Goal: Task Accomplishment & Management: Manage account settings

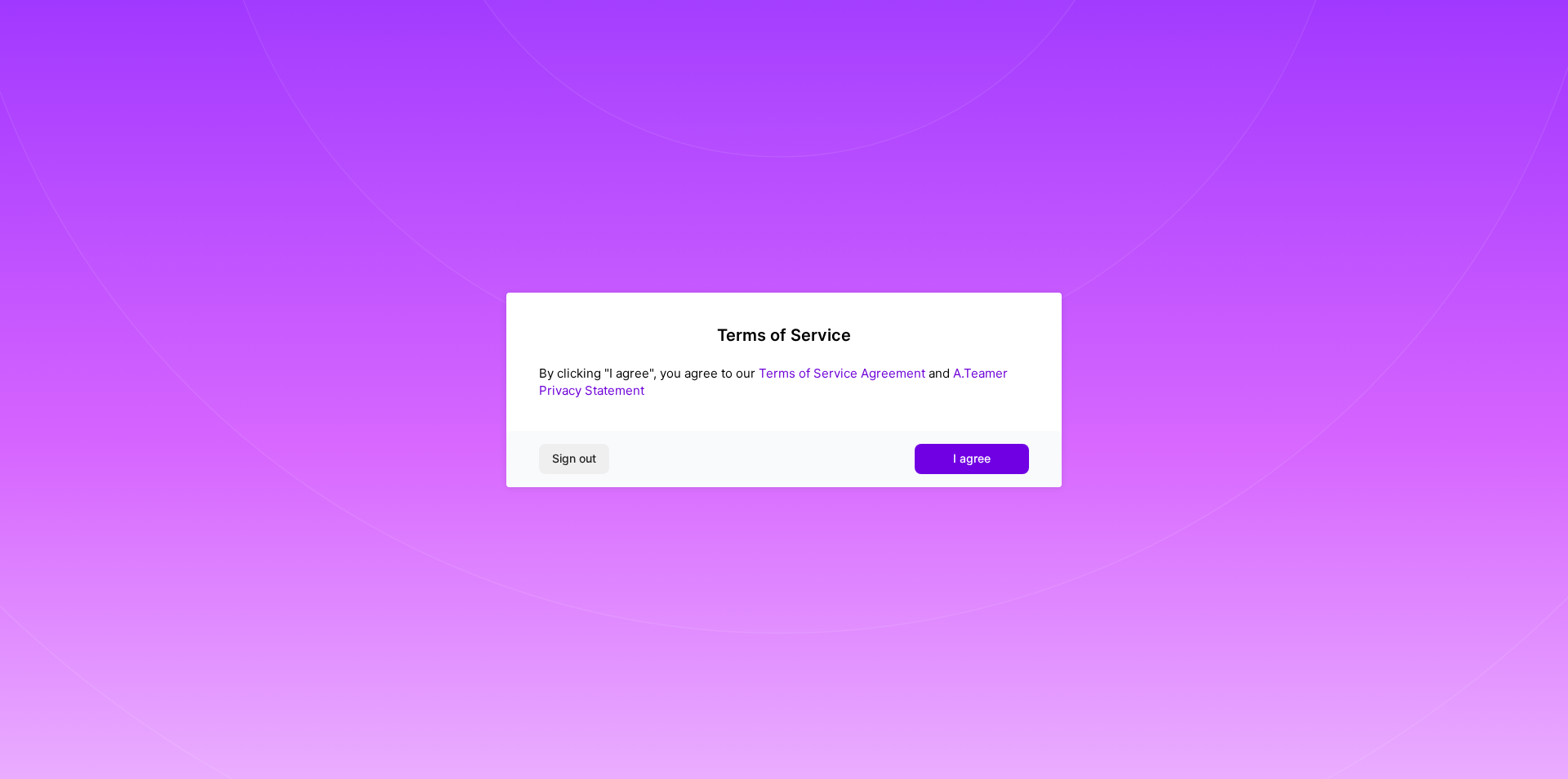
click at [982, 461] on span "I agree" at bounding box center [972, 458] width 38 height 16
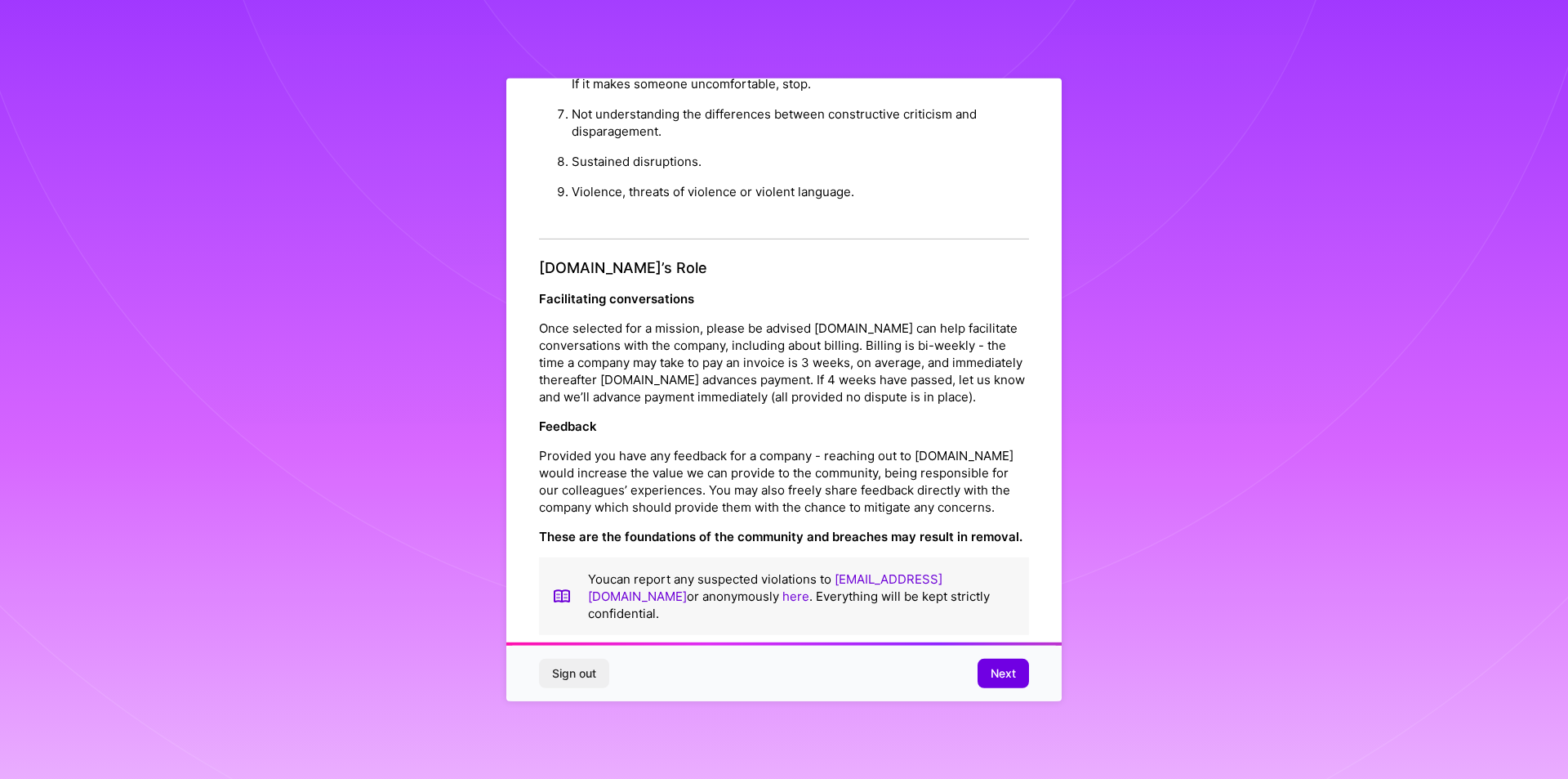
scroll to position [1737, 0]
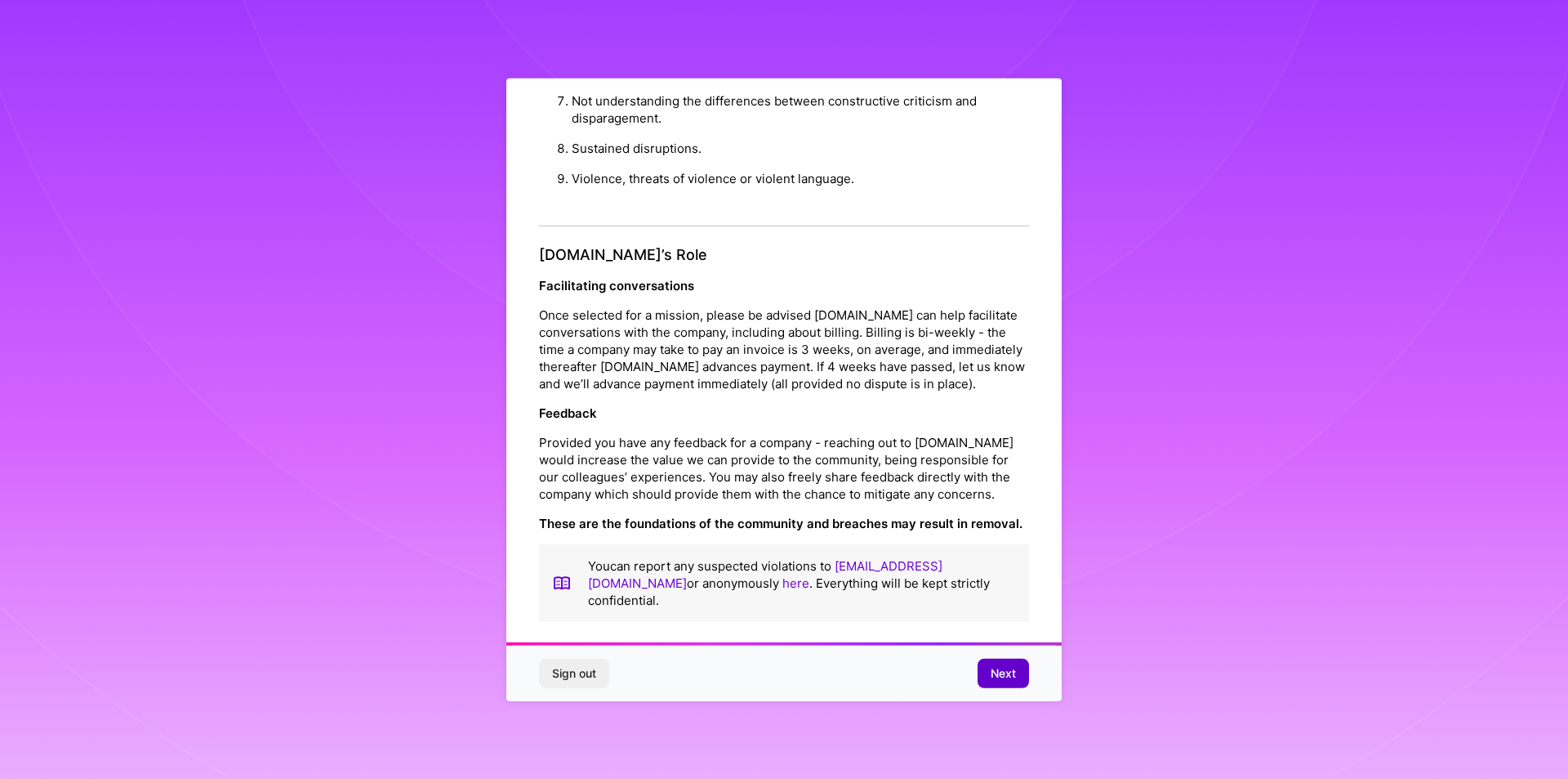
click at [1003, 682] on button "Next" at bounding box center [1004, 673] width 52 height 29
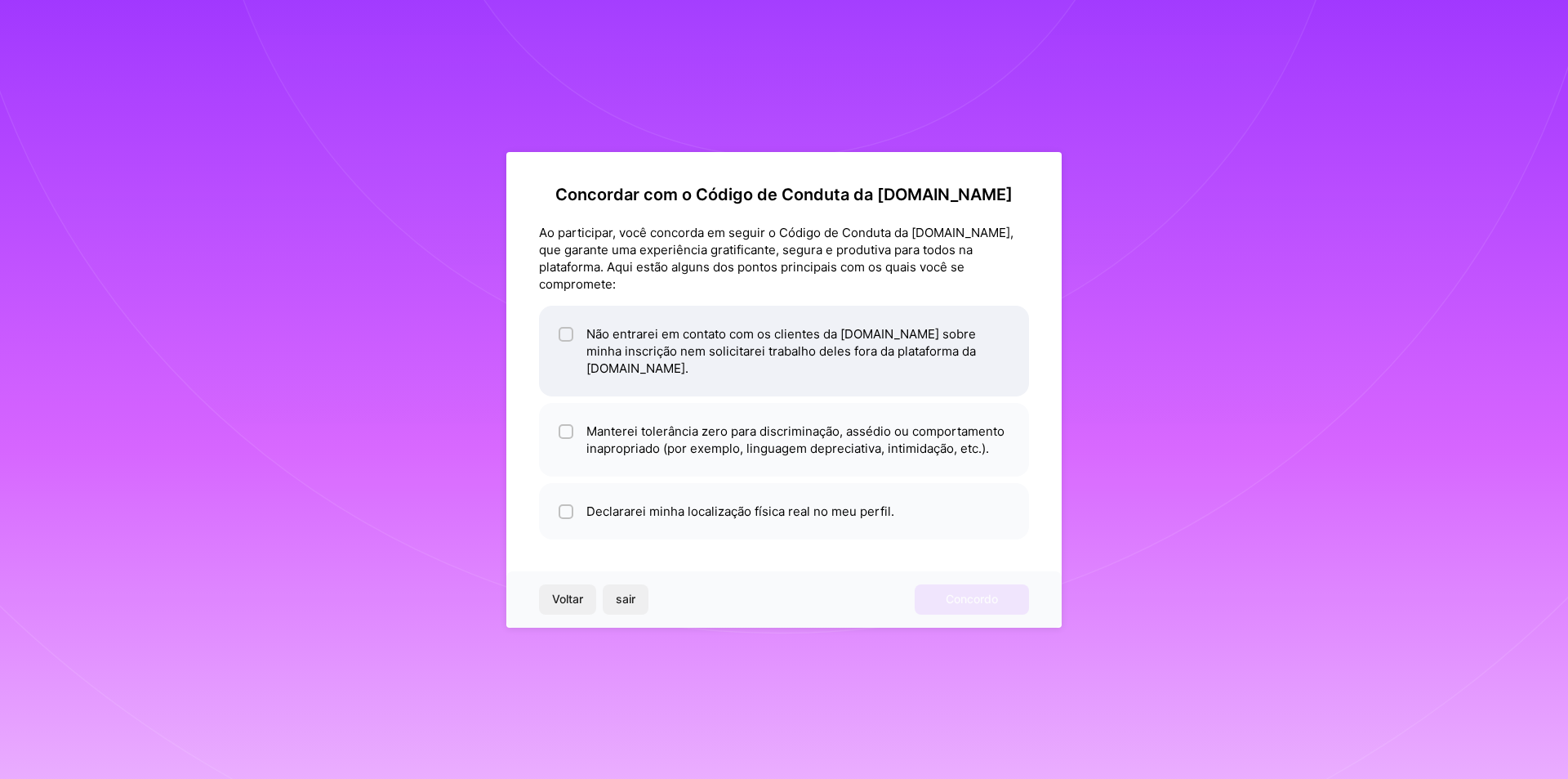
click at [564, 339] on input "checkbox" at bounding box center [567, 335] width 11 height 11
checkbox input "true"
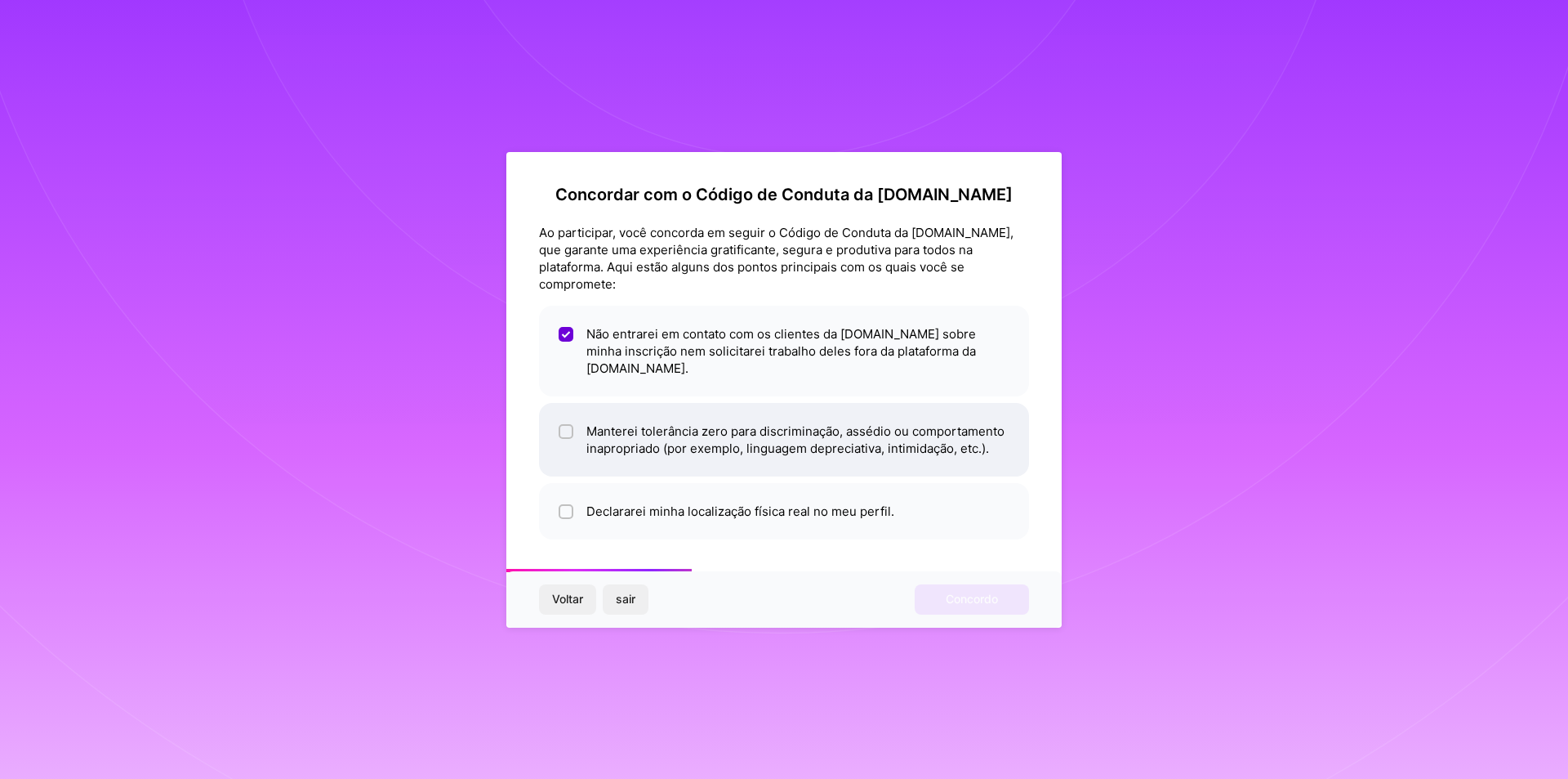
click at [563, 426] on input "checkbox" at bounding box center [567, 431] width 11 height 11
checkbox input "true"
click at [569, 506] on input "checkbox" at bounding box center [567, 511] width 11 height 11
checkbox input "true"
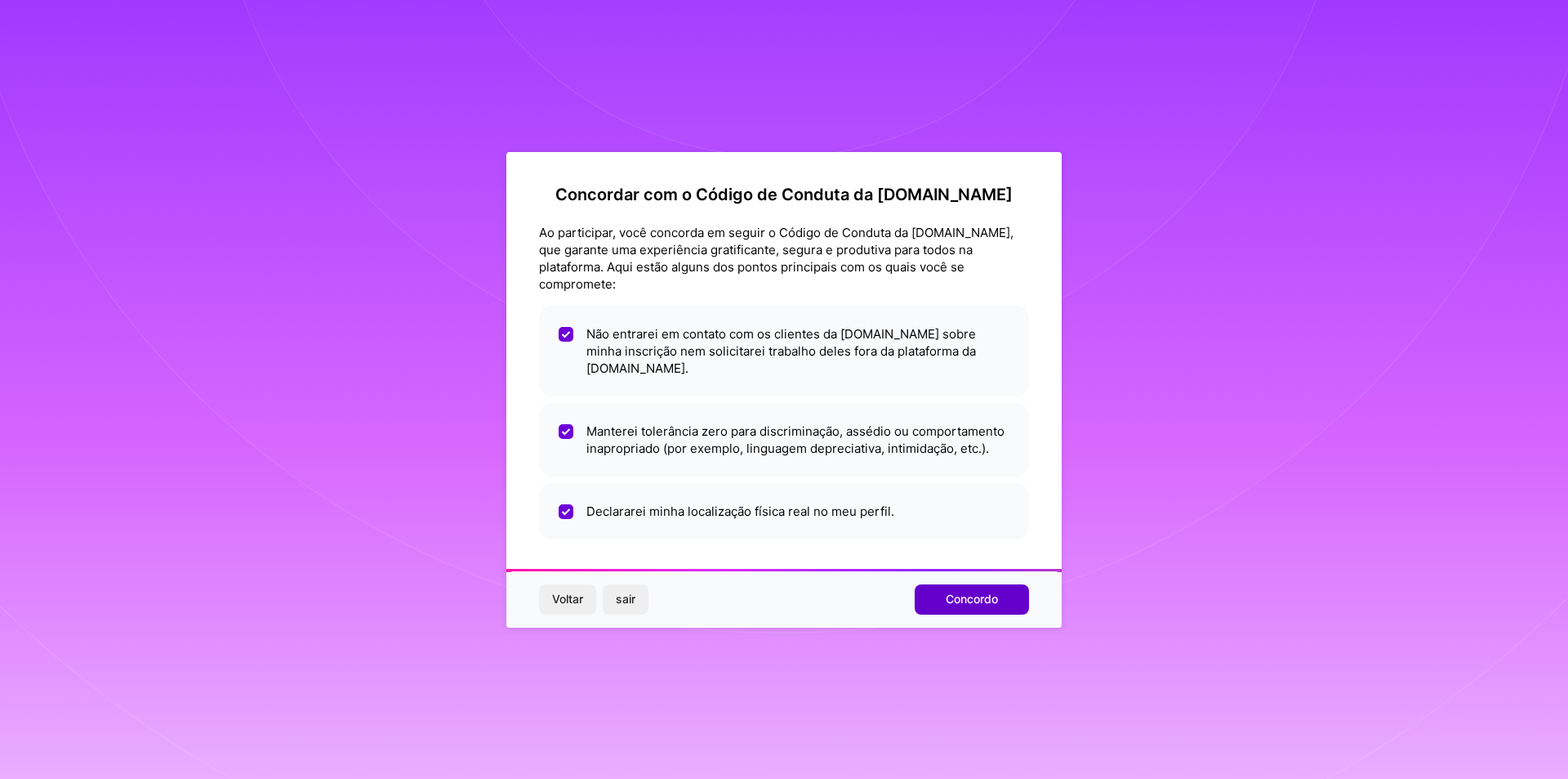
click at [977, 592] on font "Concordo" at bounding box center [972, 599] width 52 height 14
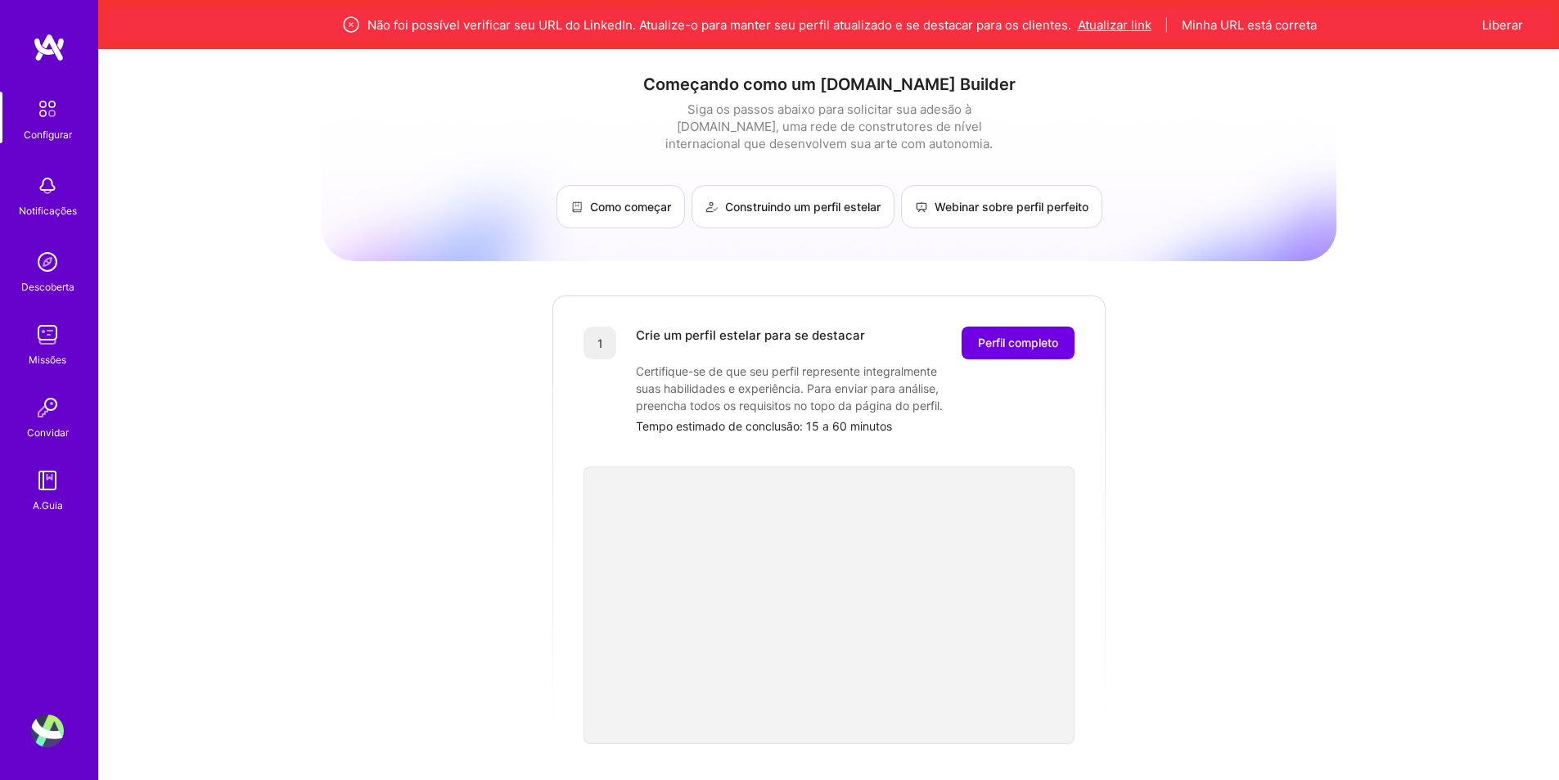
click at [1129, 30] on font "Atualizar link" at bounding box center [1115, 25] width 74 height 16
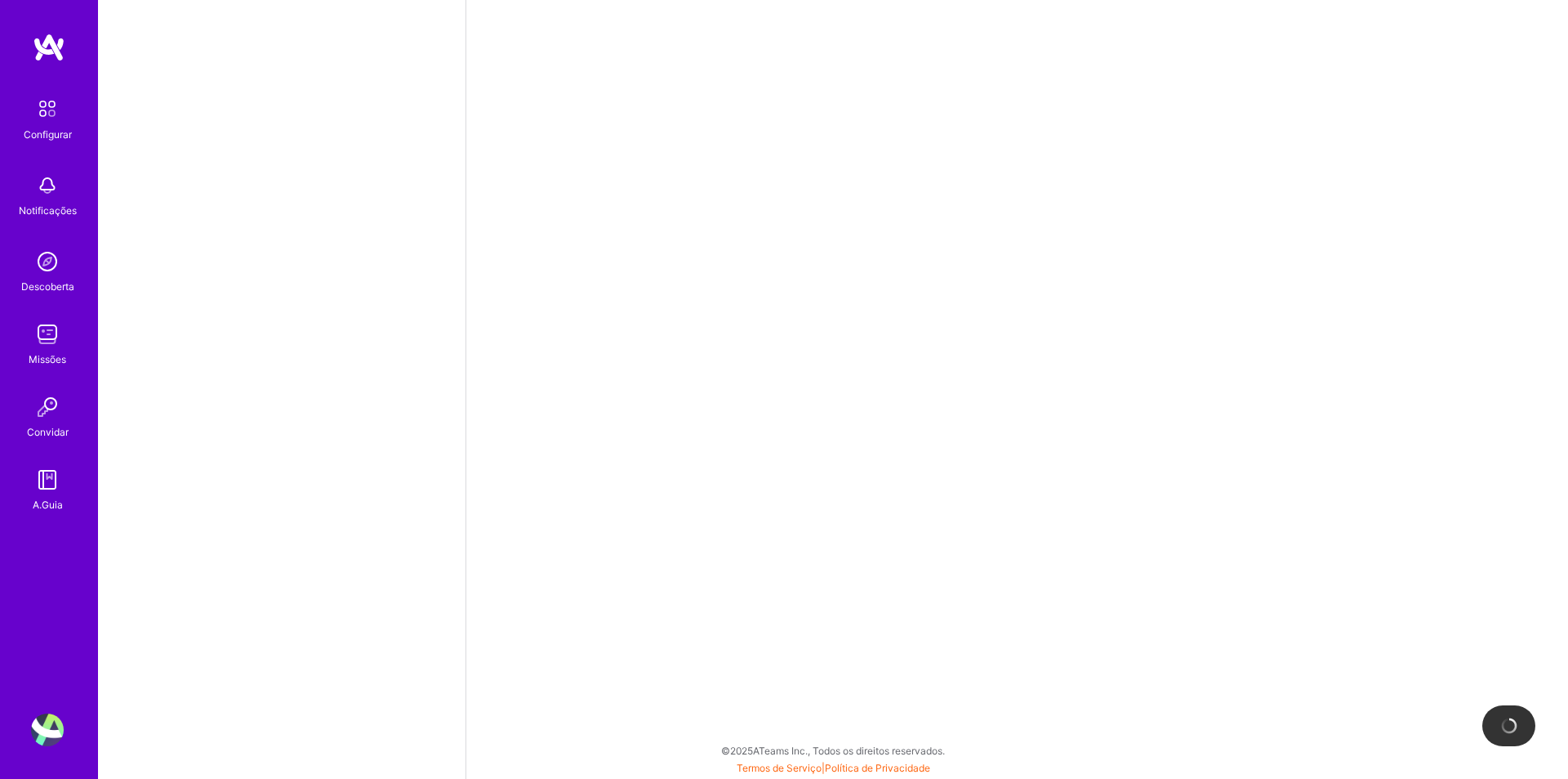
select select "US"
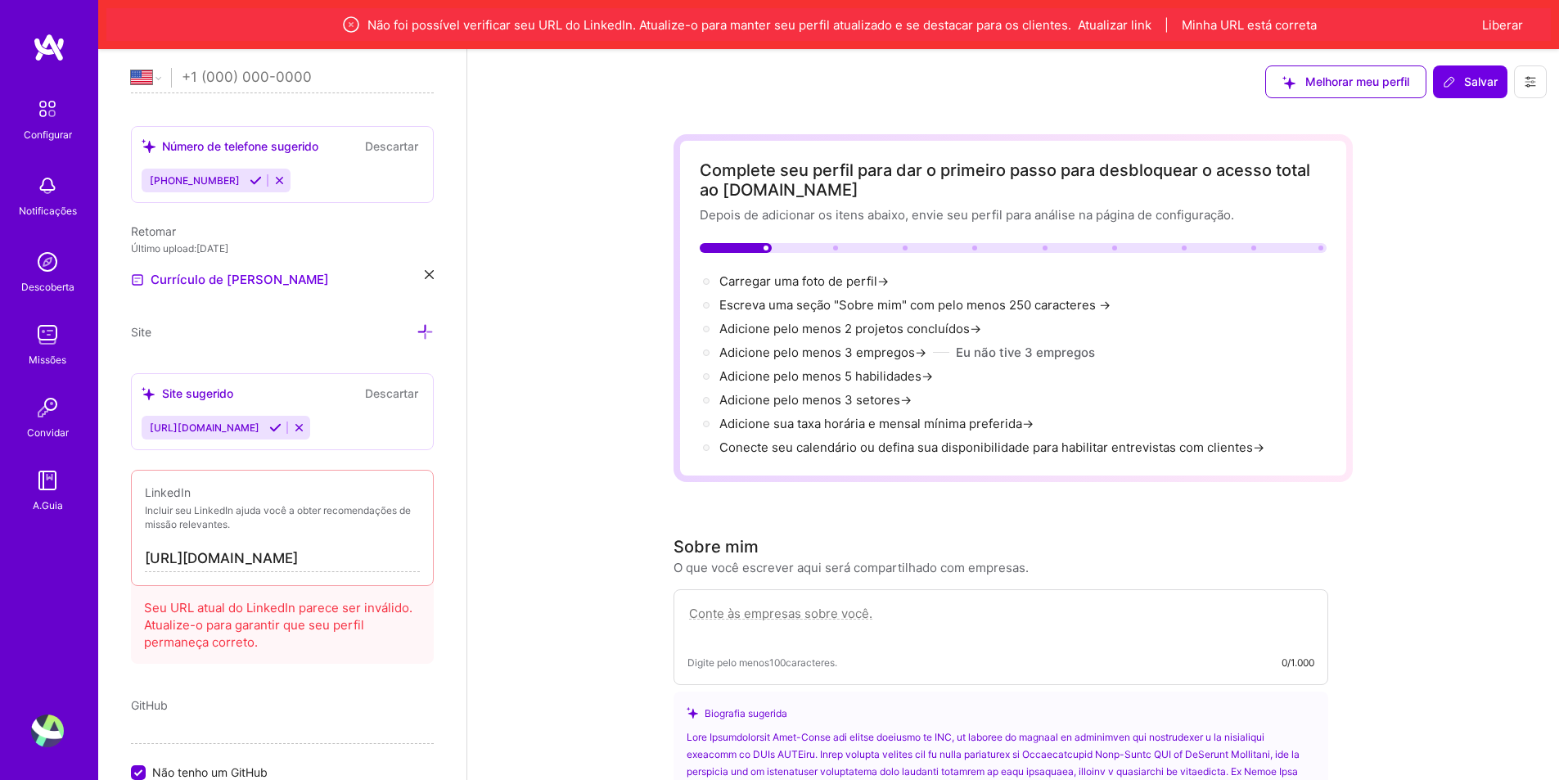
click at [309, 564] on input "[URL][DOMAIN_NAME]" at bounding box center [282, 559] width 275 height 26
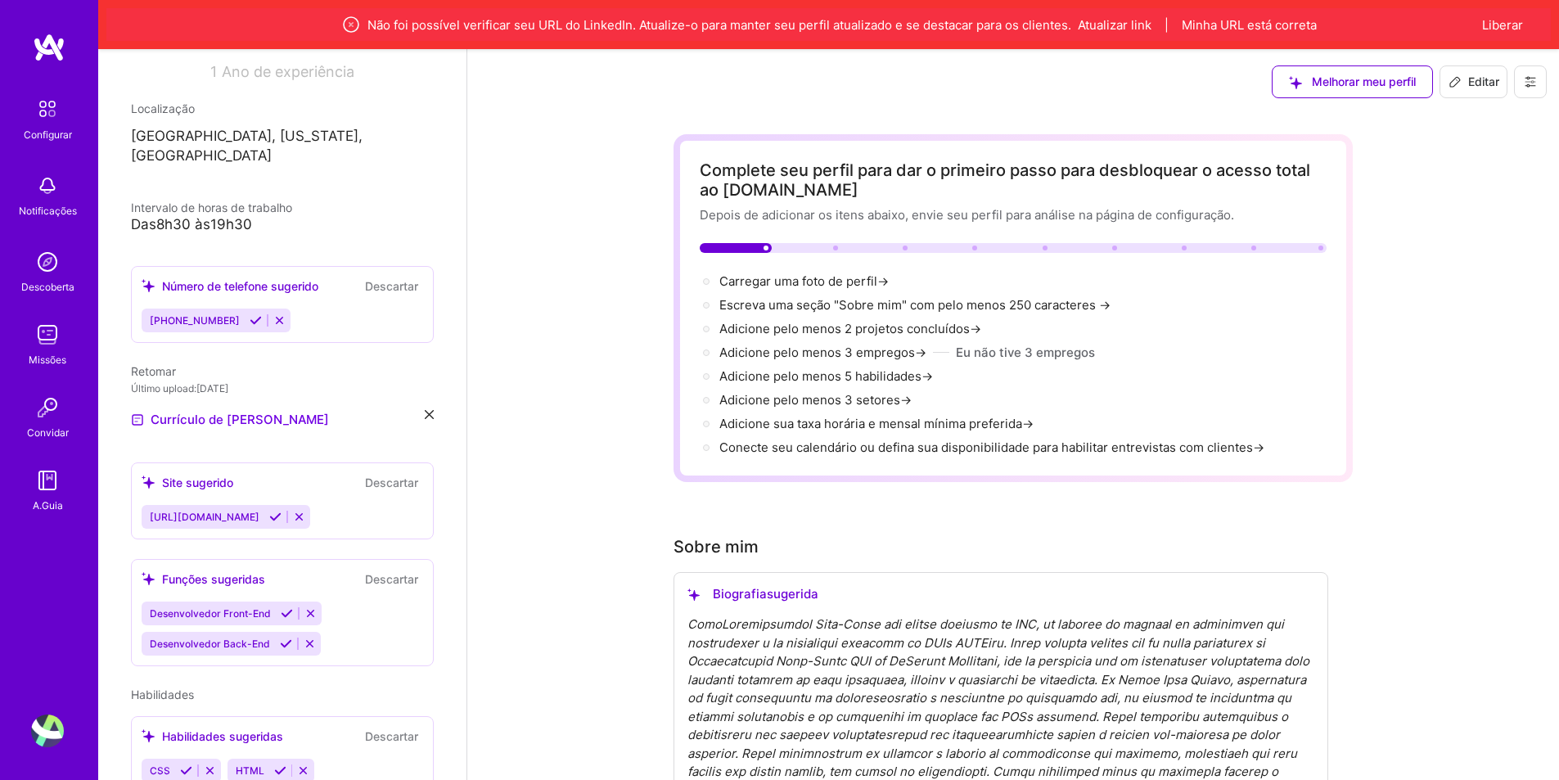
scroll to position [251, 0]
click at [233, 412] on font "Currículo de [PERSON_NAME]" at bounding box center [240, 420] width 178 height 16
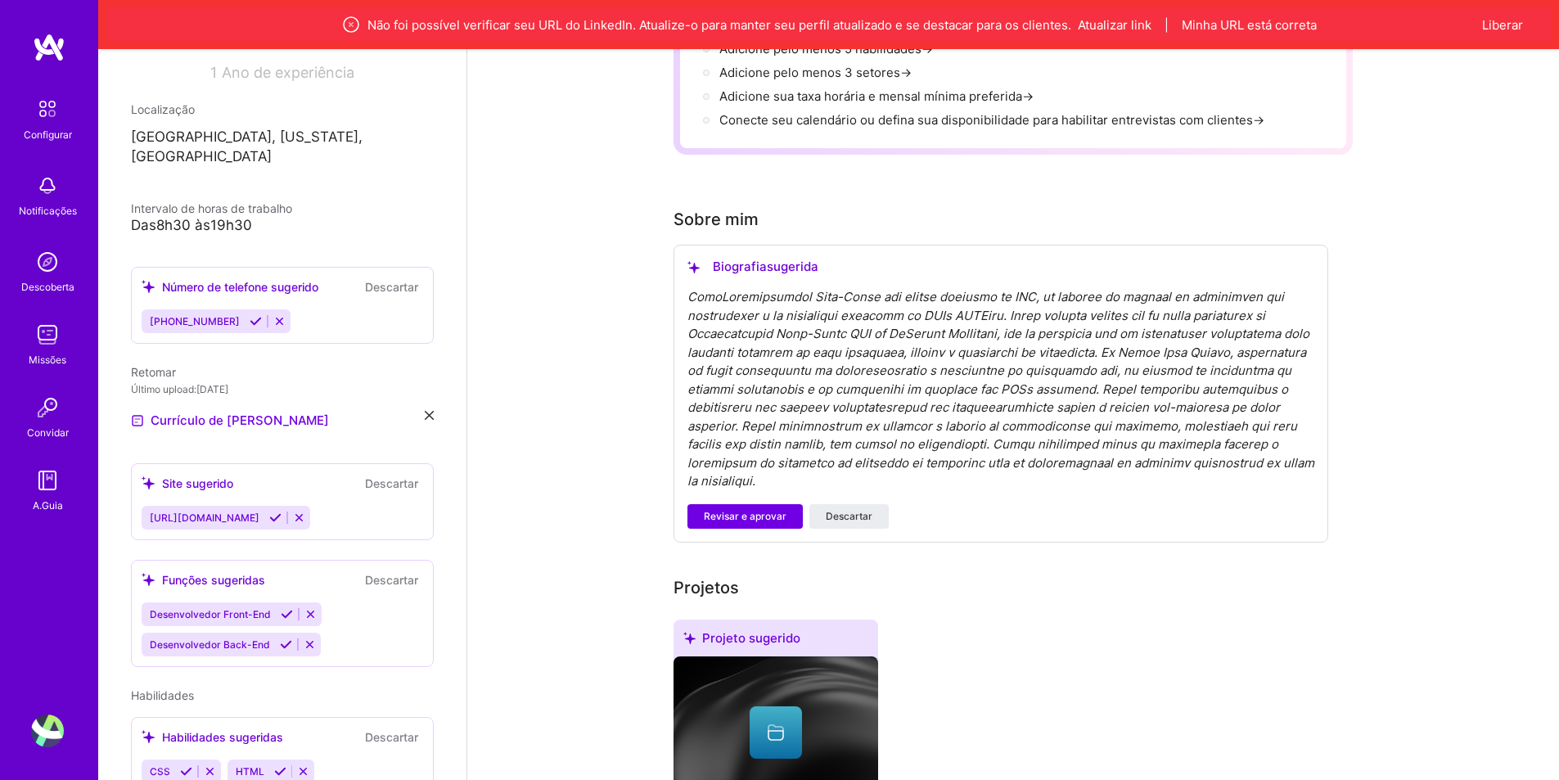
scroll to position [573, 0]
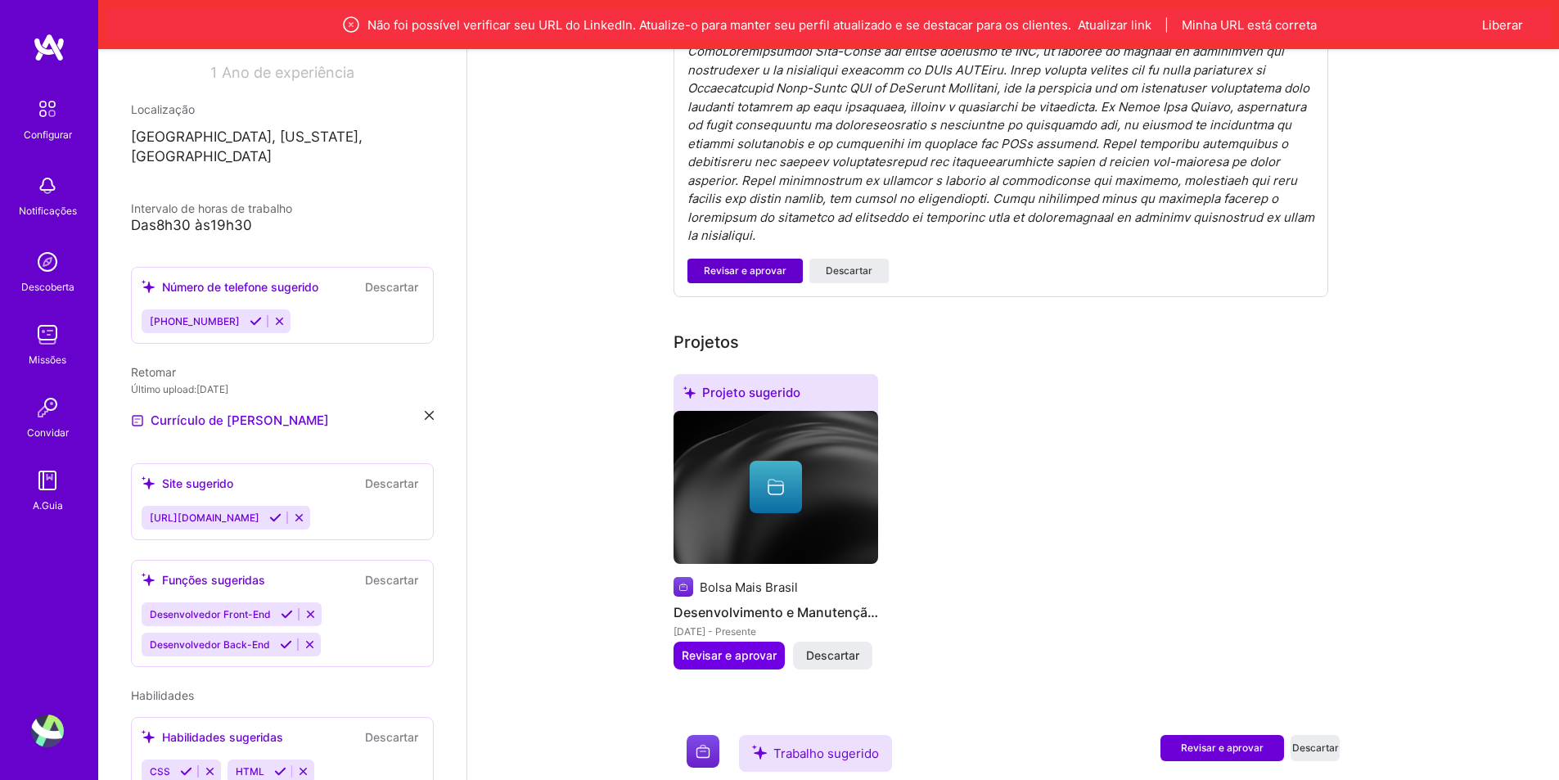
click at [704, 270] on font "Revisar e aprovar" at bounding box center [745, 270] width 83 height 12
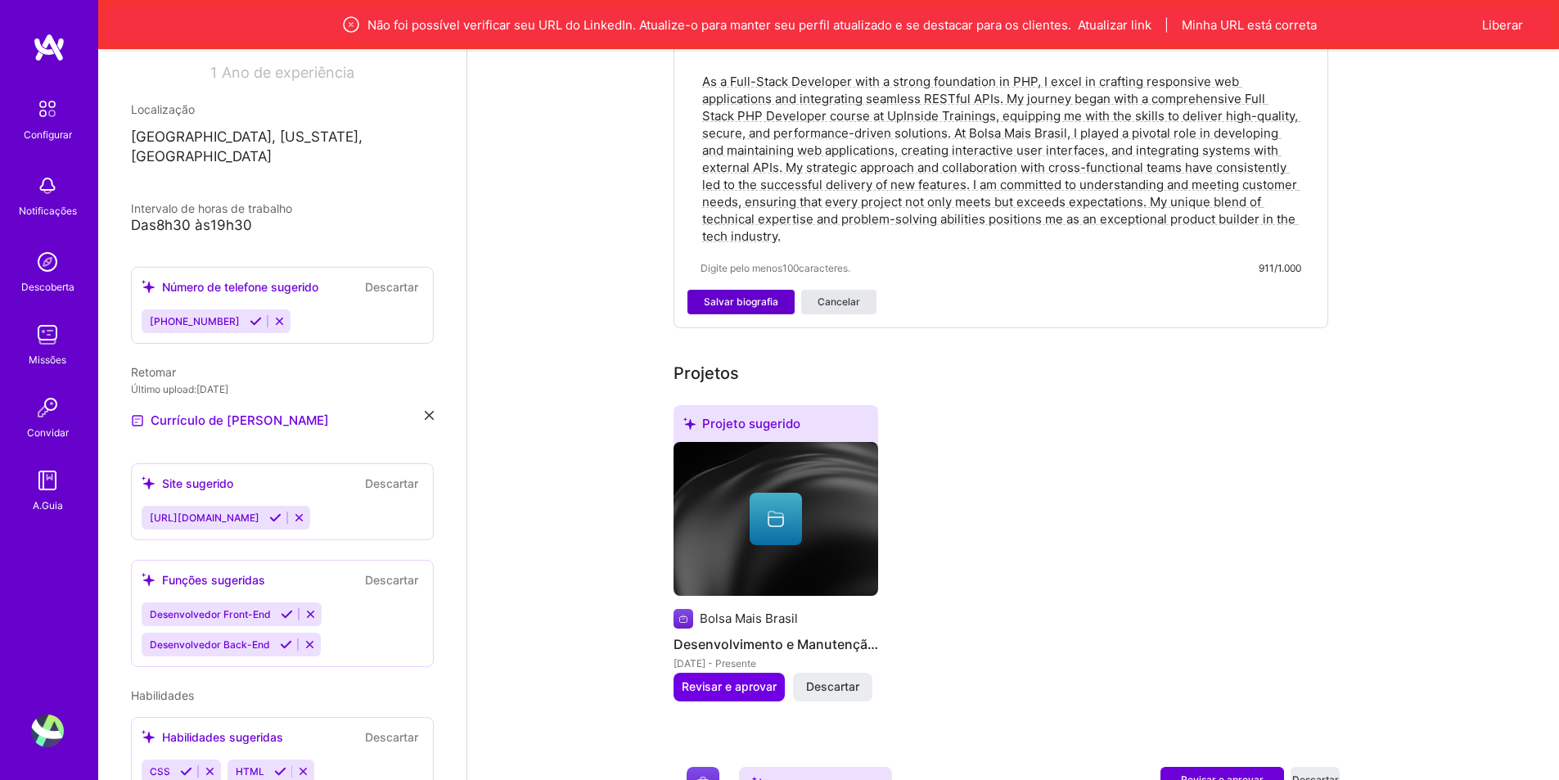
click at [806, 300] on button "Cancelar" at bounding box center [838, 302] width 75 height 25
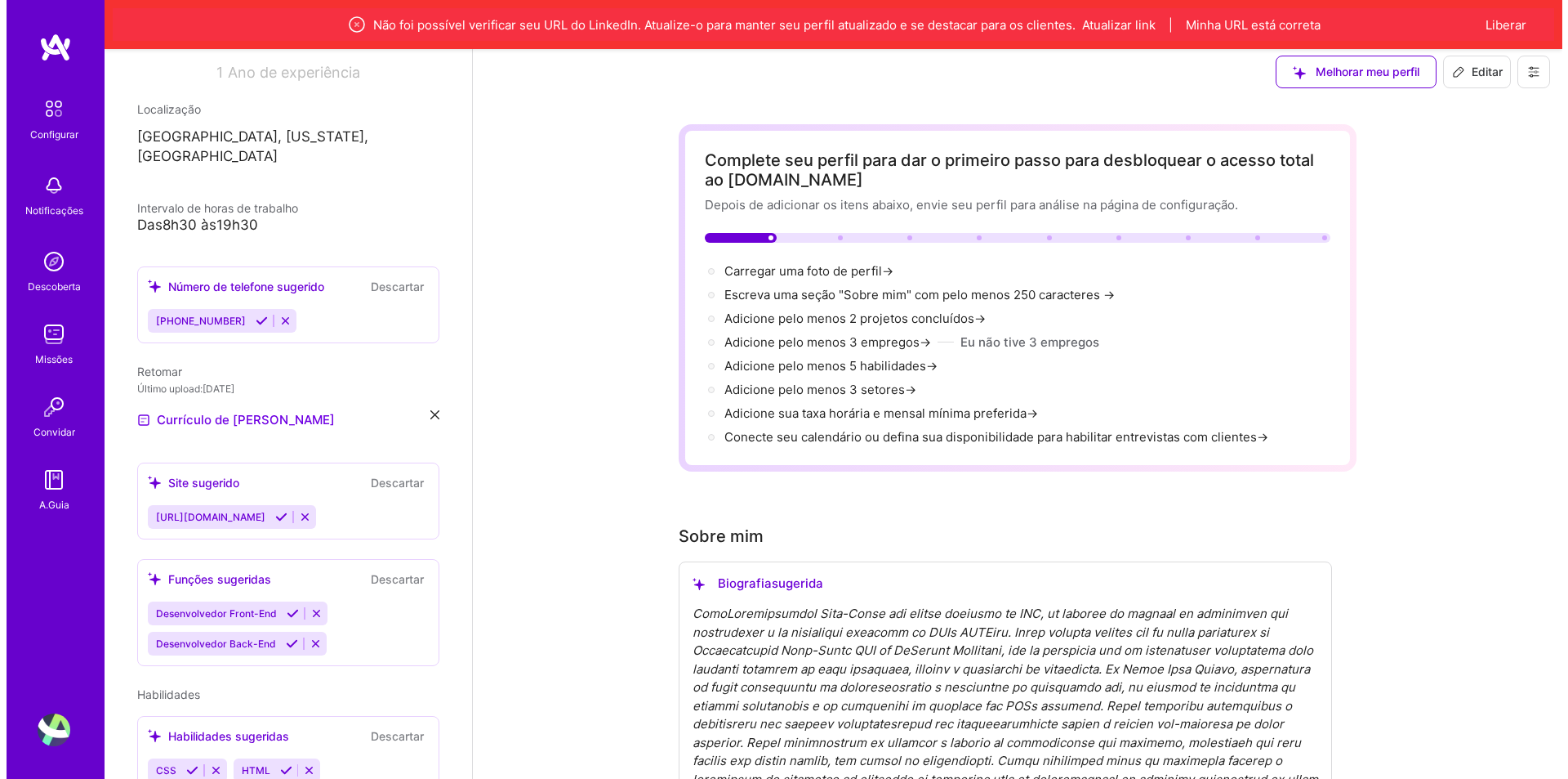
scroll to position [0, 0]
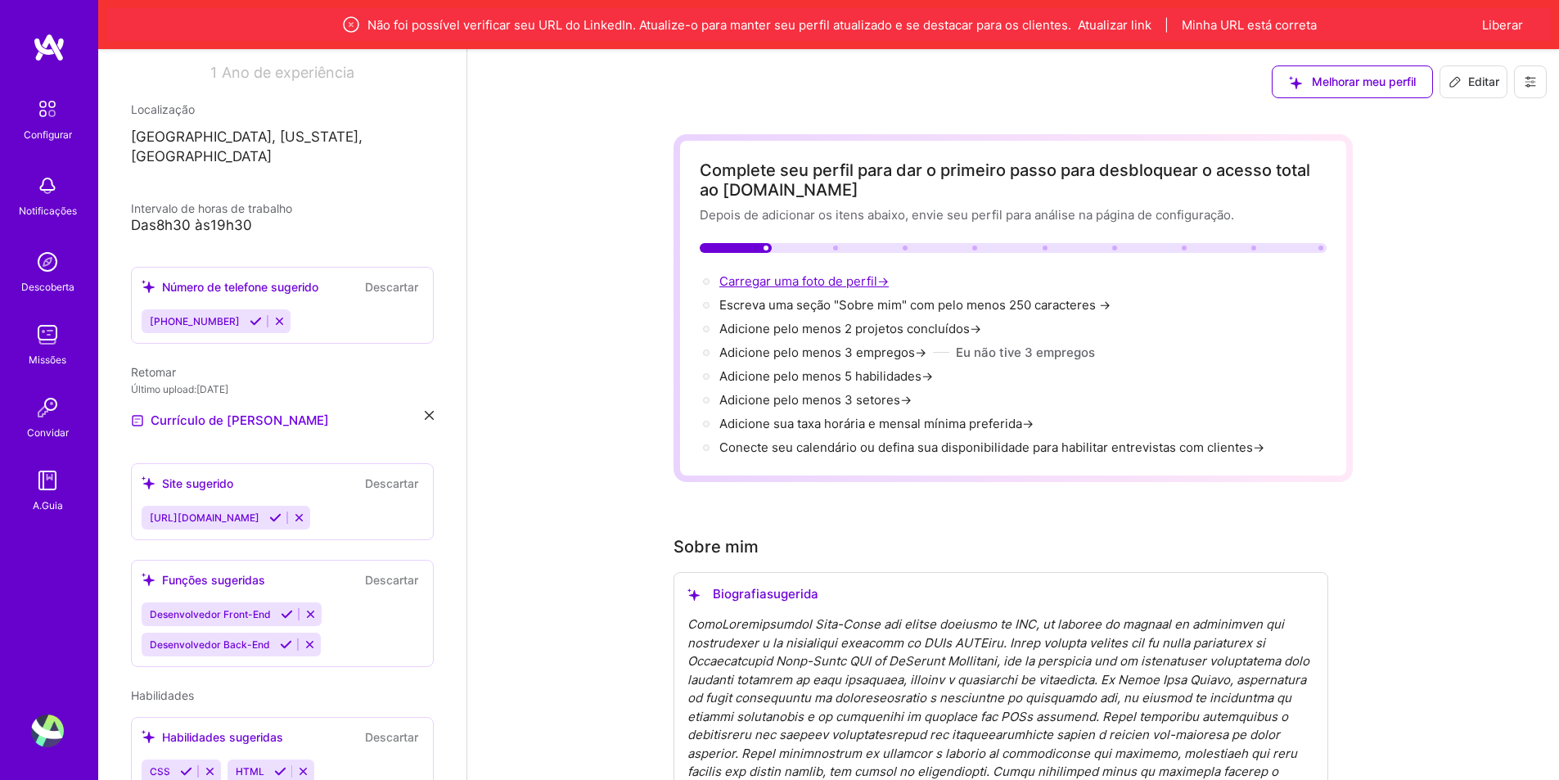
click at [768, 277] on font "Carregar uma foto de perfil" at bounding box center [798, 281] width 158 height 16
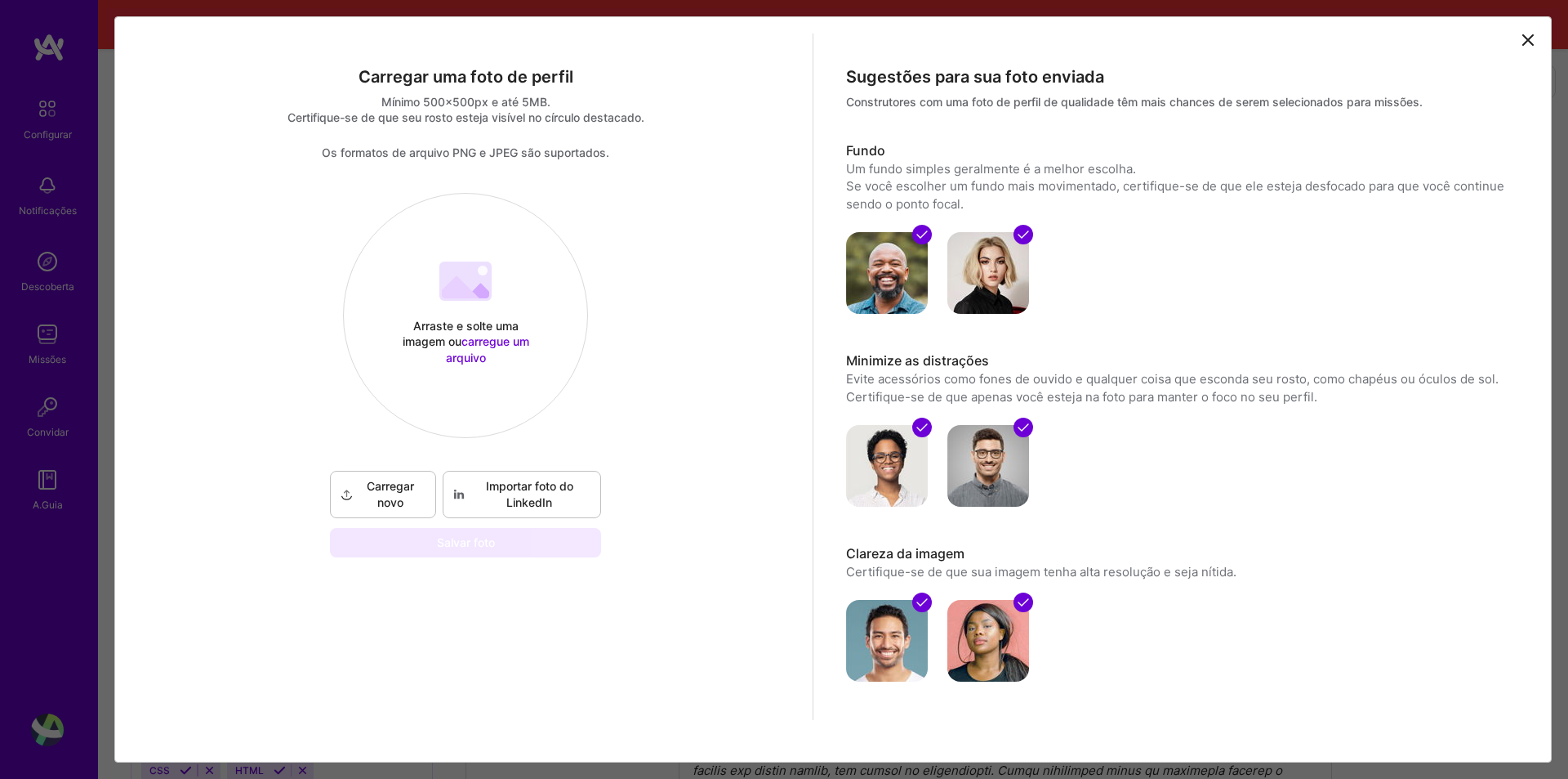
click at [465, 351] on font "carregue um arquivo" at bounding box center [487, 349] width 83 height 29
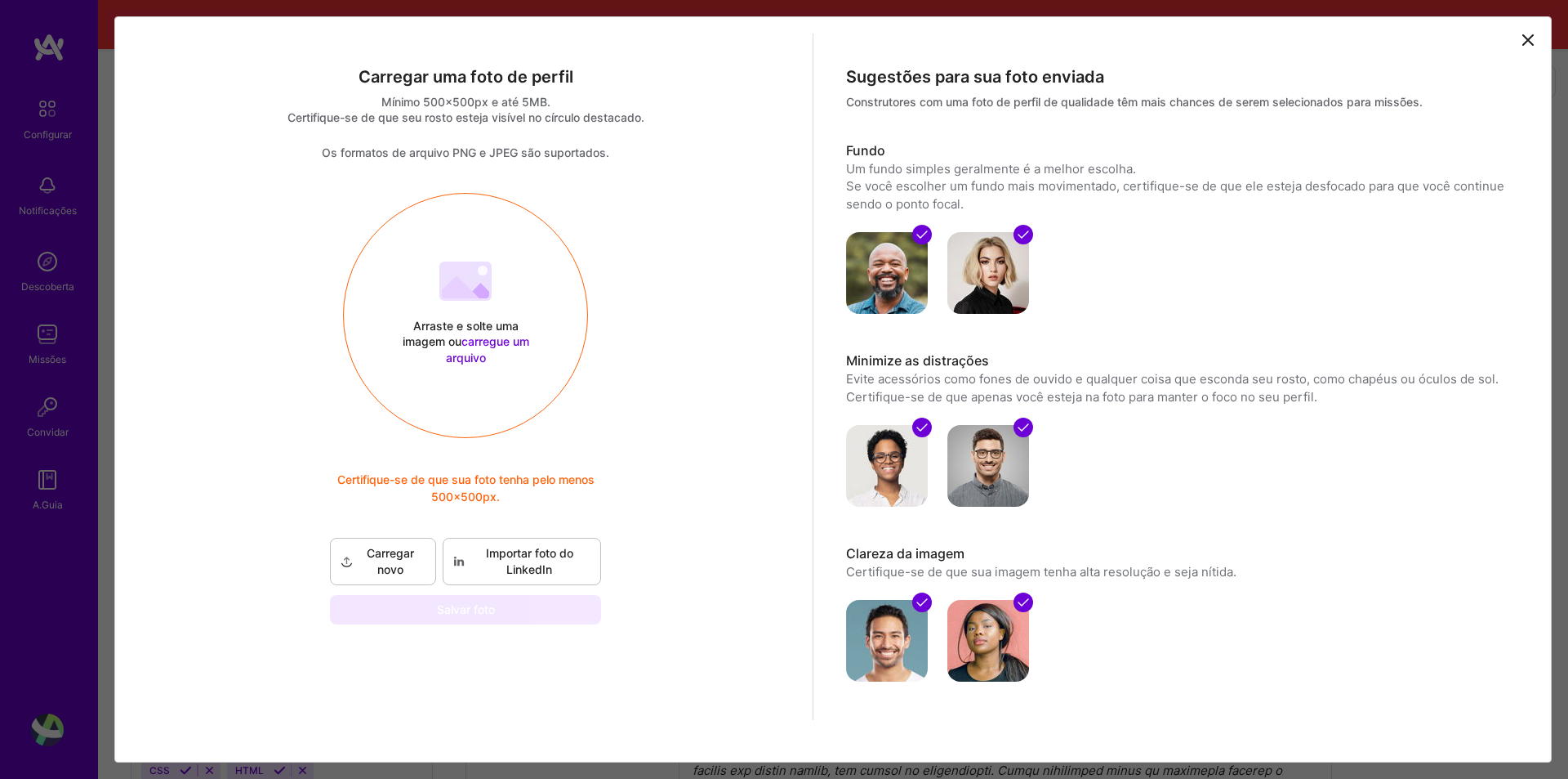
click at [538, 552] on font "Importar foto do LinkedIn" at bounding box center [530, 561] width 88 height 30
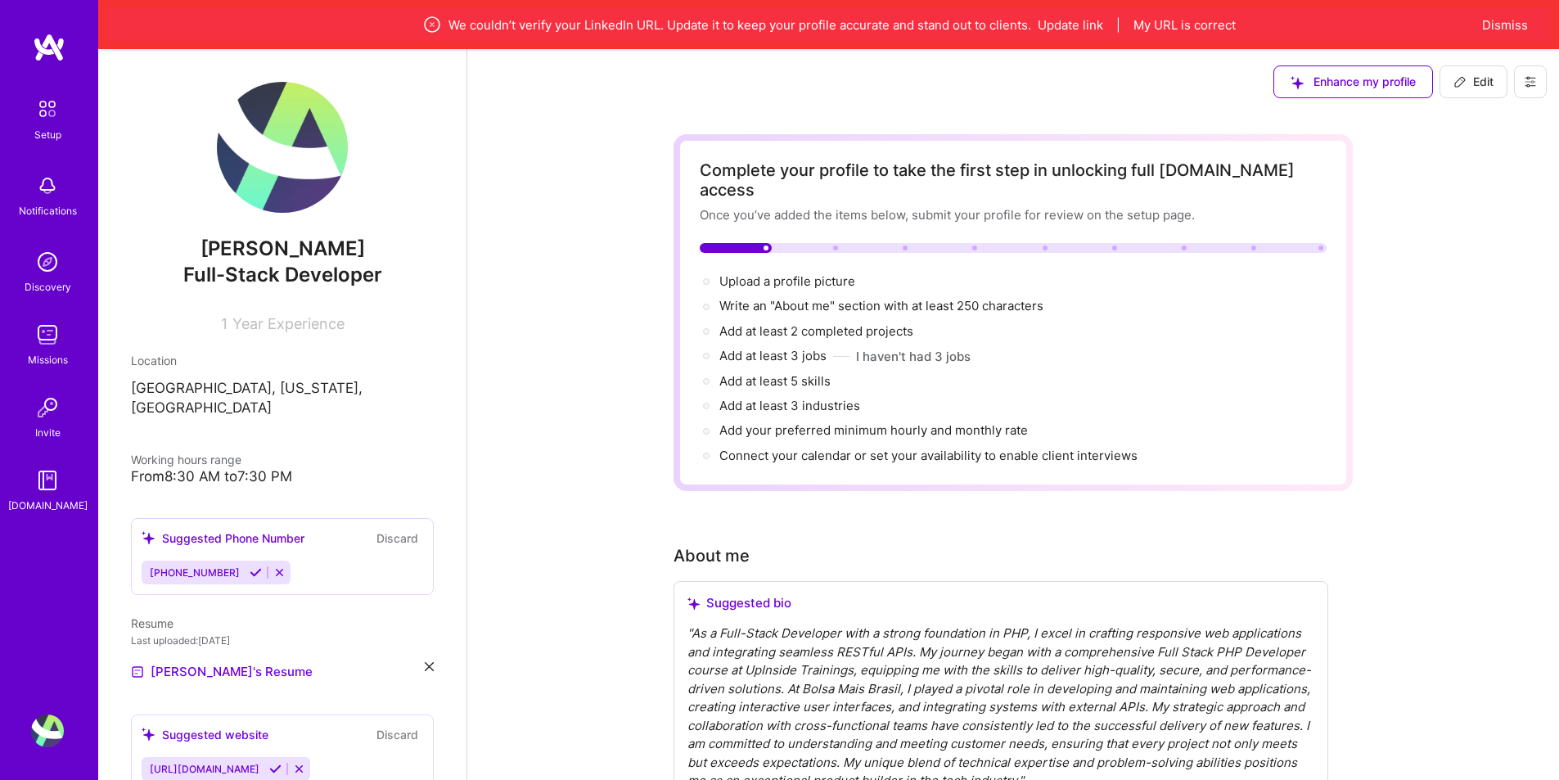
click at [317, 329] on span "Year Experience" at bounding box center [288, 323] width 112 height 17
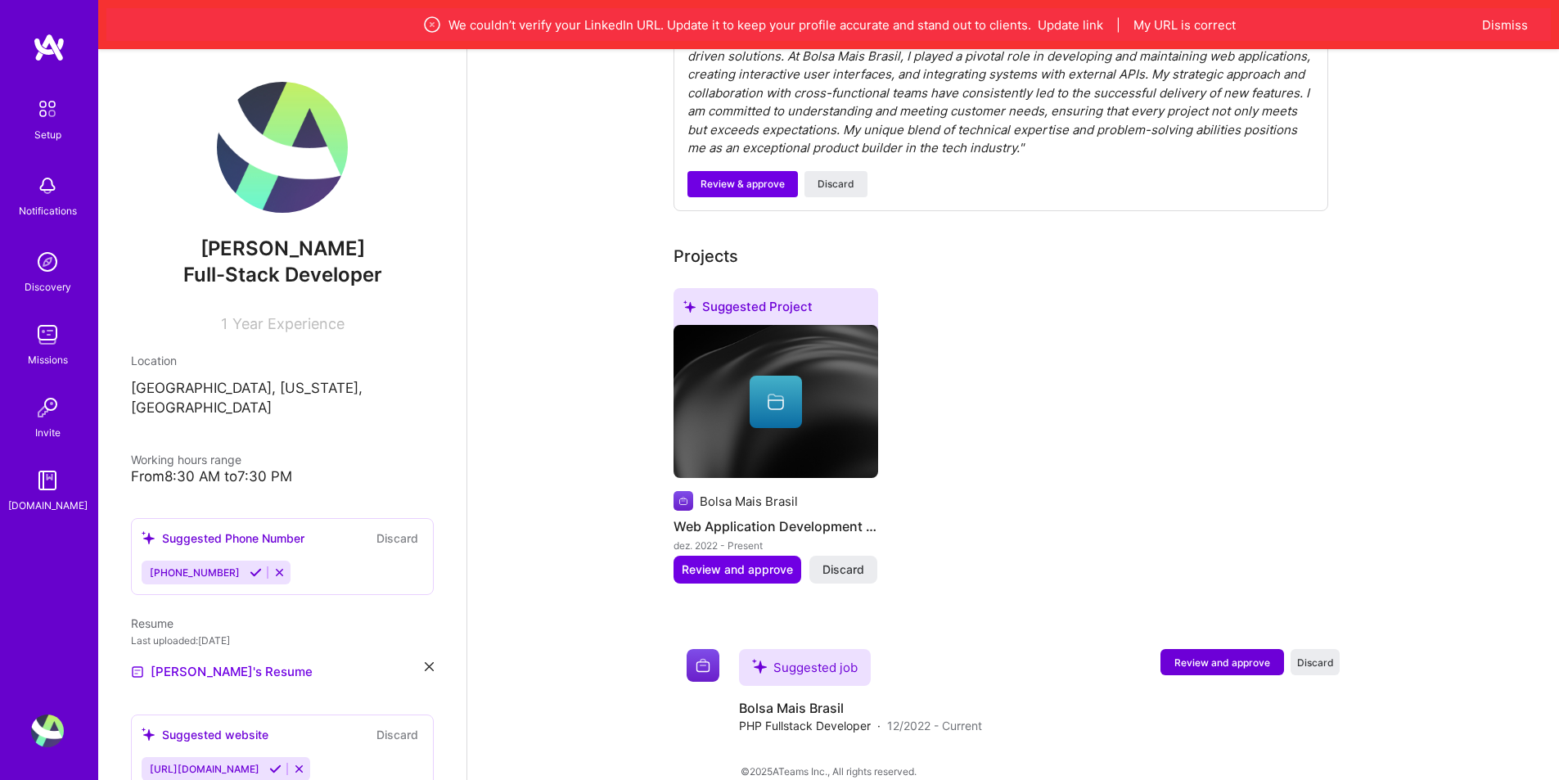
click at [319, 271] on span "Full-Stack Developer" at bounding box center [282, 275] width 199 height 24
click at [291, 189] on img at bounding box center [282, 147] width 131 height 131
drag, startPoint x: 318, startPoint y: 310, endPoint x: 241, endPoint y: 337, distance: 81.5
click at [241, 337] on div "Rodrigo Gonella Full-Stack Developer 1 Year Experience Location Brazil, Indiana…" at bounding box center [282, 439] width 368 height 780
click at [285, 346] on div "Rodrigo Gonella Full-Stack Developer 1 Year Experience Location Brazil, Indiana…" at bounding box center [282, 439] width 368 height 780
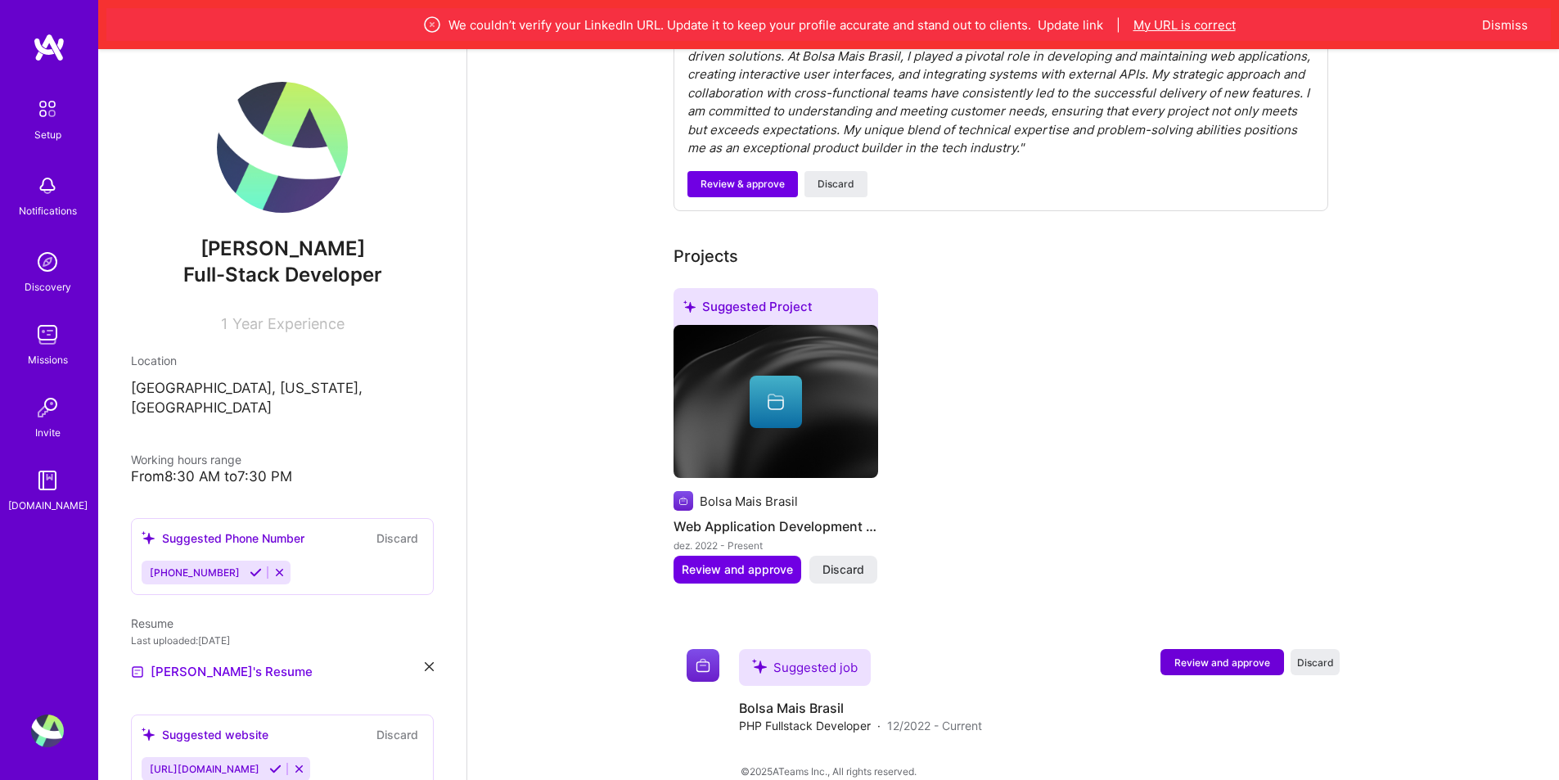
click at [1150, 29] on button "My URL is correct" at bounding box center [1184, 24] width 102 height 17
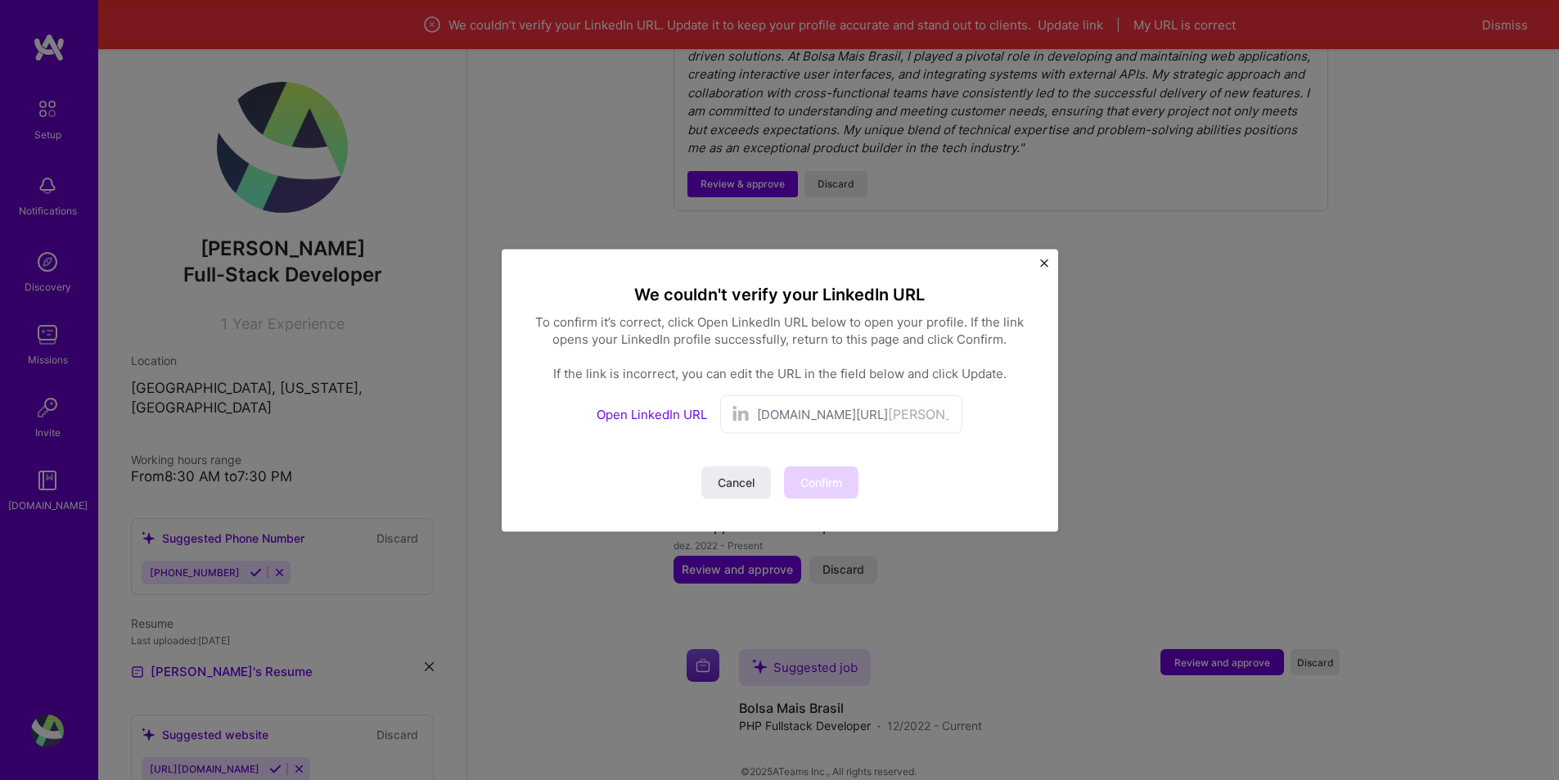
click at [755, 418] on div "linkedin.com/in/ rodrigo-marchi-gonella" at bounding box center [841, 413] width 242 height 38
click at [675, 417] on link "Open LinkedIn URL" at bounding box center [652, 414] width 110 height 16
click at [740, 478] on span "Cancel" at bounding box center [736, 482] width 37 height 16
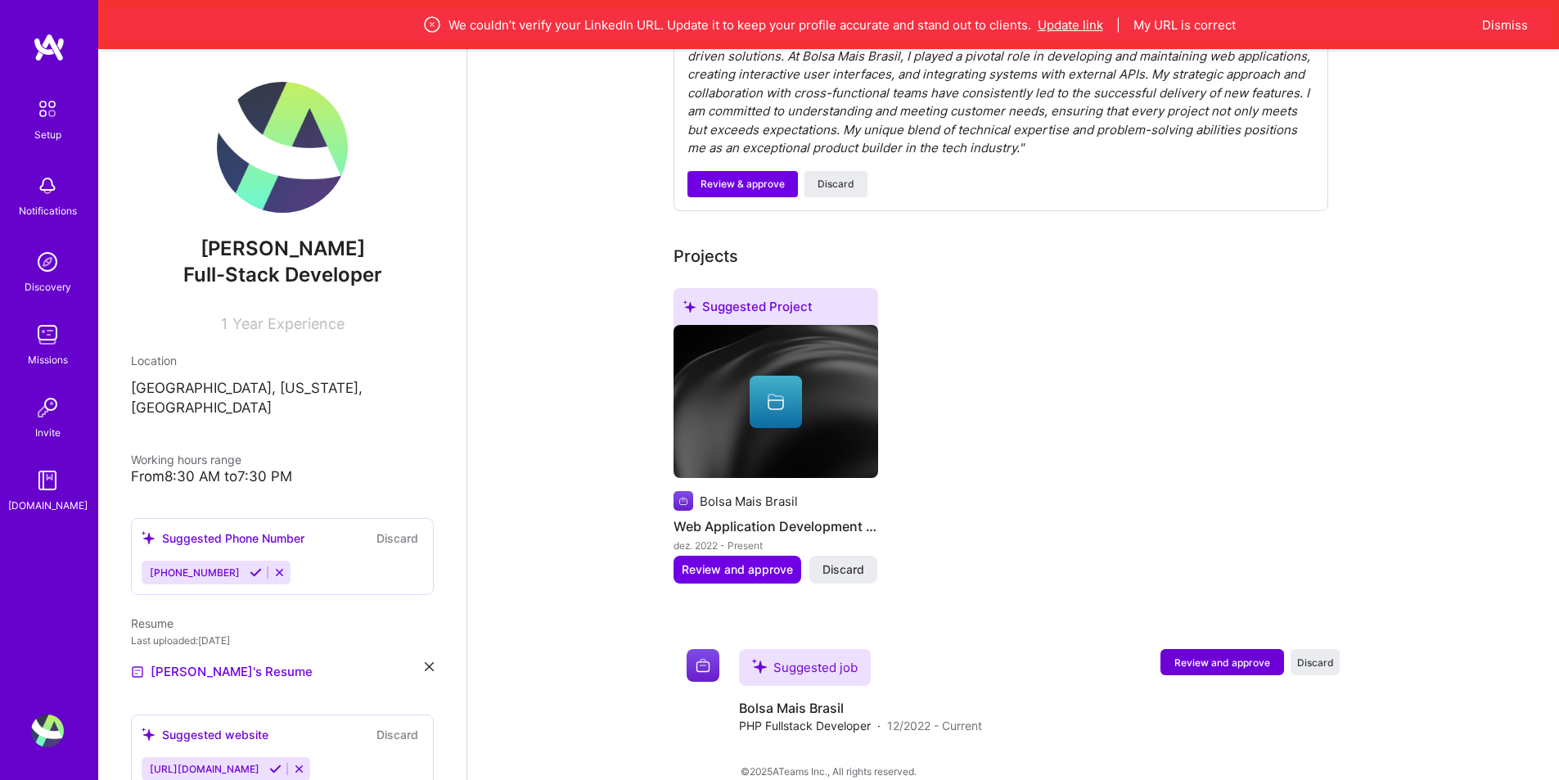
click at [1070, 16] on button "Update link" at bounding box center [1070, 24] width 65 height 17
select select "US"
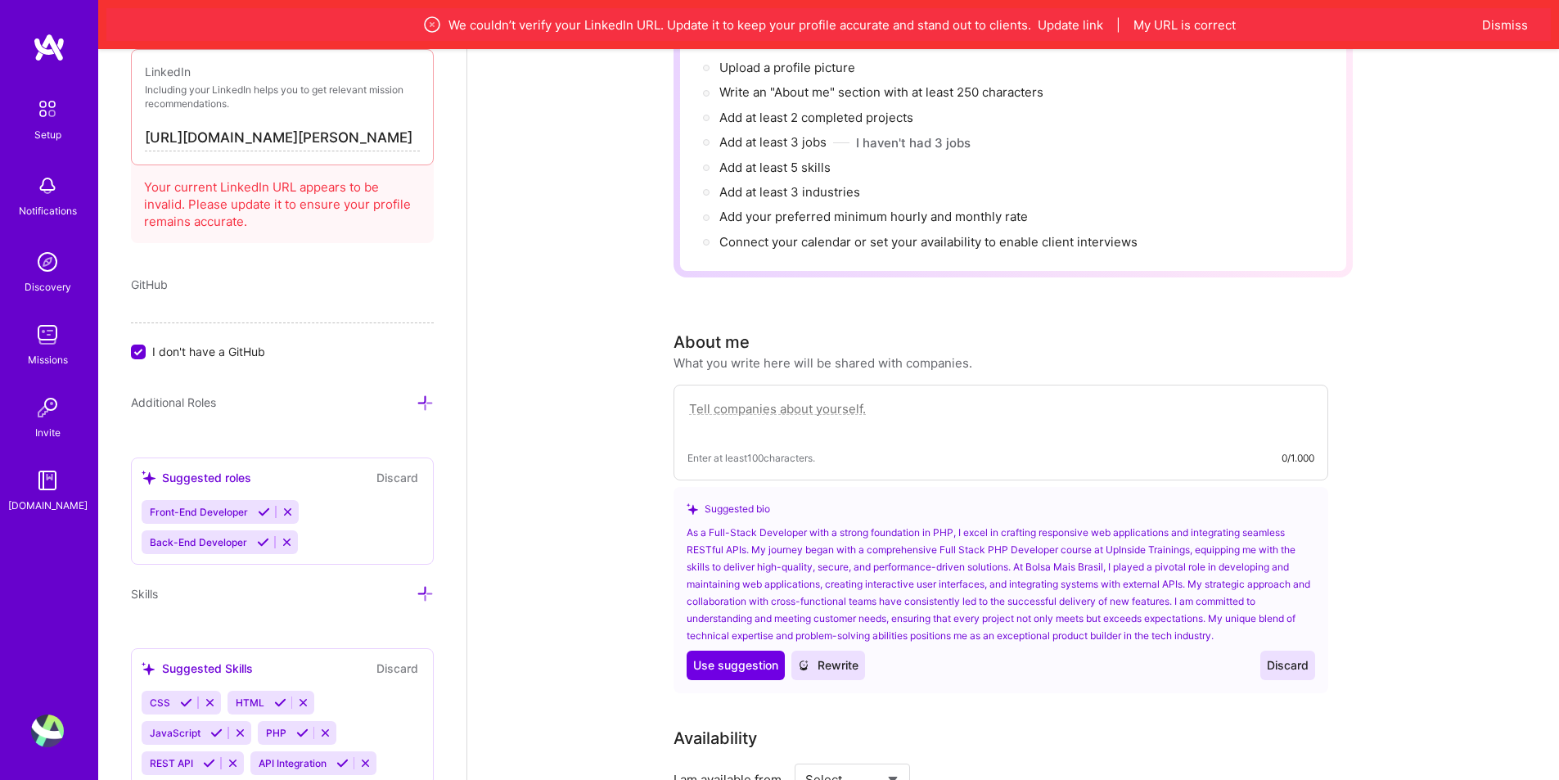
scroll to position [0, 46]
drag, startPoint x: 370, startPoint y: 133, endPoint x: 559, endPoint y: 131, distance: 189.1
drag, startPoint x: 239, startPoint y: 139, endPoint x: 376, endPoint y: 120, distance: 138.8
click at [376, 120] on div "LinkedIn Including your LinkedIn helps you to get relevant mission recommendati…" at bounding box center [282, 107] width 303 height 116
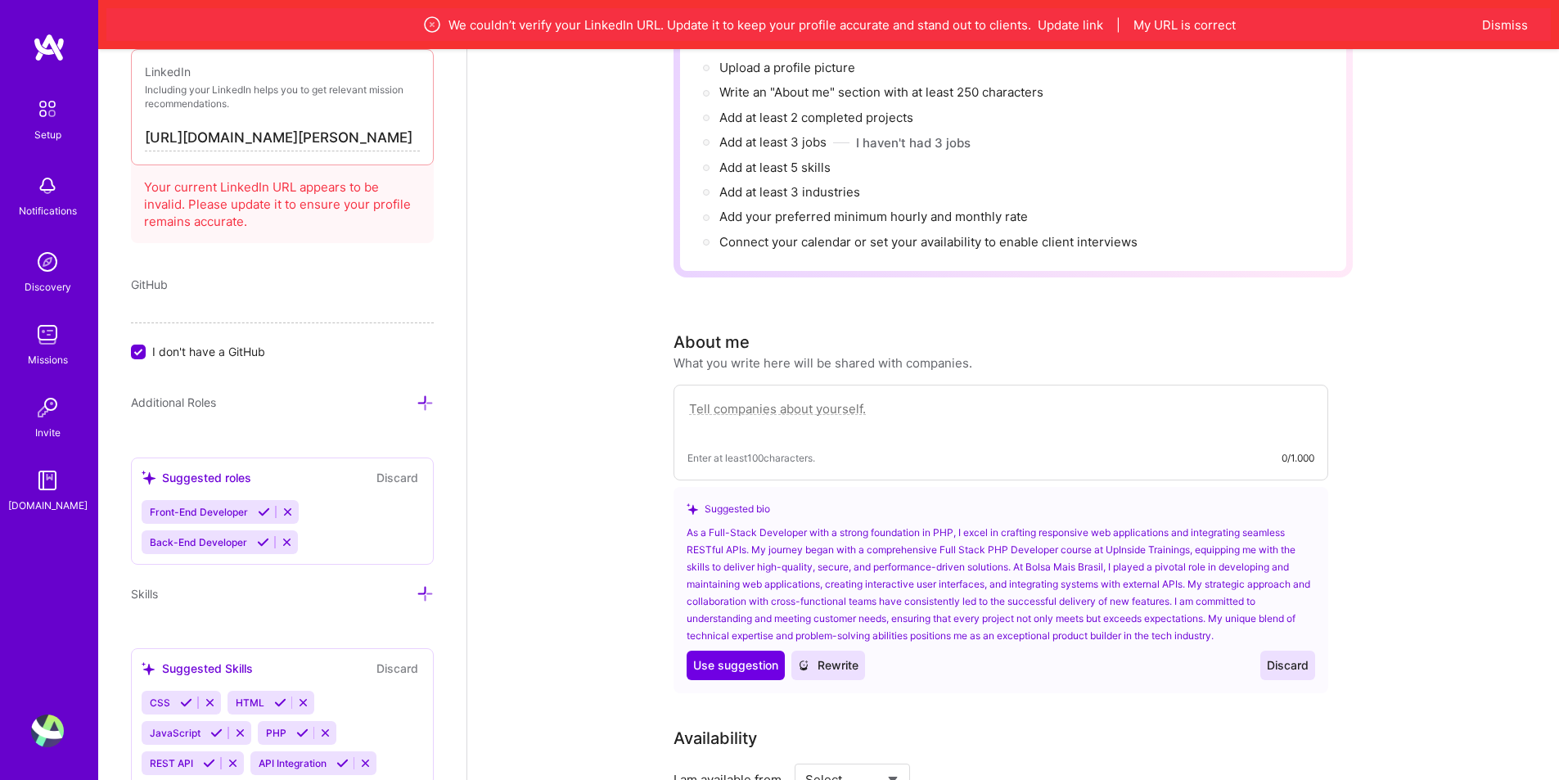
drag, startPoint x: 236, startPoint y: 129, endPoint x: 539, endPoint y: 116, distance: 303.1
paste input "-93bb56232/"
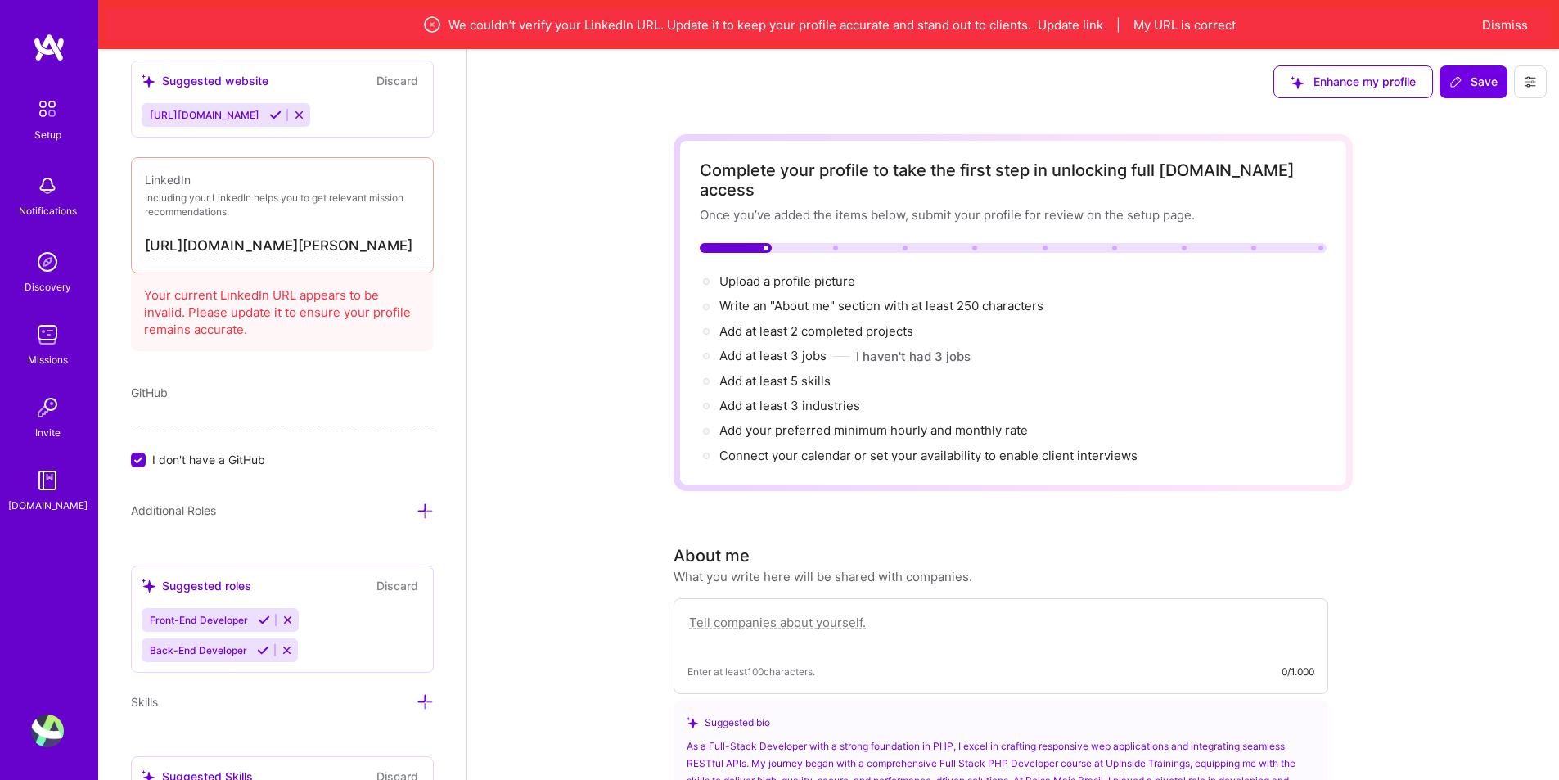
scroll to position [913, 0]
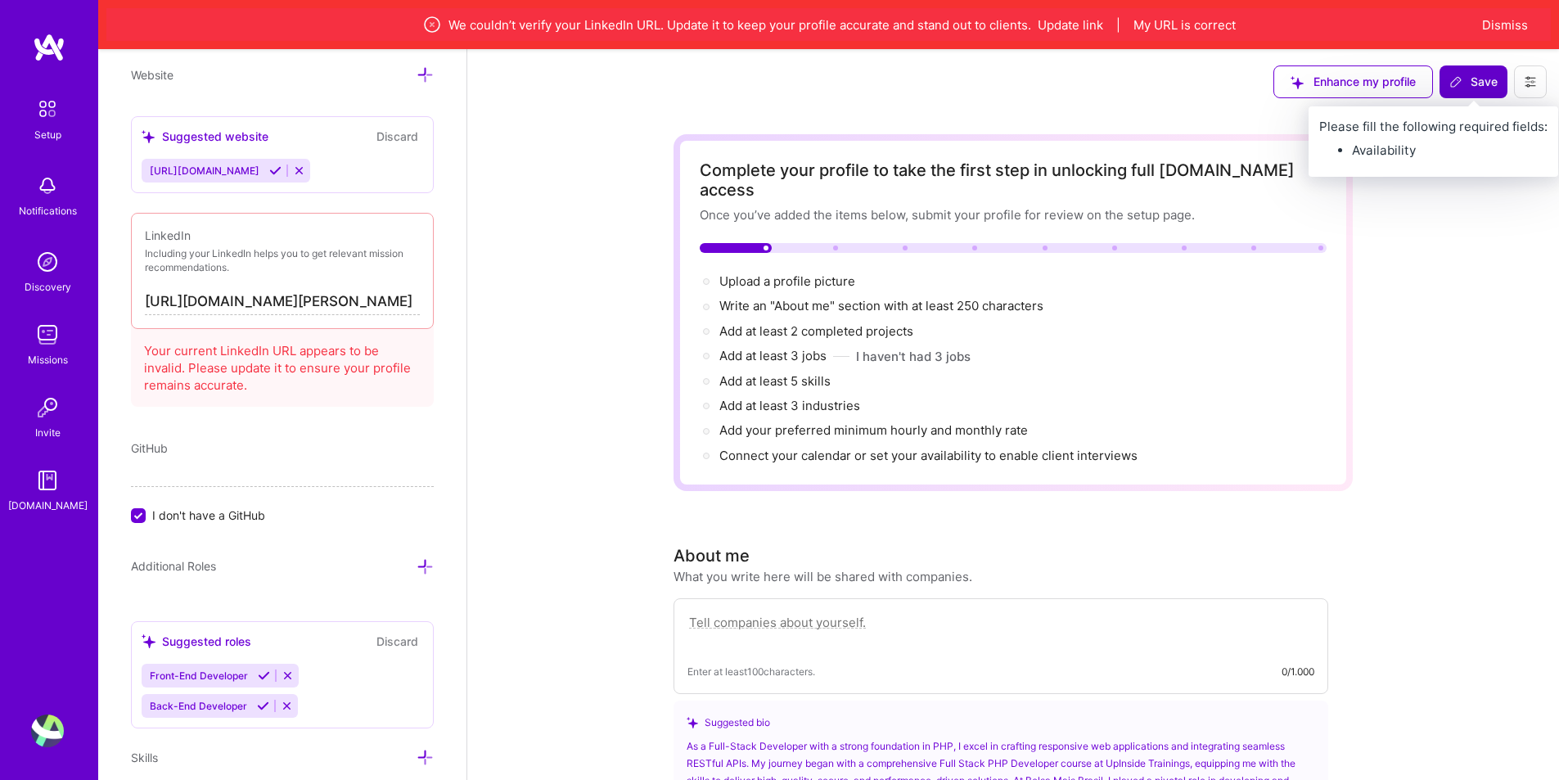
type input "https://linkedin.com/in/rodrigo-marchi-gonella-93bb56232/"
click at [1458, 84] on icon at bounding box center [1455, 81] width 13 height 13
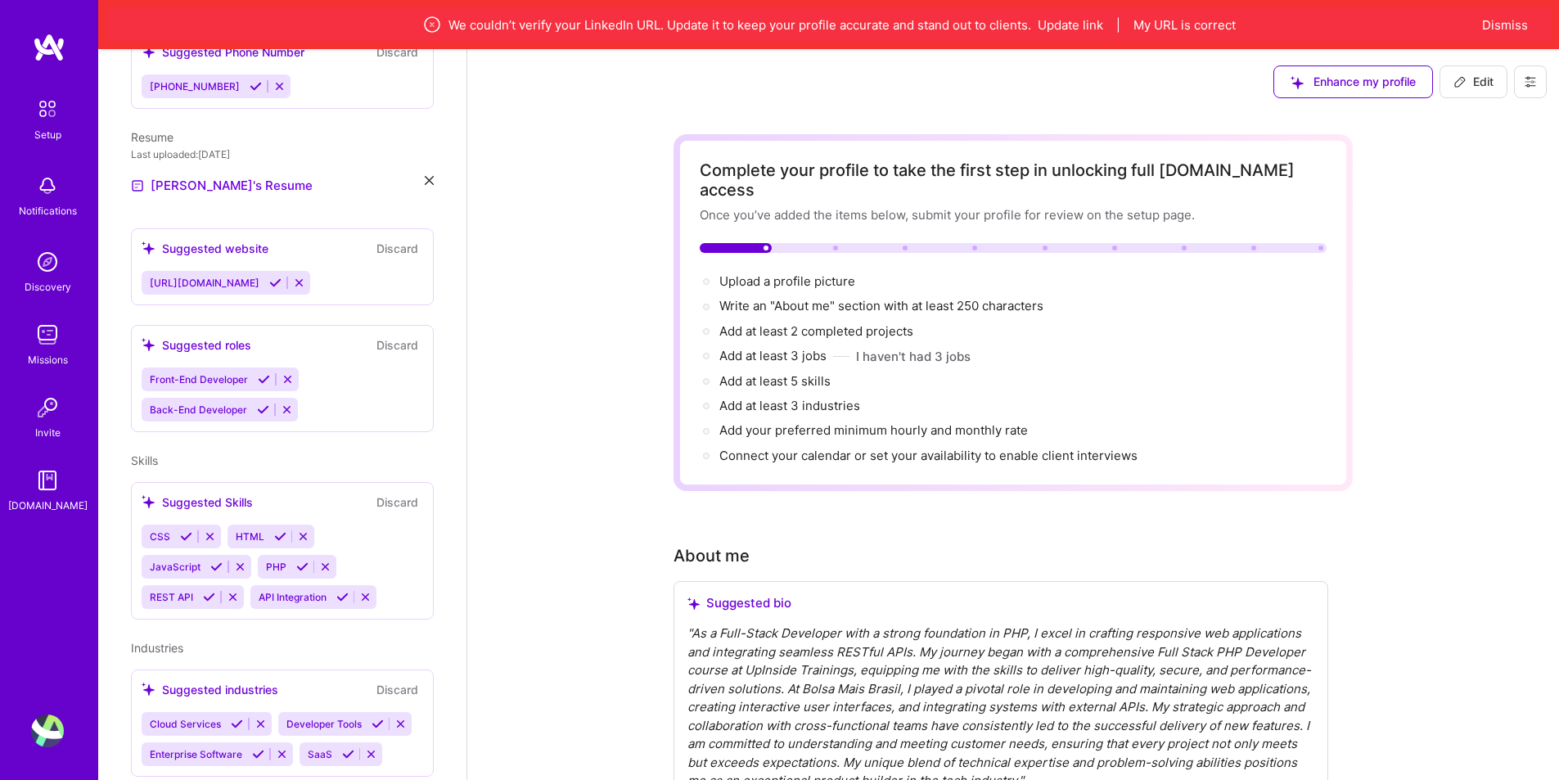
scroll to position [497, 0]
click at [352, 336] on div "Suggested roles Discard" at bounding box center [283, 345] width 282 height 19
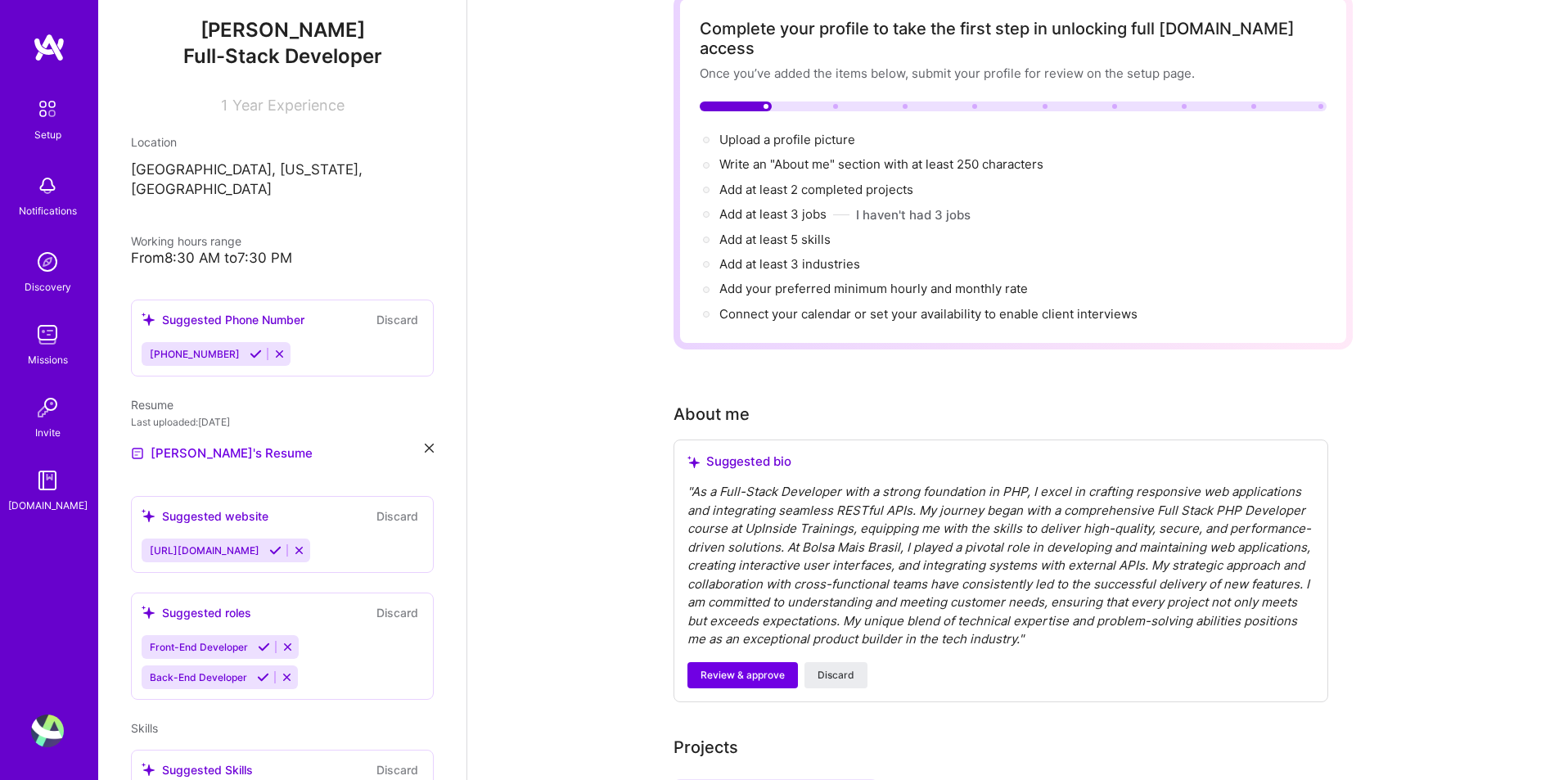
scroll to position [0, 0]
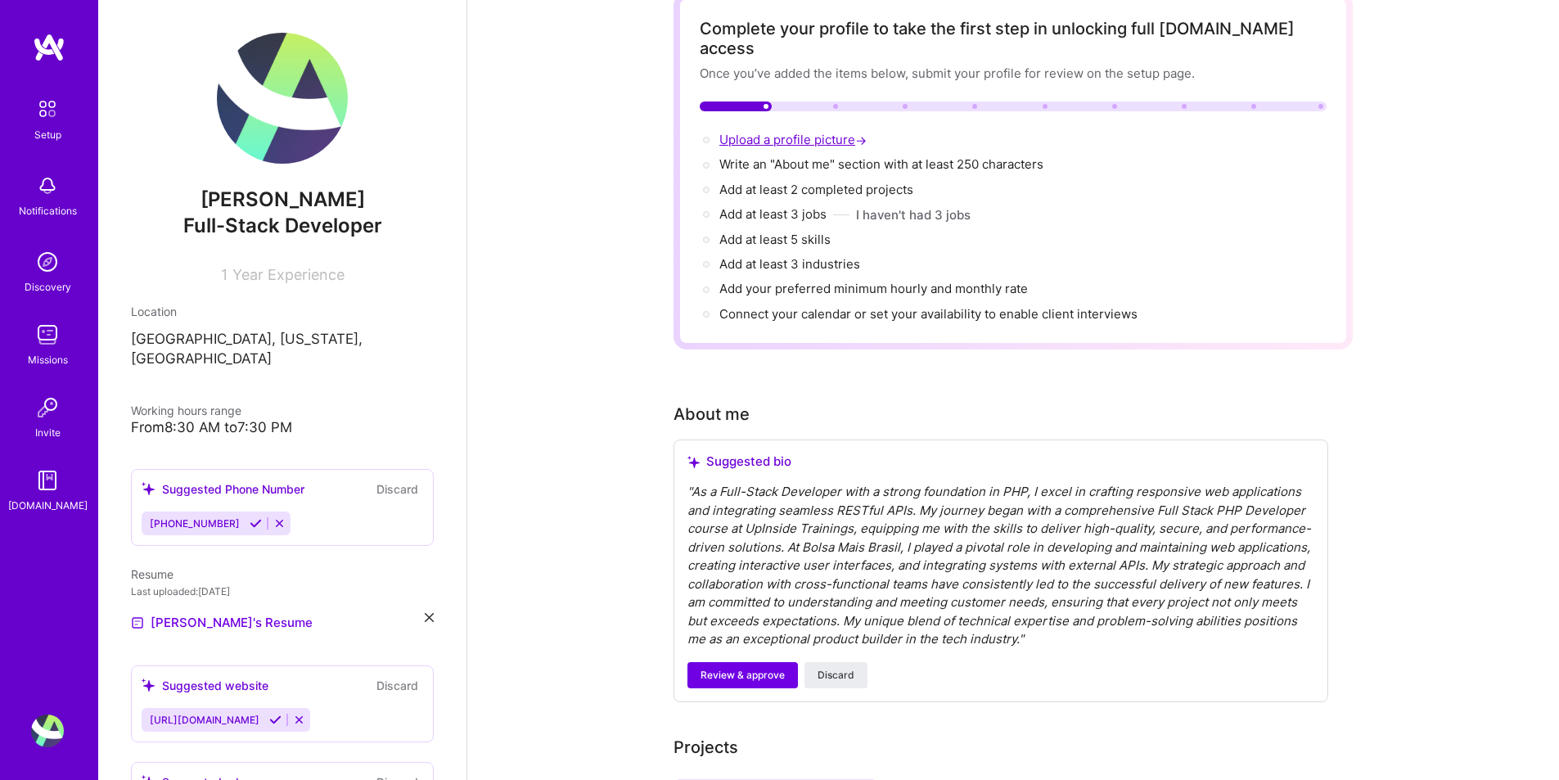
click at [816, 132] on span "Upload a profile picture →" at bounding box center [794, 140] width 151 height 16
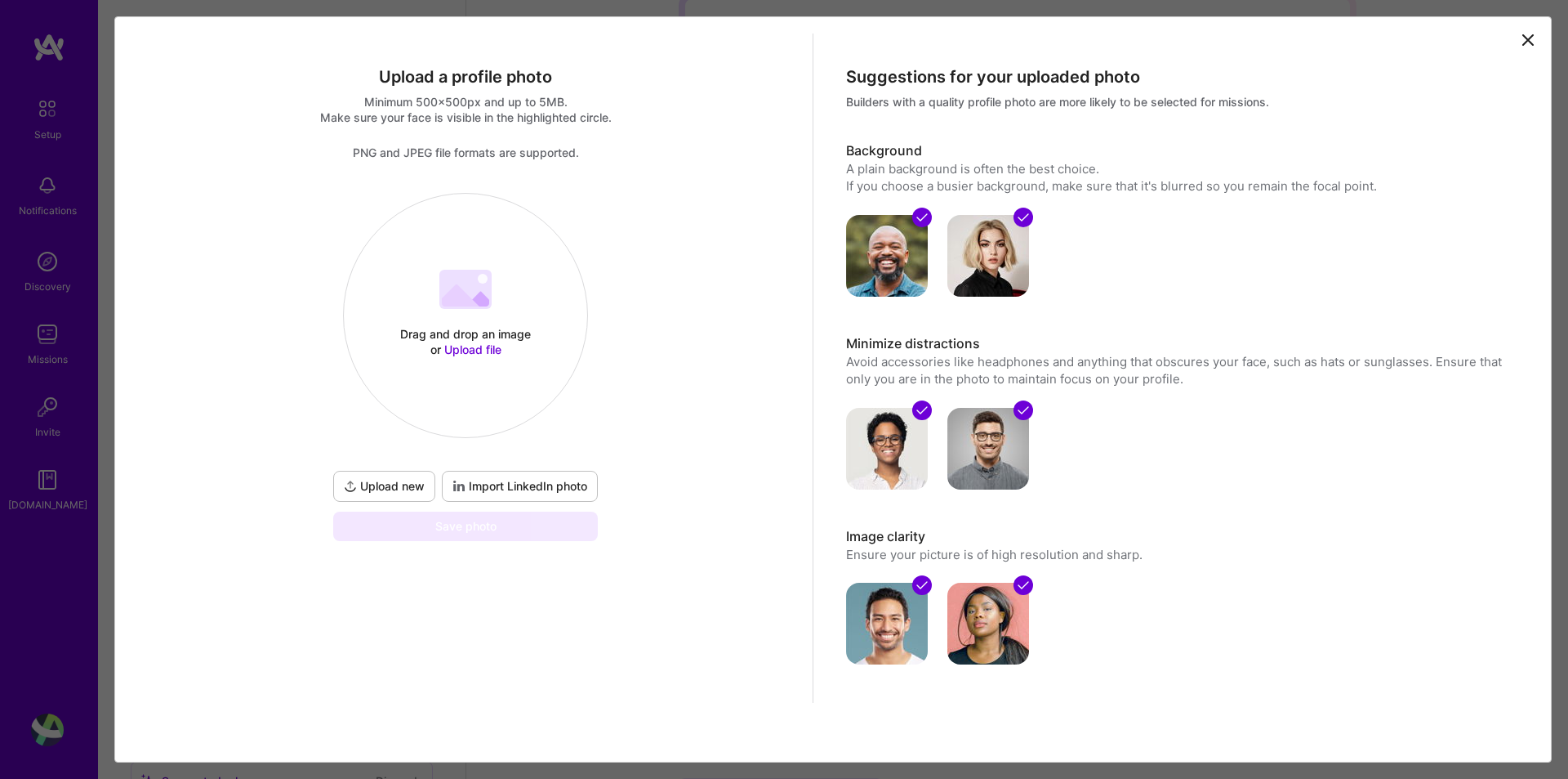
click at [503, 489] on span "Import LinkedIn photo" at bounding box center [519, 486] width 135 height 16
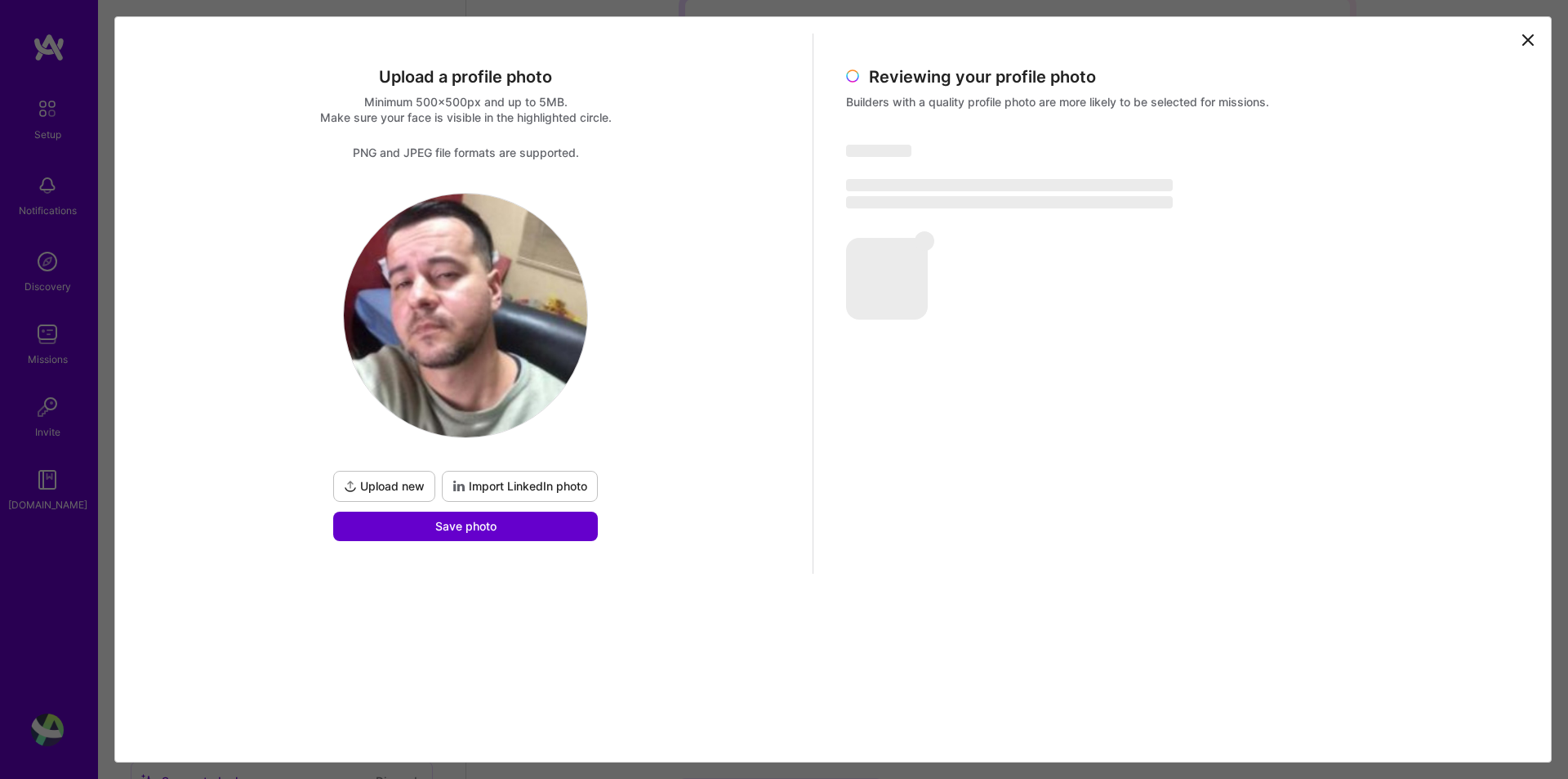
click at [530, 519] on button "Save photo" at bounding box center [465, 525] width 264 height 29
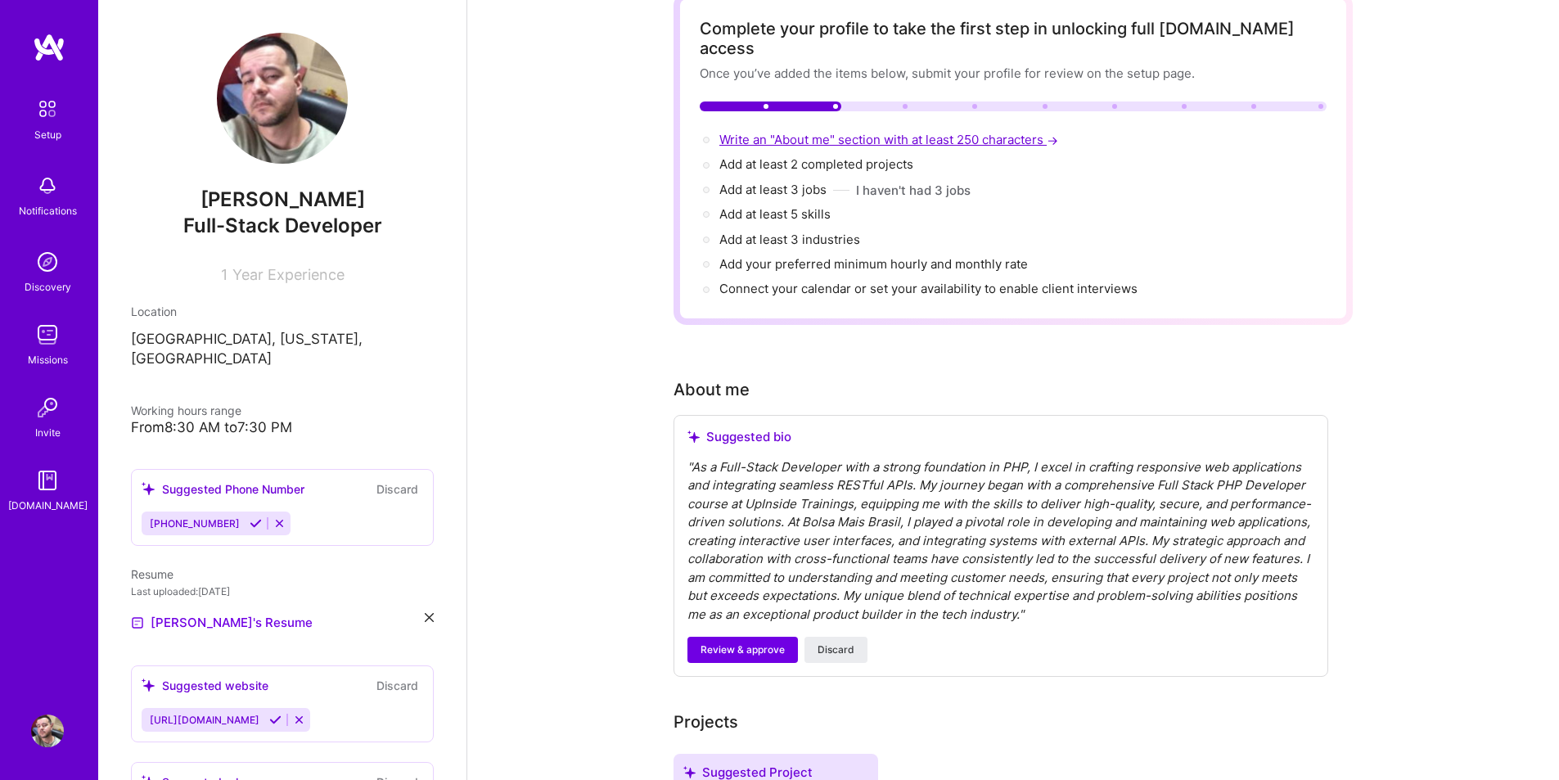
click at [763, 132] on span "Write an "About me" section with at least 250 characters →" at bounding box center [890, 140] width 342 height 16
select select "US"
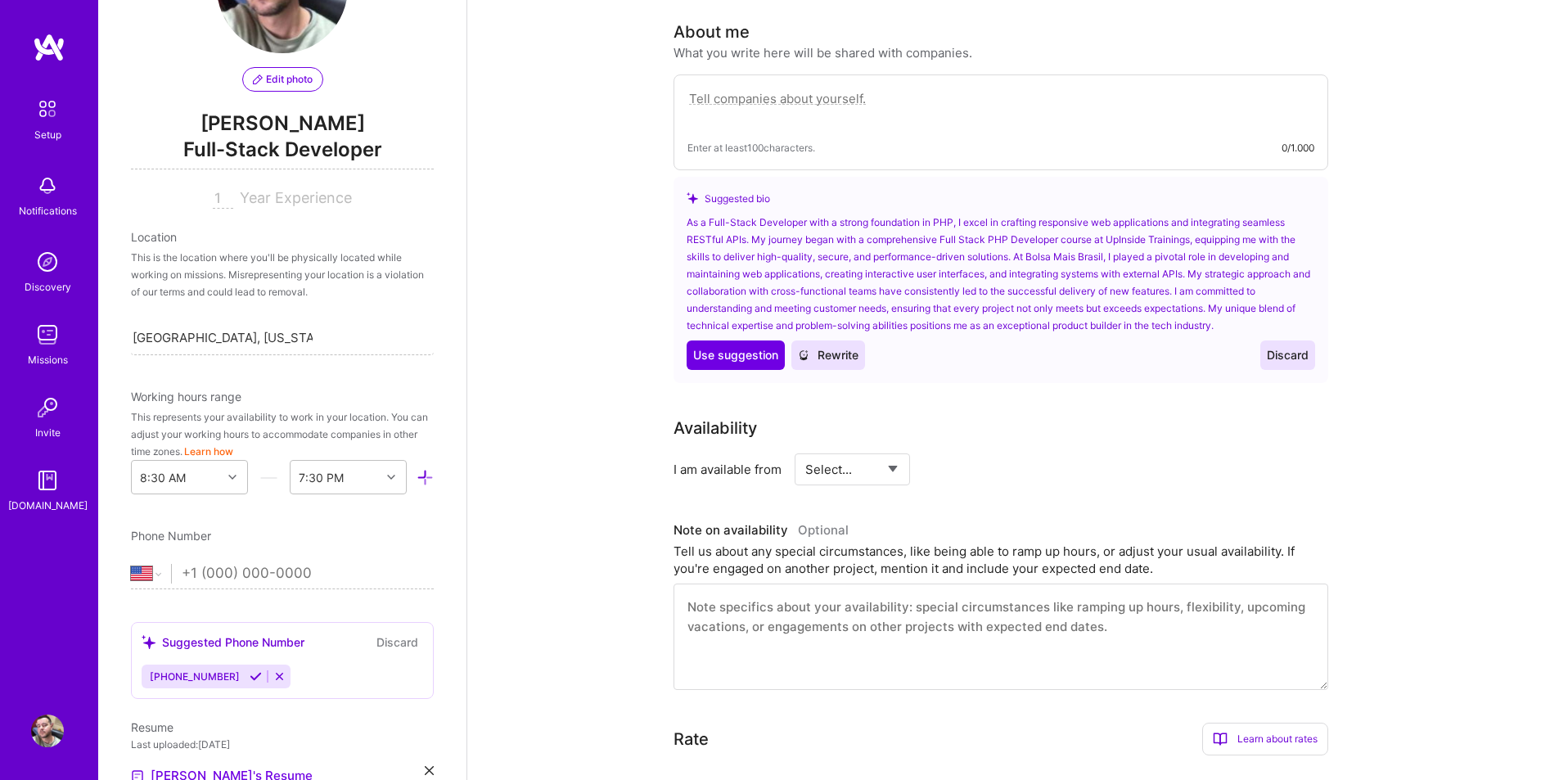
scroll to position [107, 0]
click at [213, 205] on input "1" at bounding box center [223, 202] width 20 height 20
drag, startPoint x: 212, startPoint y: 205, endPoint x: 194, endPoint y: 205, distance: 18.0
click at [194, 205] on div "1 Year Experience" at bounding box center [282, 202] width 303 height 20
type input "3"
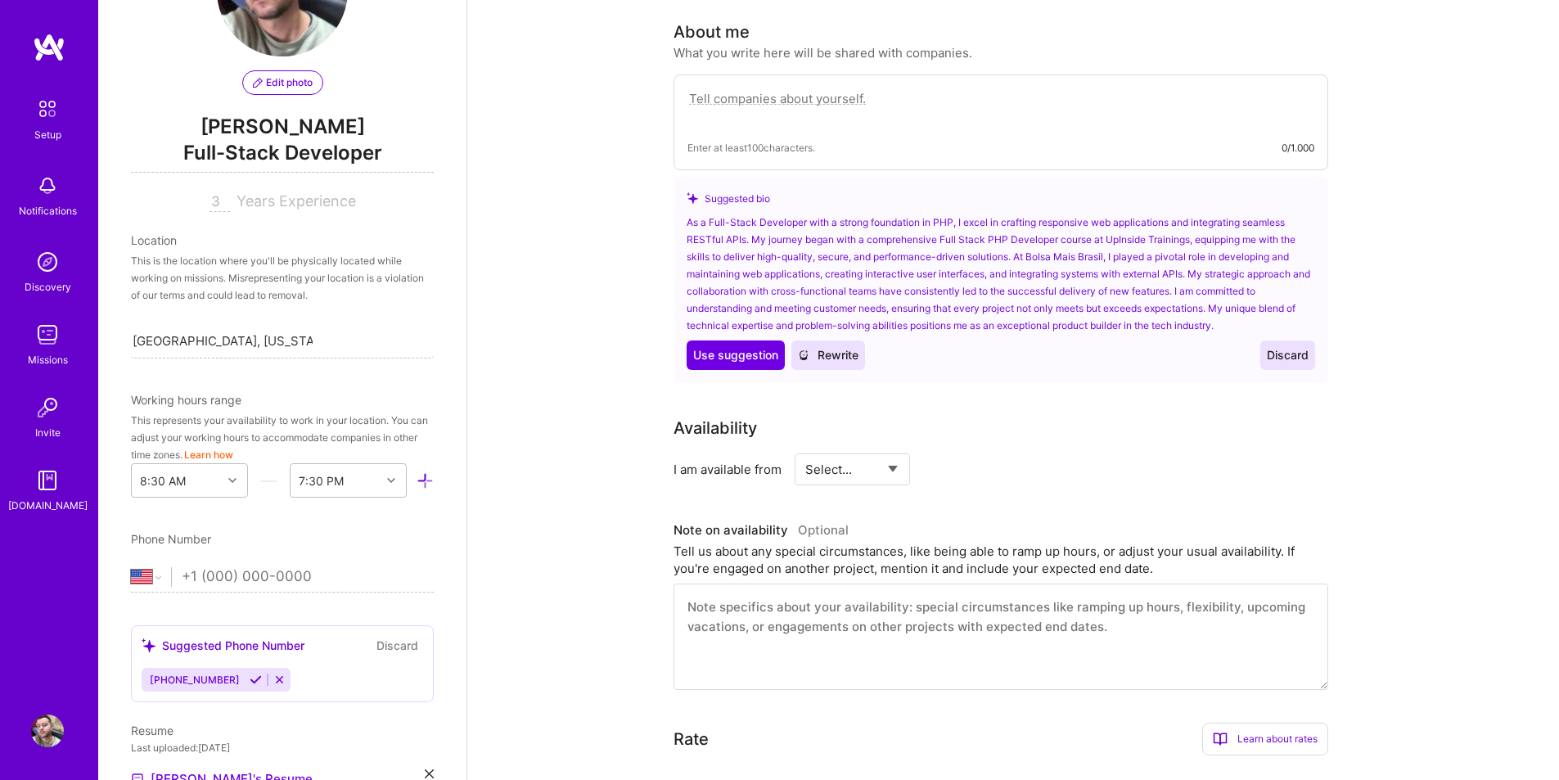
click at [276, 271] on div "This is the location where you'll be physically located while working on missio…" at bounding box center [282, 278] width 303 height 52
click at [274, 282] on div "This is the location where you'll be physically located while working on missio…" at bounding box center [282, 278] width 303 height 52
click at [275, 263] on div "This is the location where you'll be physically located while working on missio…" at bounding box center [282, 278] width 303 height 52
drag, startPoint x: 298, startPoint y: 265, endPoint x: 331, endPoint y: 290, distance: 41.6
click at [331, 290] on div "This is the location where you'll be physically located while working on missio…" at bounding box center [282, 278] width 303 height 52
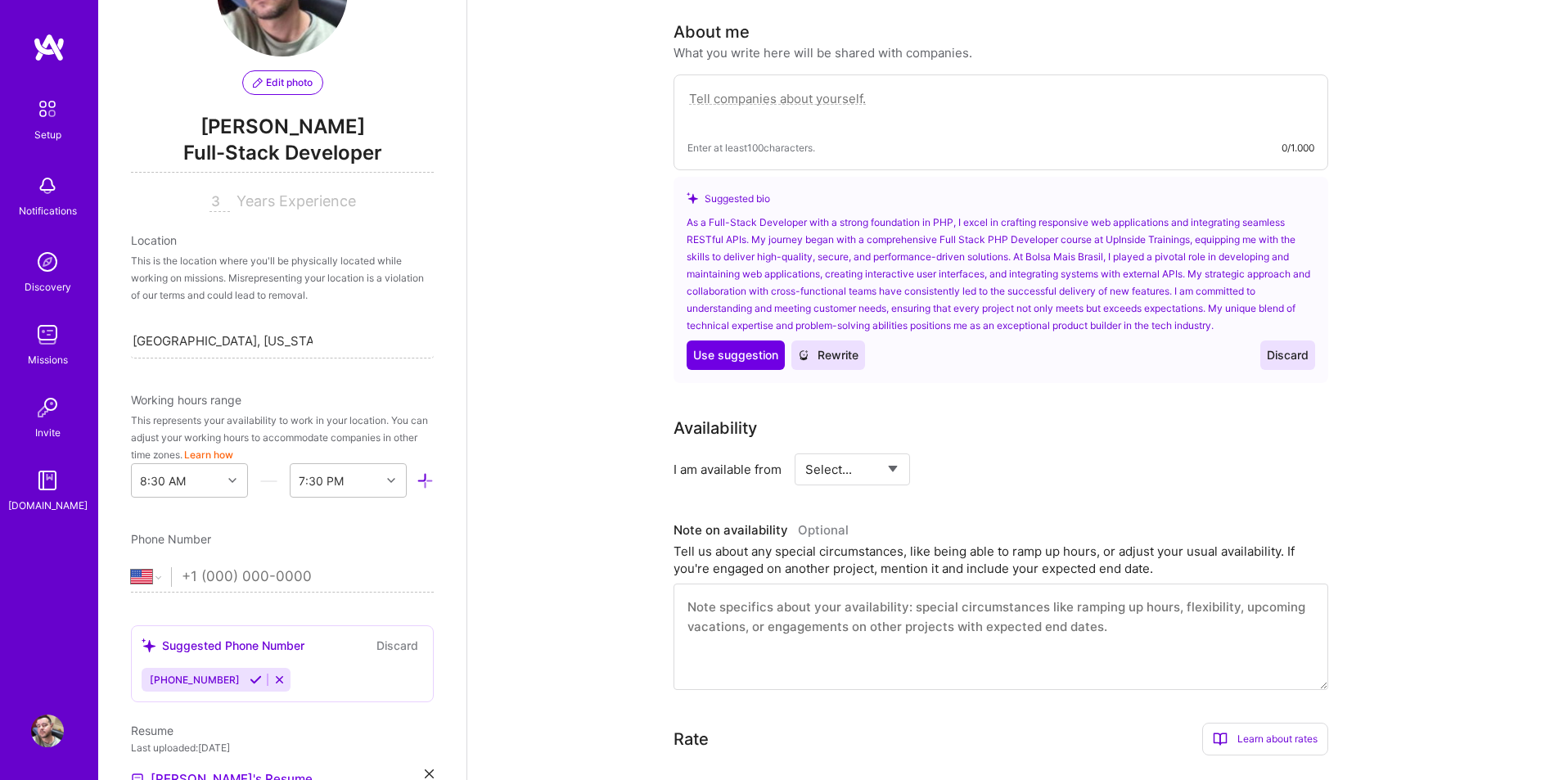
click at [332, 305] on div "Location This is the location where you'll be physically located while working …" at bounding box center [282, 295] width 303 height 127
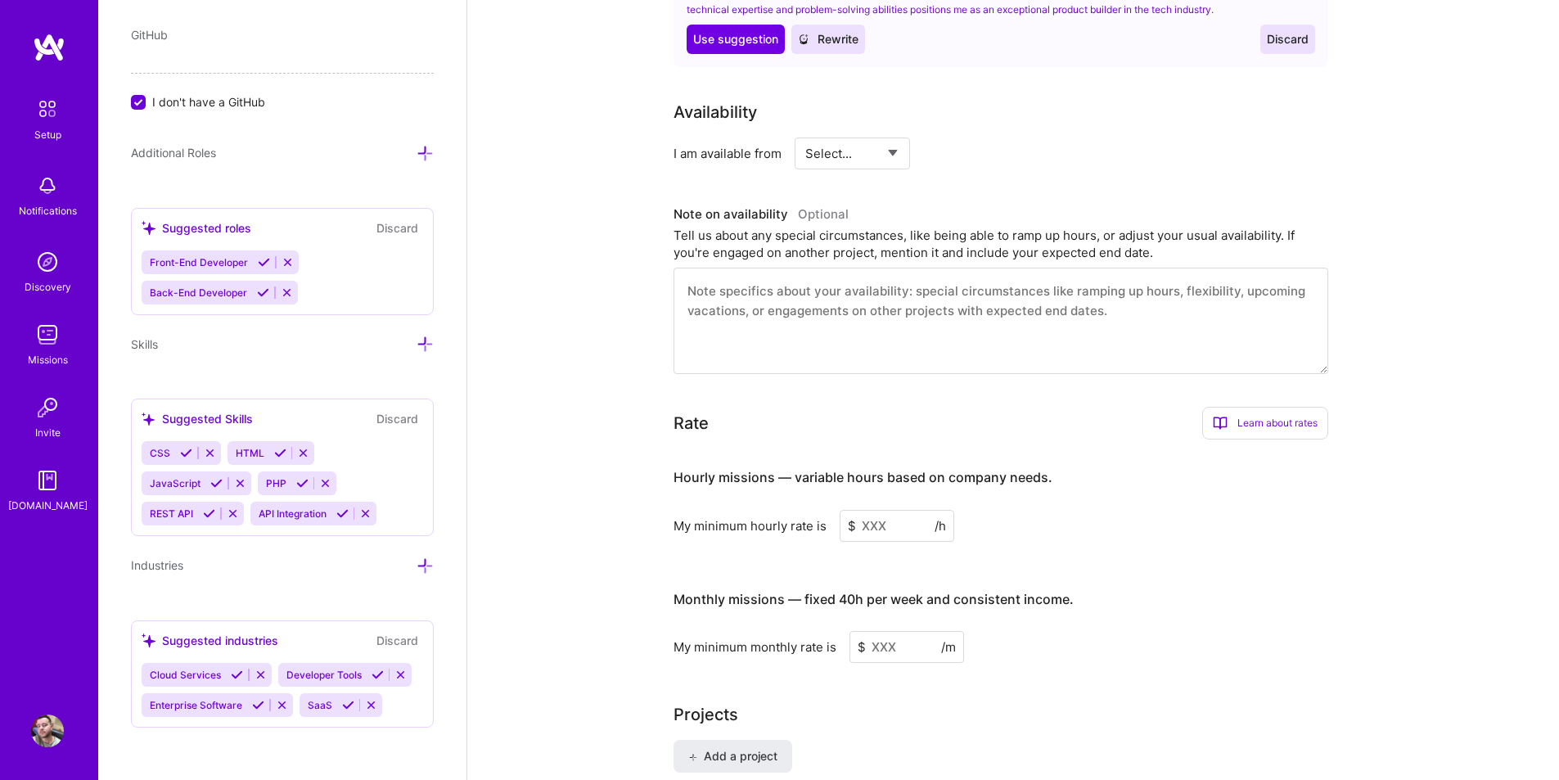
scroll to position [777, 0]
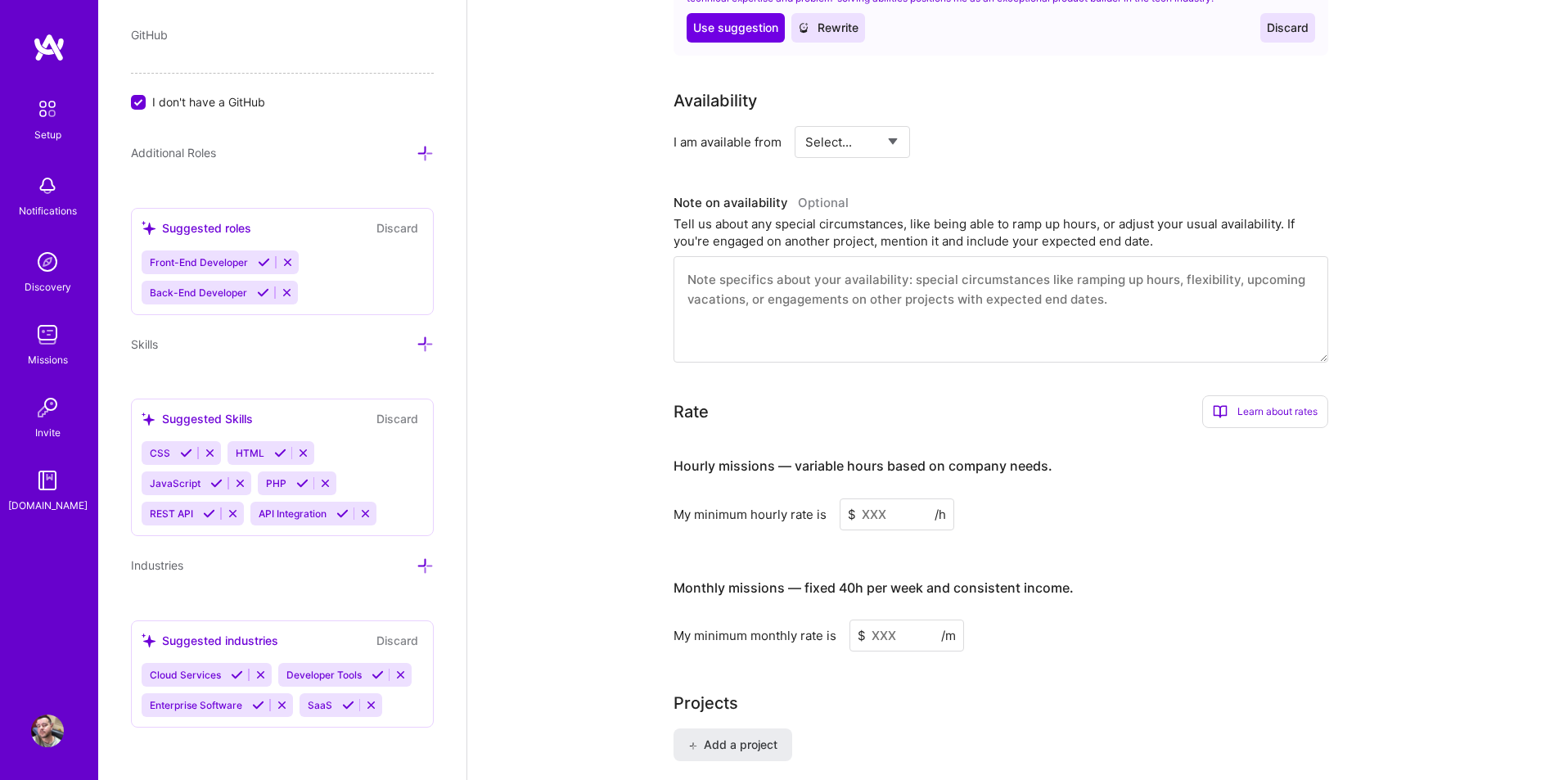
click at [890, 498] on input at bounding box center [897, 514] width 115 height 32
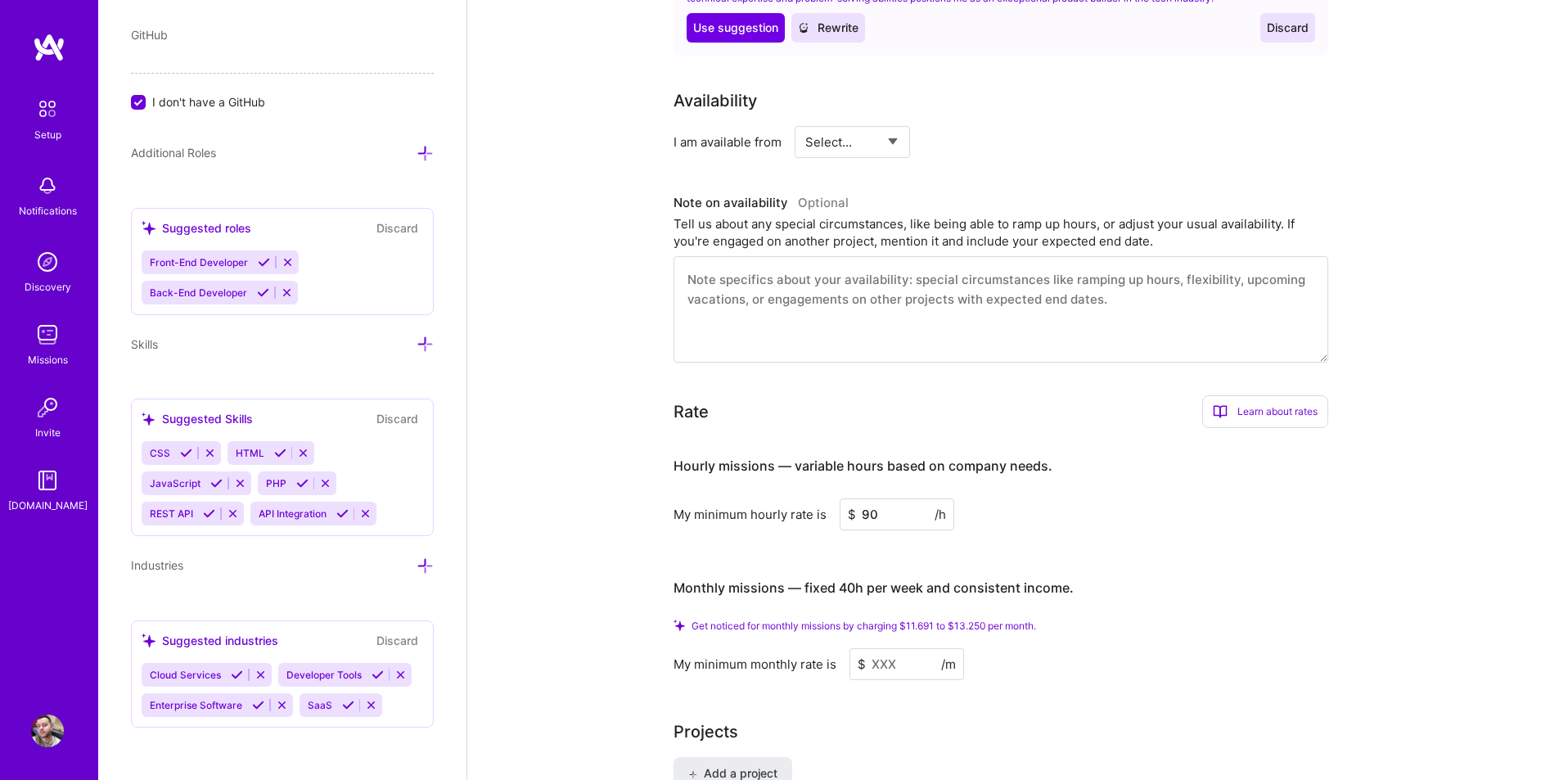
type input "90"
click at [895, 651] on input at bounding box center [906, 664] width 115 height 32
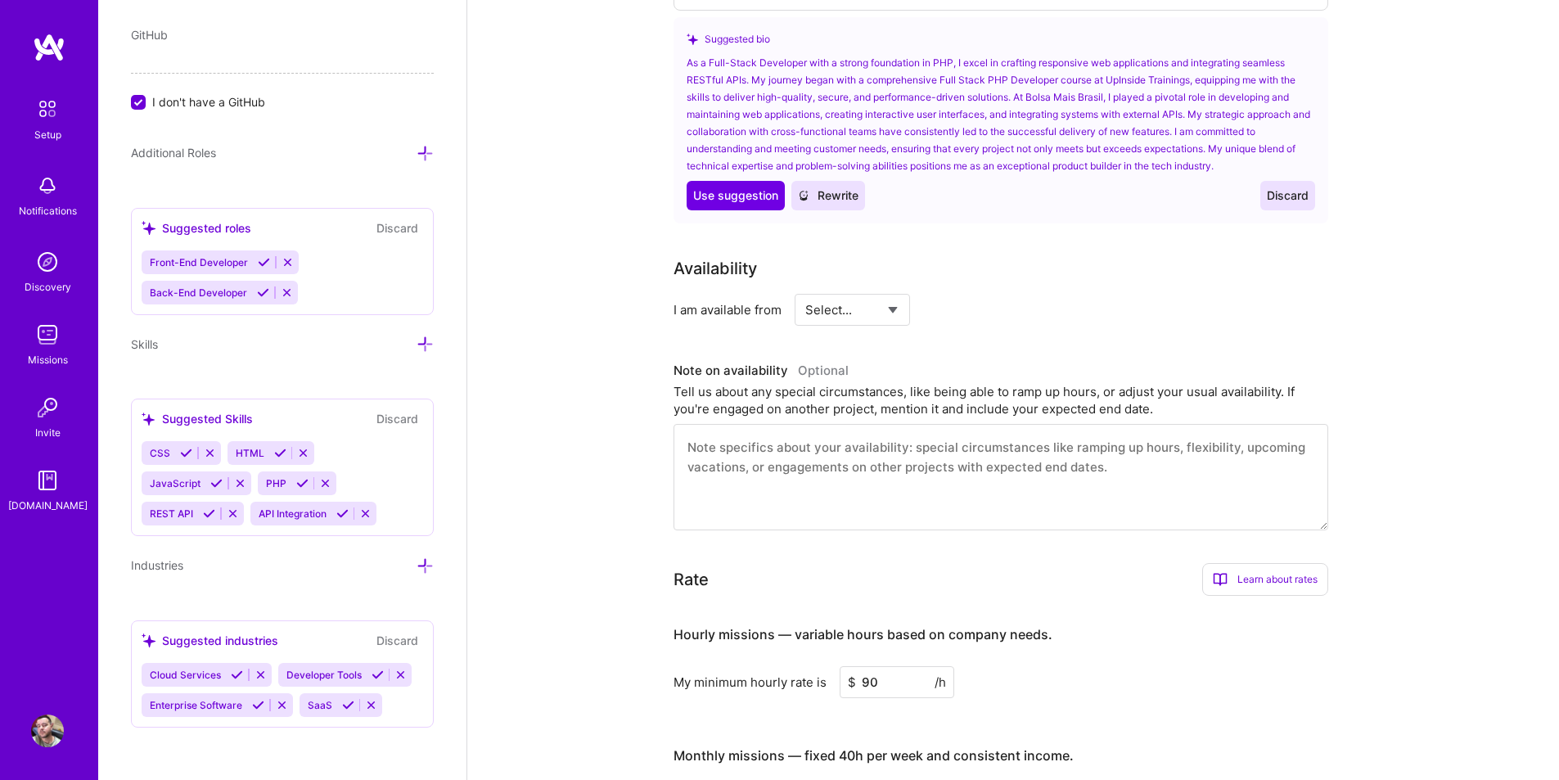
scroll to position [531, 0]
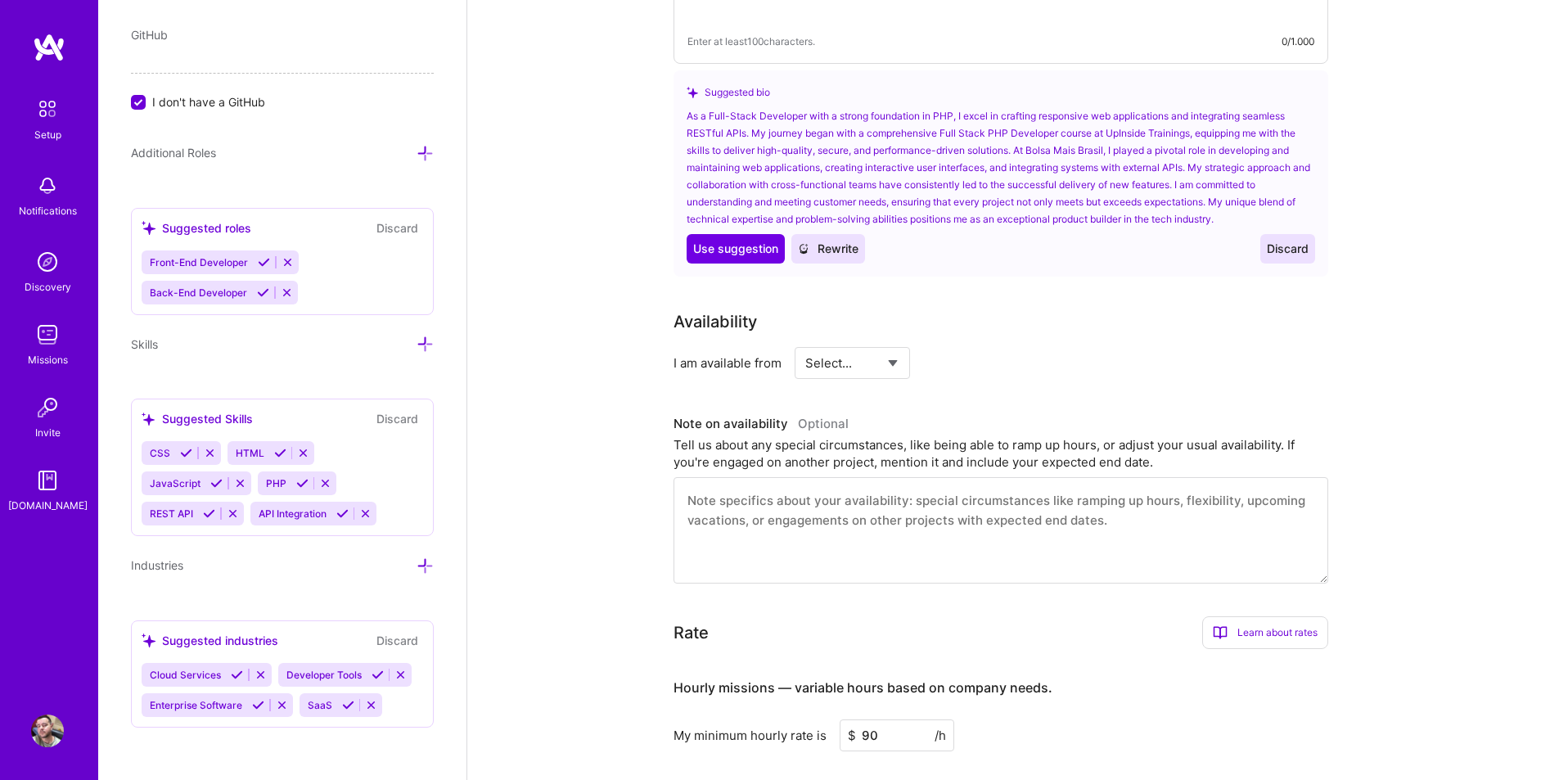
type input "120"
click at [901, 347] on div "Select... Right Now Future Date Not Available" at bounding box center [852, 363] width 115 height 32
click at [895, 342] on select "Select... Right Now Future Date Not Available" at bounding box center [852, 363] width 94 height 42
select select "Right Now"
click at [805, 342] on select "Select... Right Now Future Date Not Available" at bounding box center [852, 363] width 94 height 42
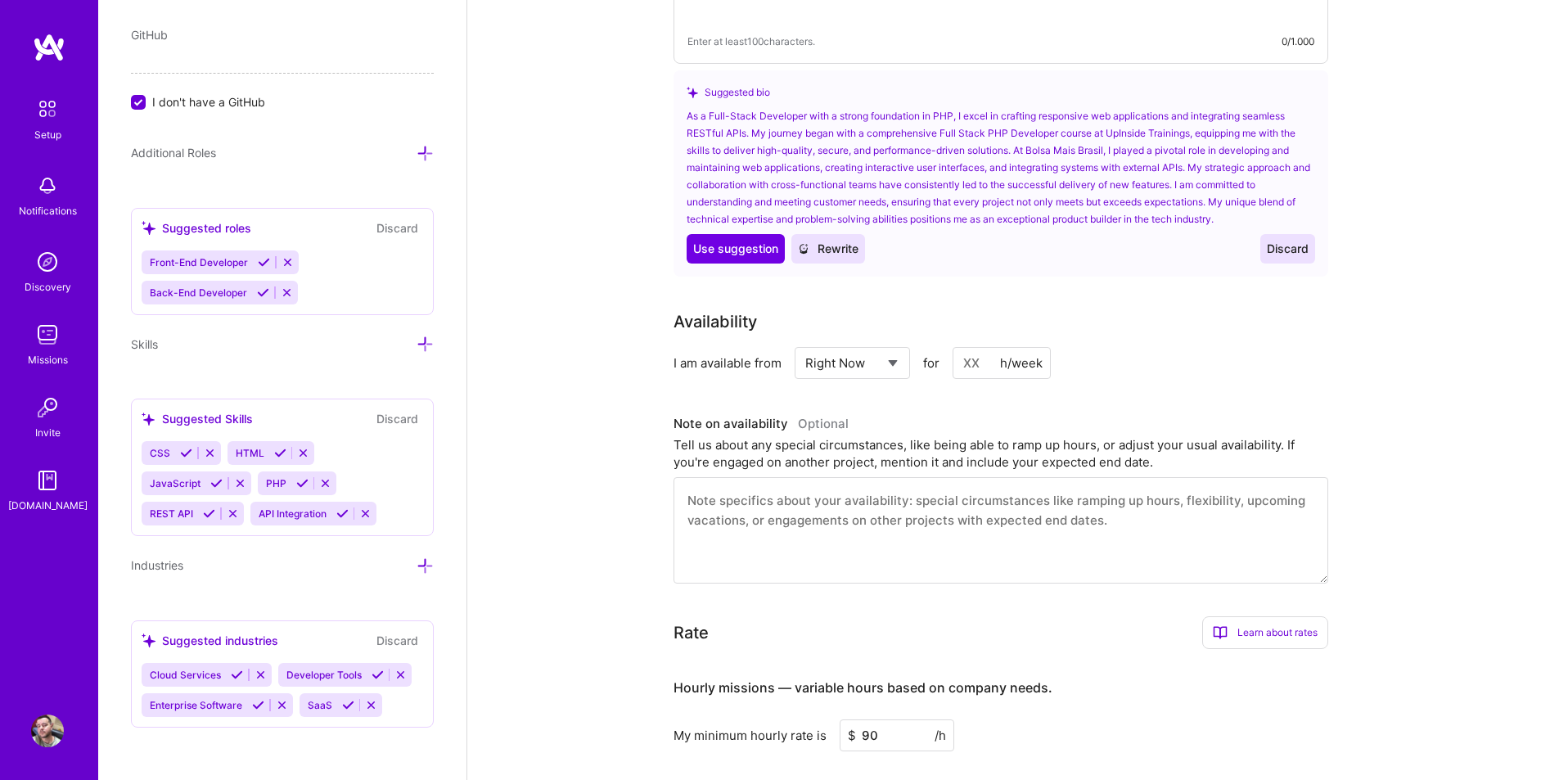
click at [986, 347] on input at bounding box center [1002, 363] width 98 height 32
type input "1"
type input "9"
type input "40"
click at [1004, 477] on textarea at bounding box center [1001, 530] width 655 height 106
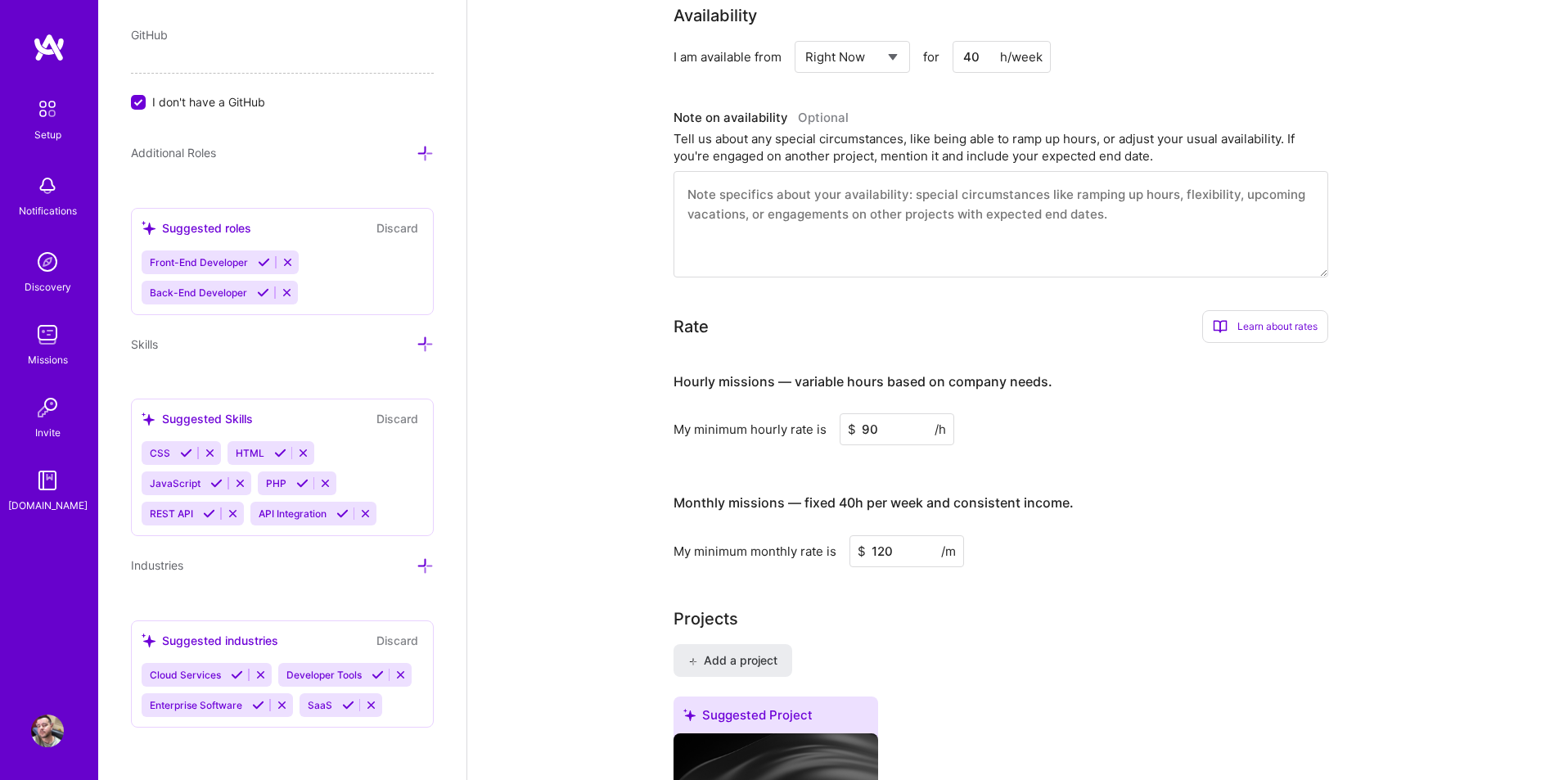
scroll to position [613, 0]
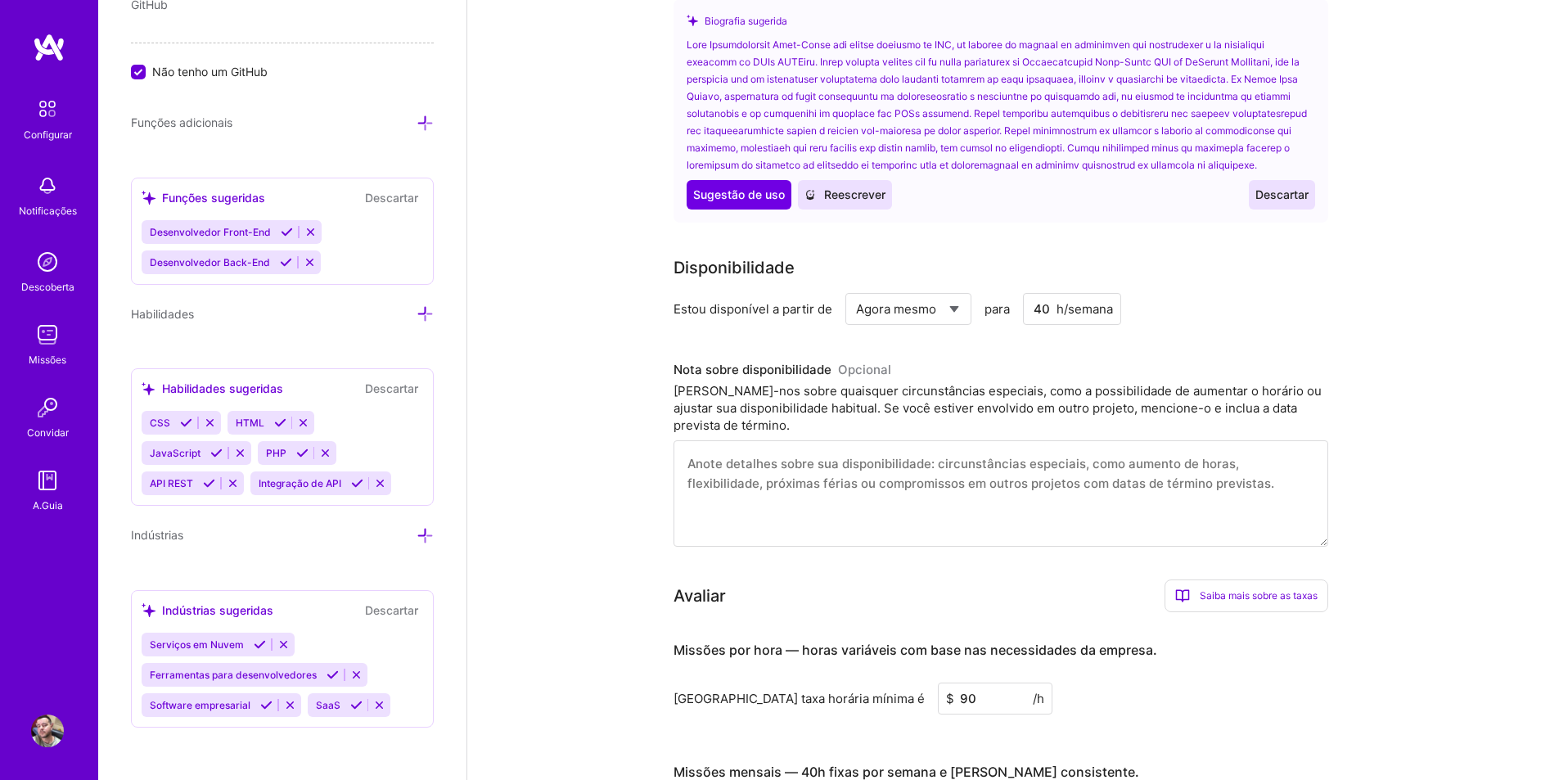
click at [974, 467] on textarea at bounding box center [1001, 493] width 655 height 106
select select "Agora mesmo"
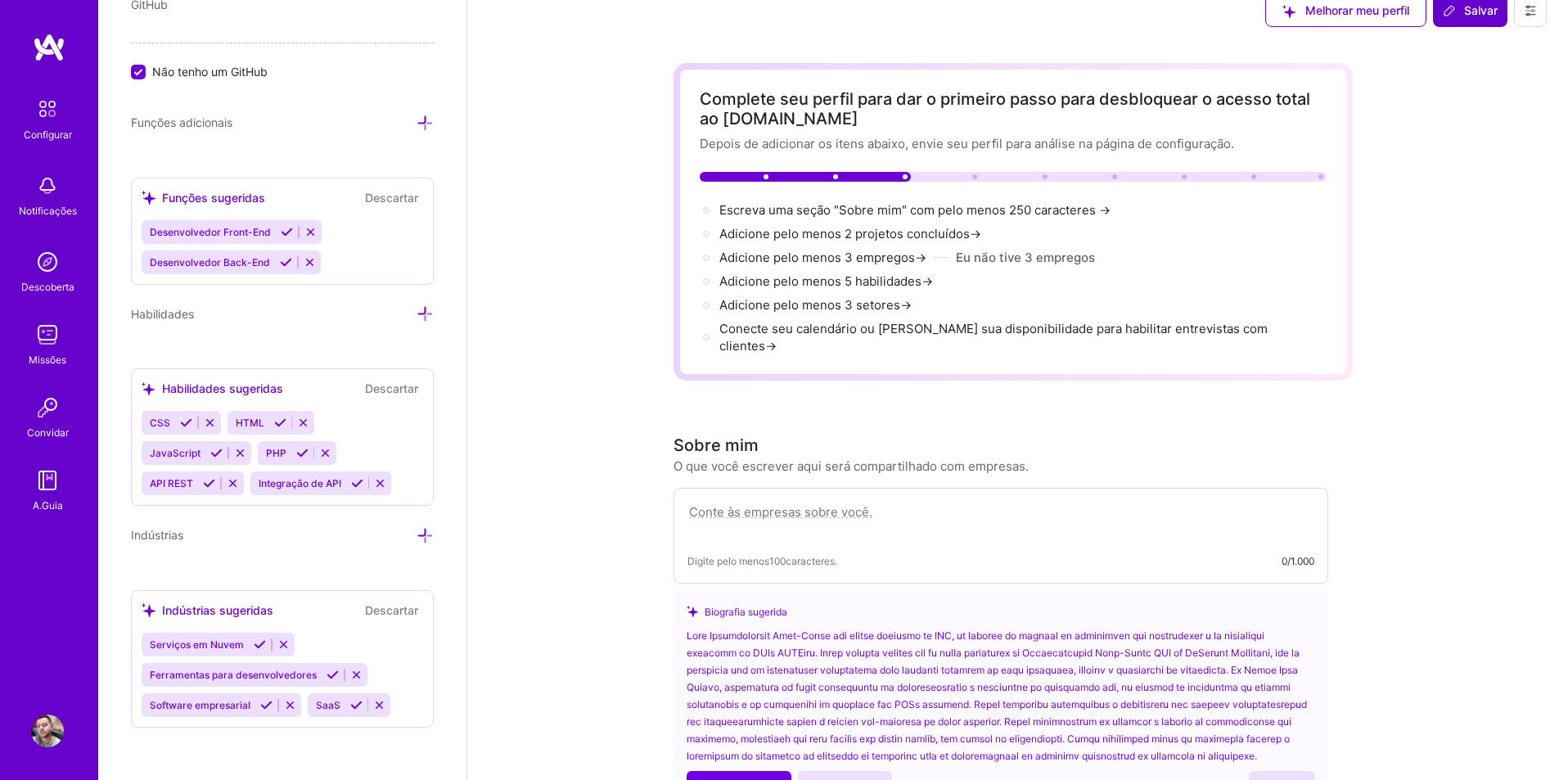
scroll to position [0, 0]
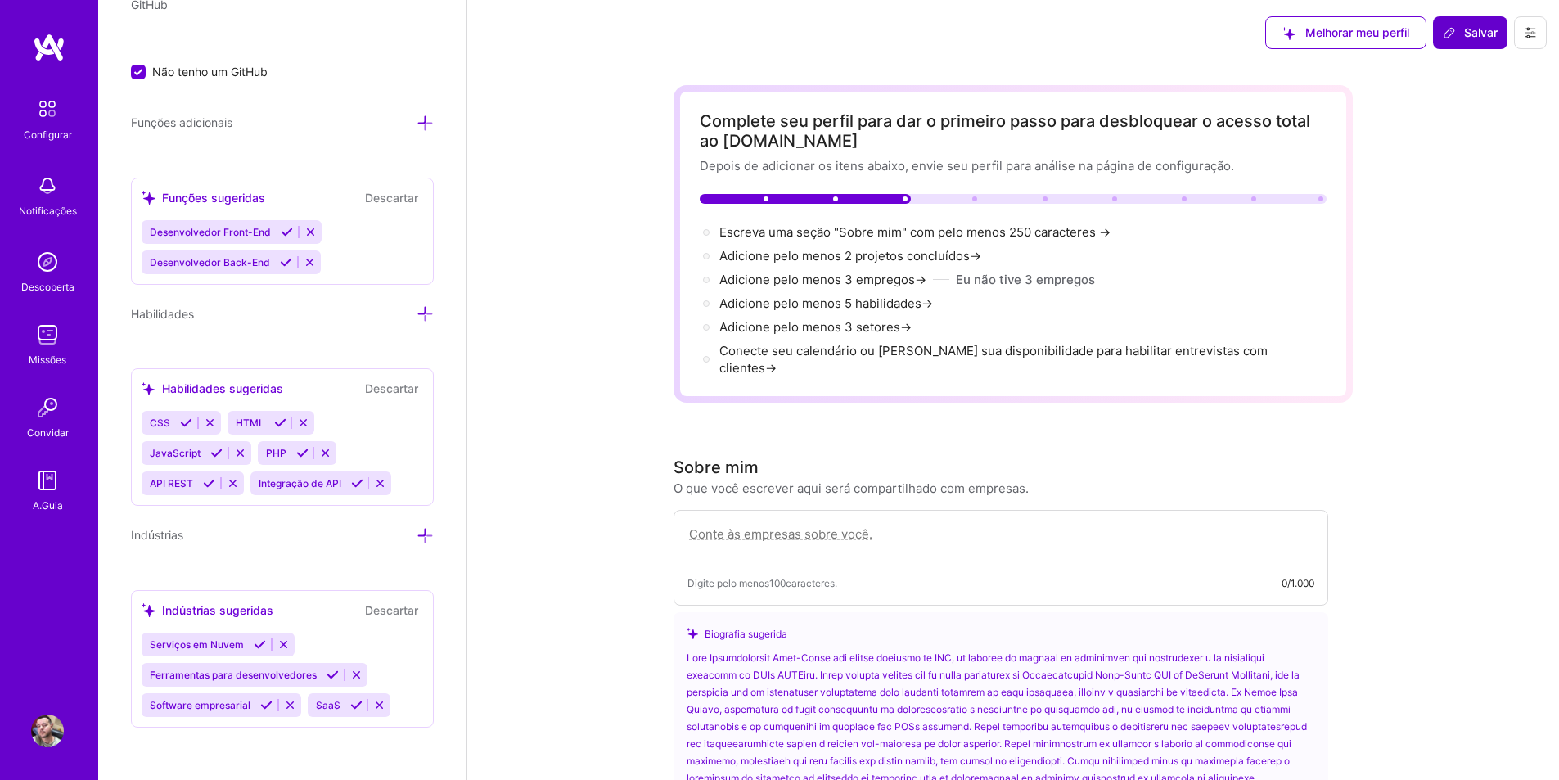
type textarea "All-Time"
click at [1466, 25] on font "Salvar" at bounding box center [1481, 33] width 34 height 16
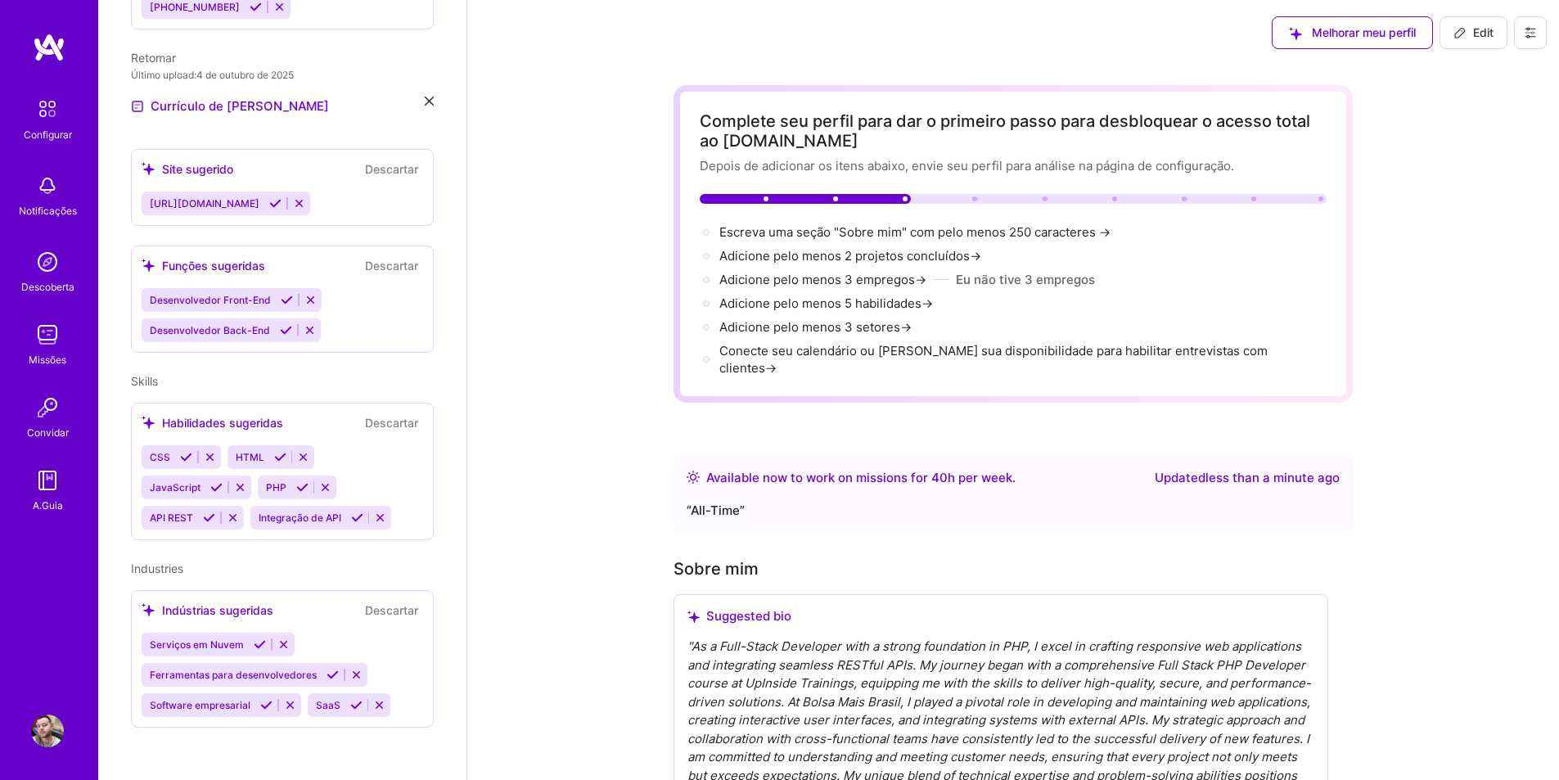
scroll to position [497, 0]
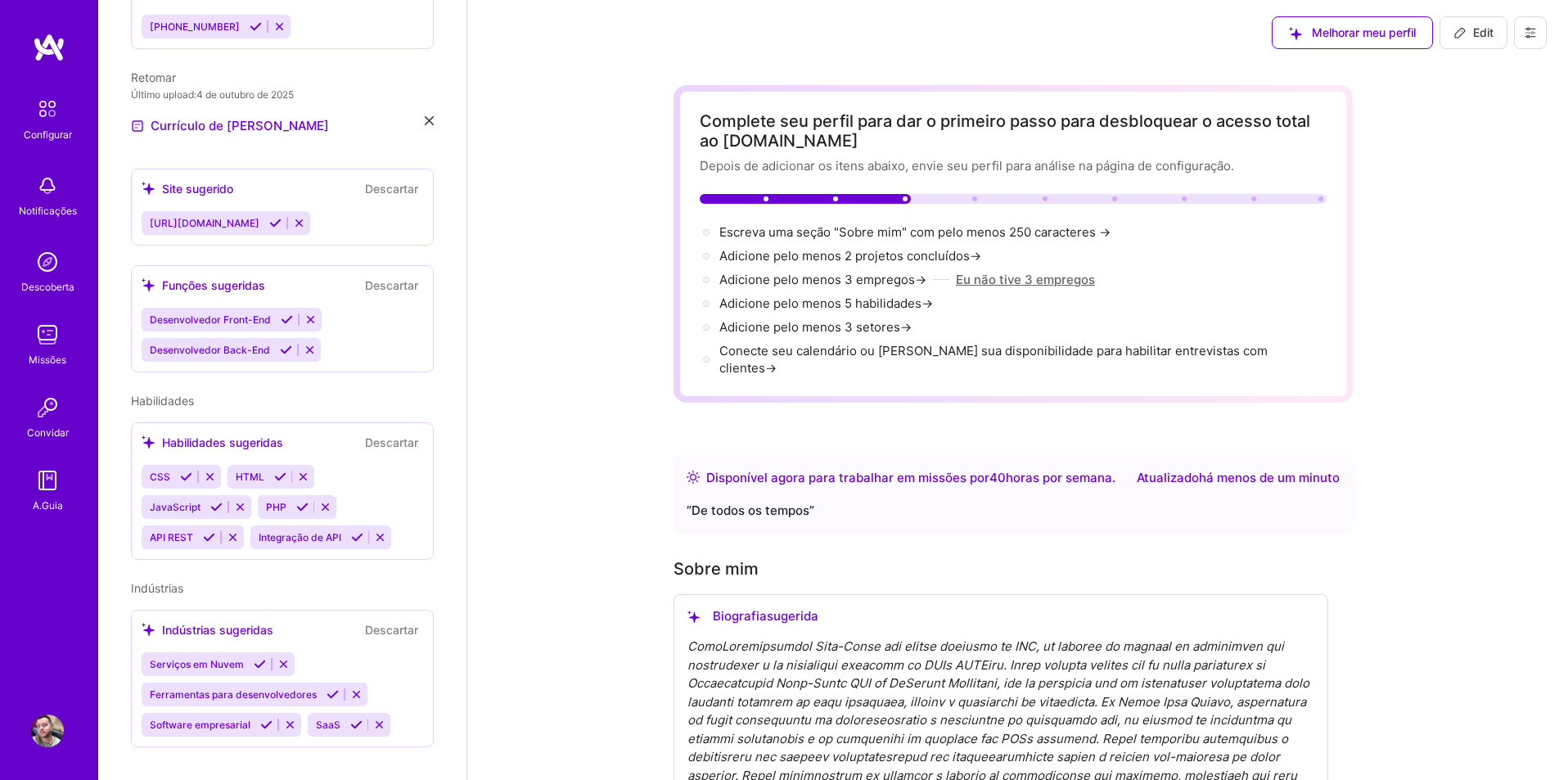
click at [1030, 282] on font "Eu não tive 3 empregos" at bounding box center [1025, 280] width 139 height 16
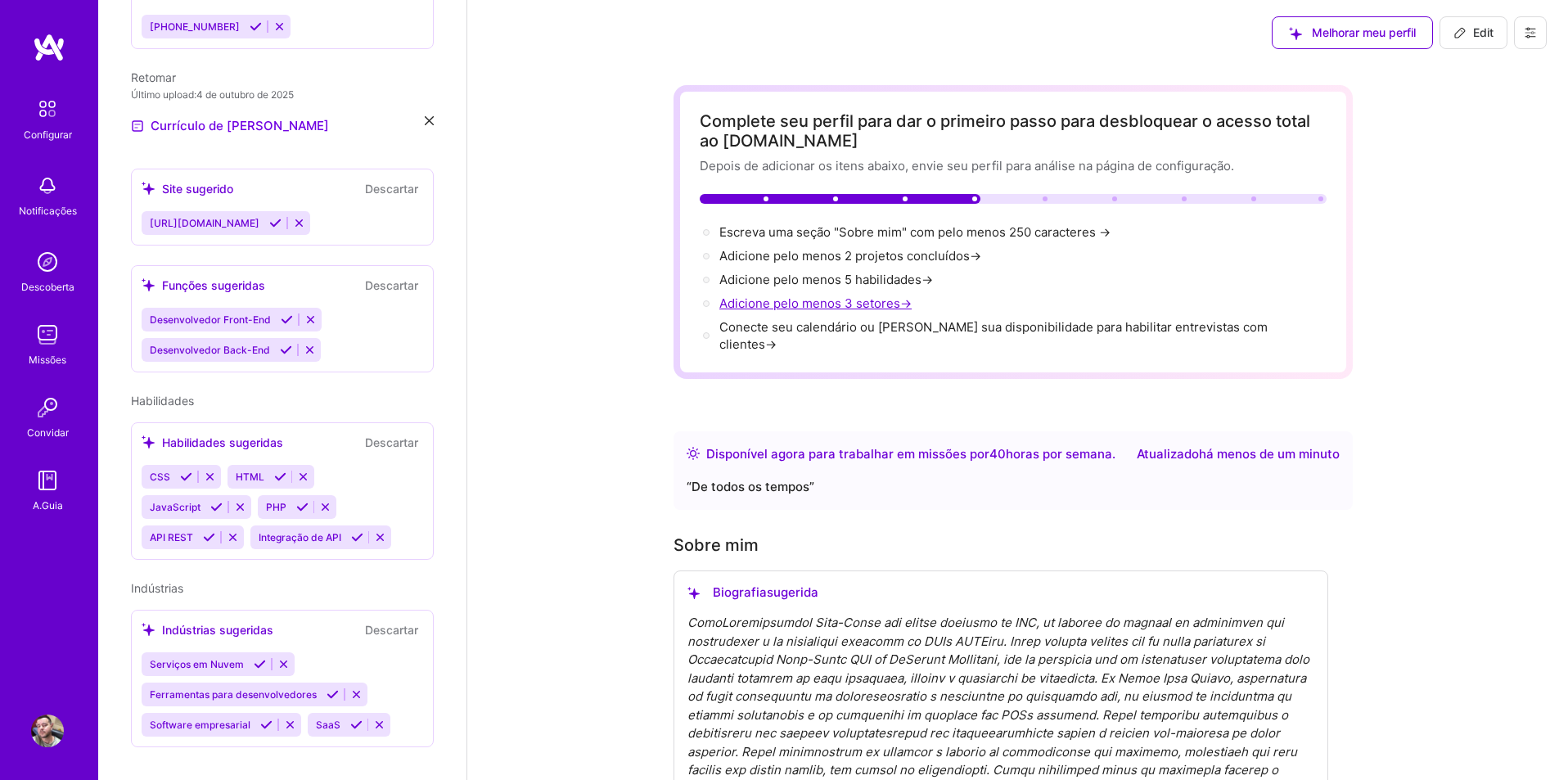
click at [890, 301] on font "Adicione pelo menos 3 setores" at bounding box center [809, 303] width 181 height 16
select select "US"
select select "Right Now"
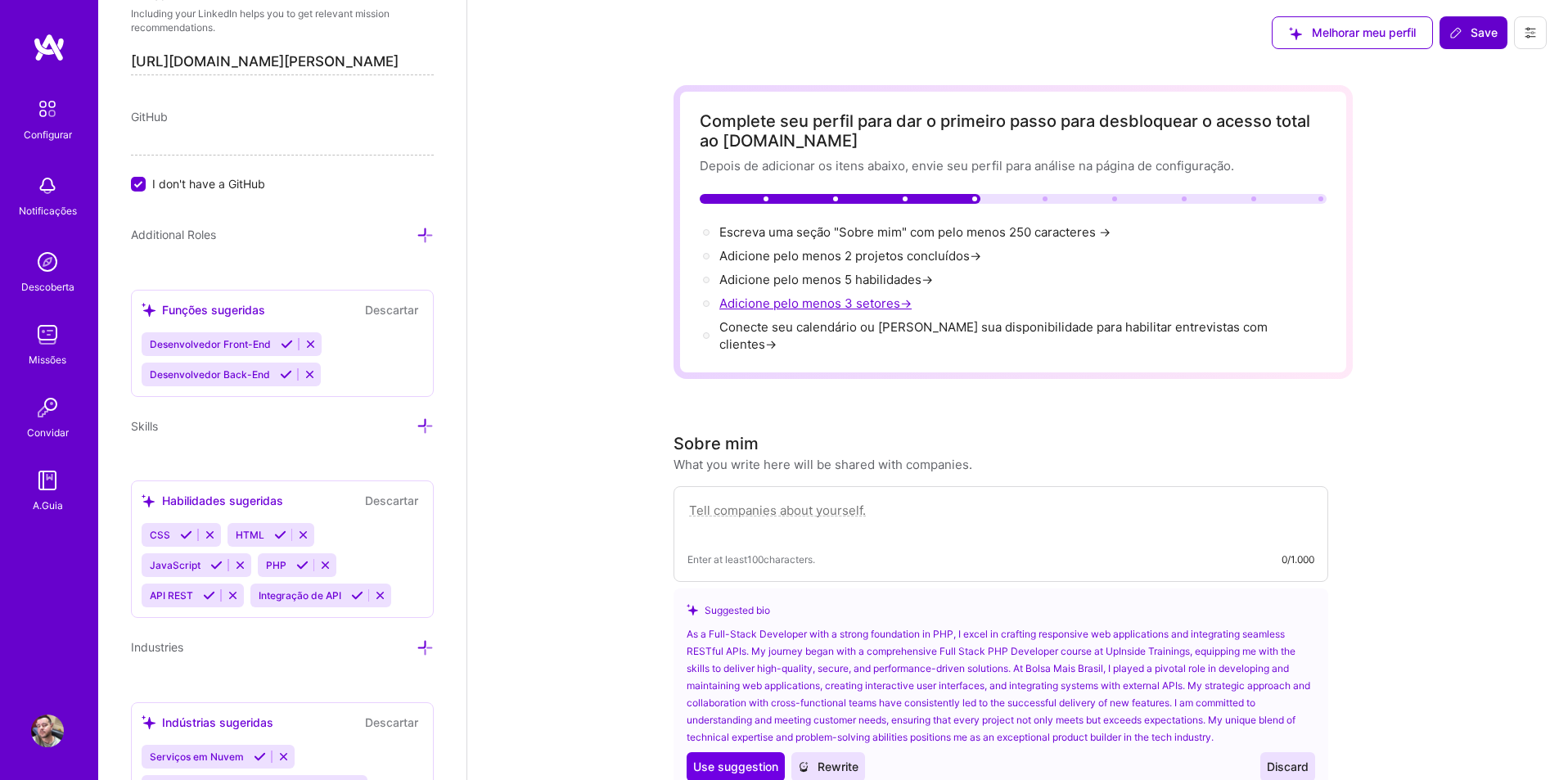
scroll to position [1201, 0]
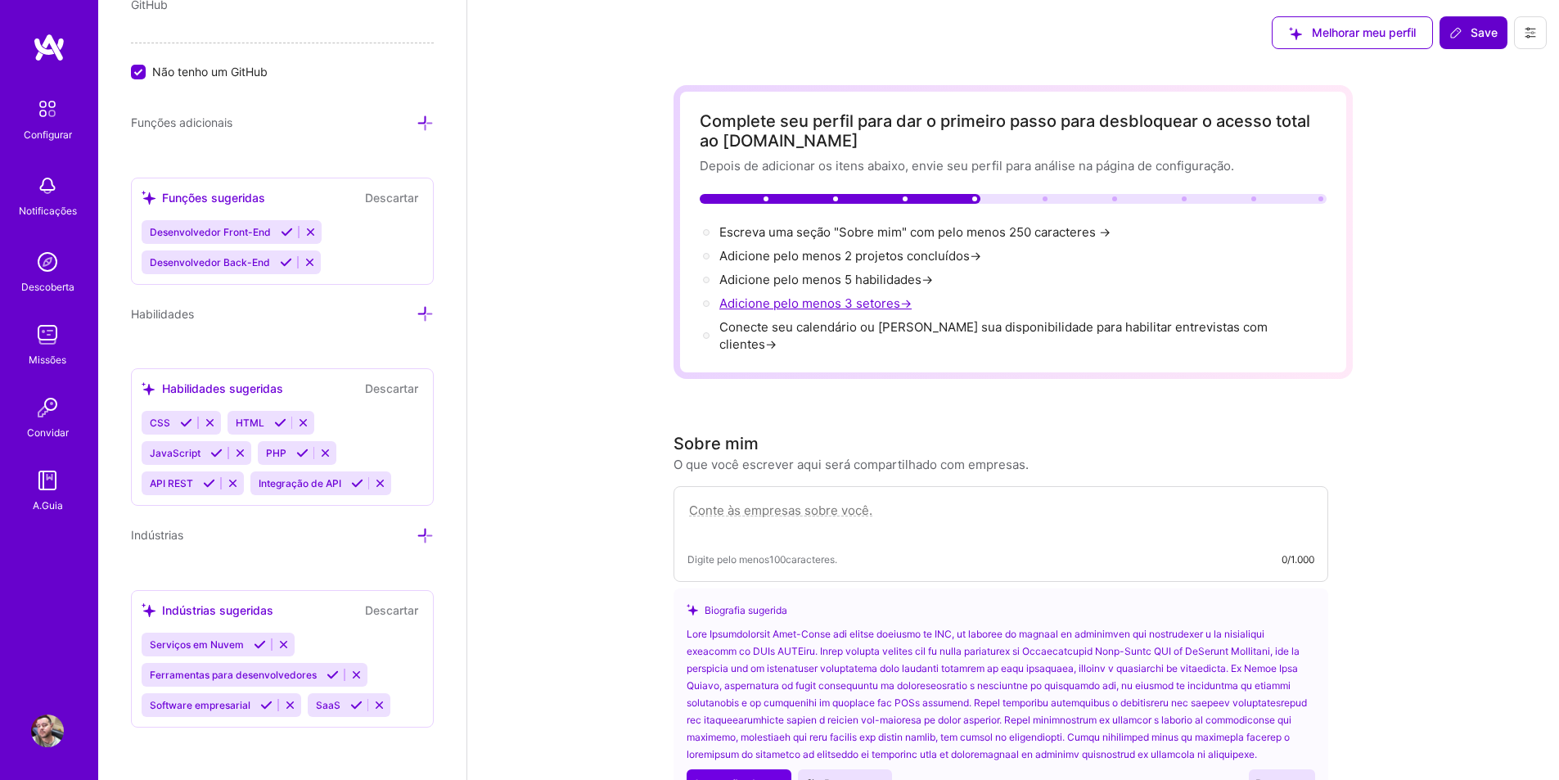
click at [845, 302] on font "Adicione pelo menos 3 setores" at bounding box center [809, 303] width 181 height 16
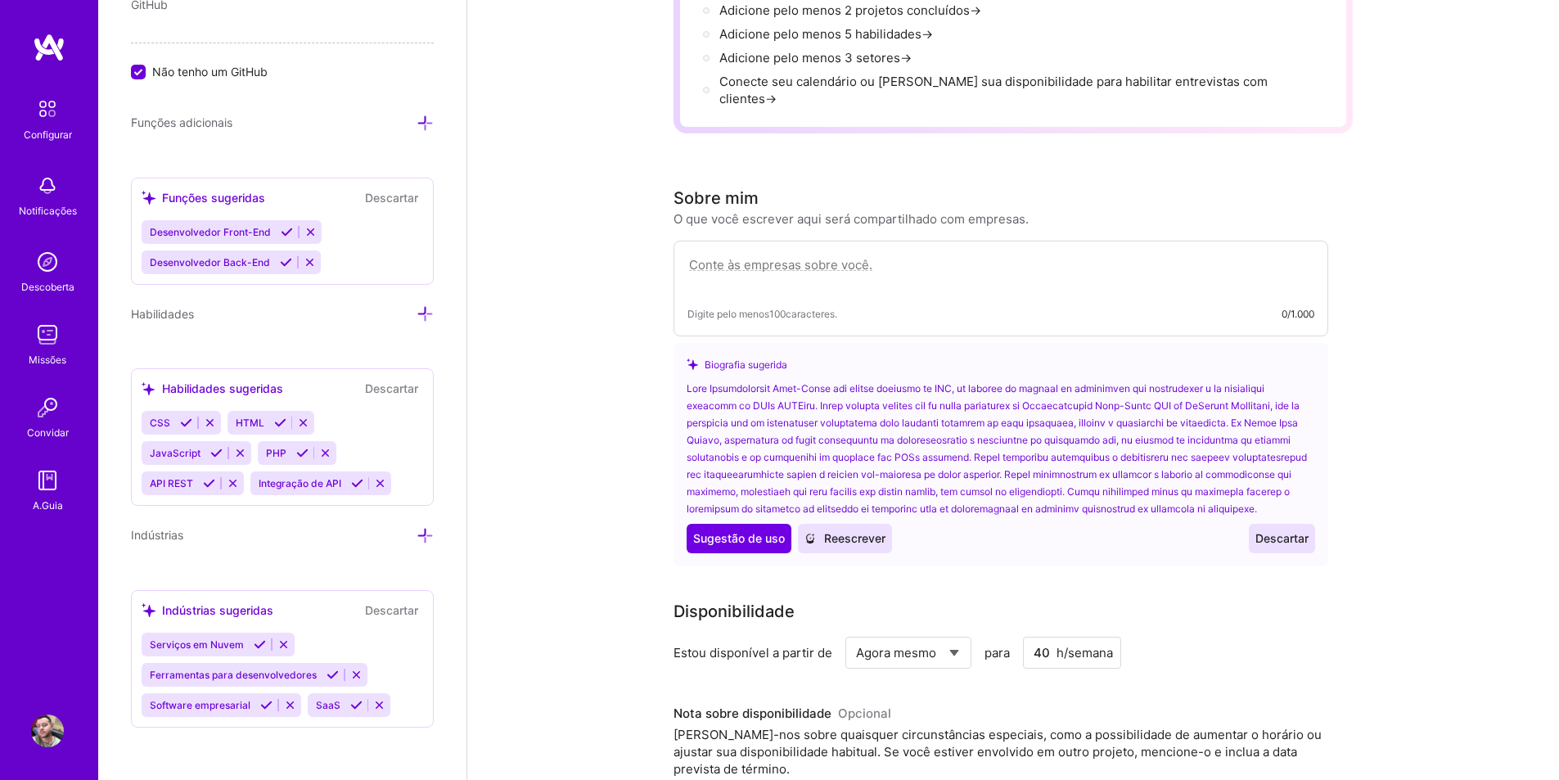
click at [831, 255] on textarea at bounding box center [1000, 274] width 627 height 38
paste textarea "PHP Fullstack Developer Full Stack PHP Developer with solid experience in moder…"
type textarea "PHP Fullstack Developer Full Stack PHP Developer with solid experience in moder…"
select select "Agora mesmo"
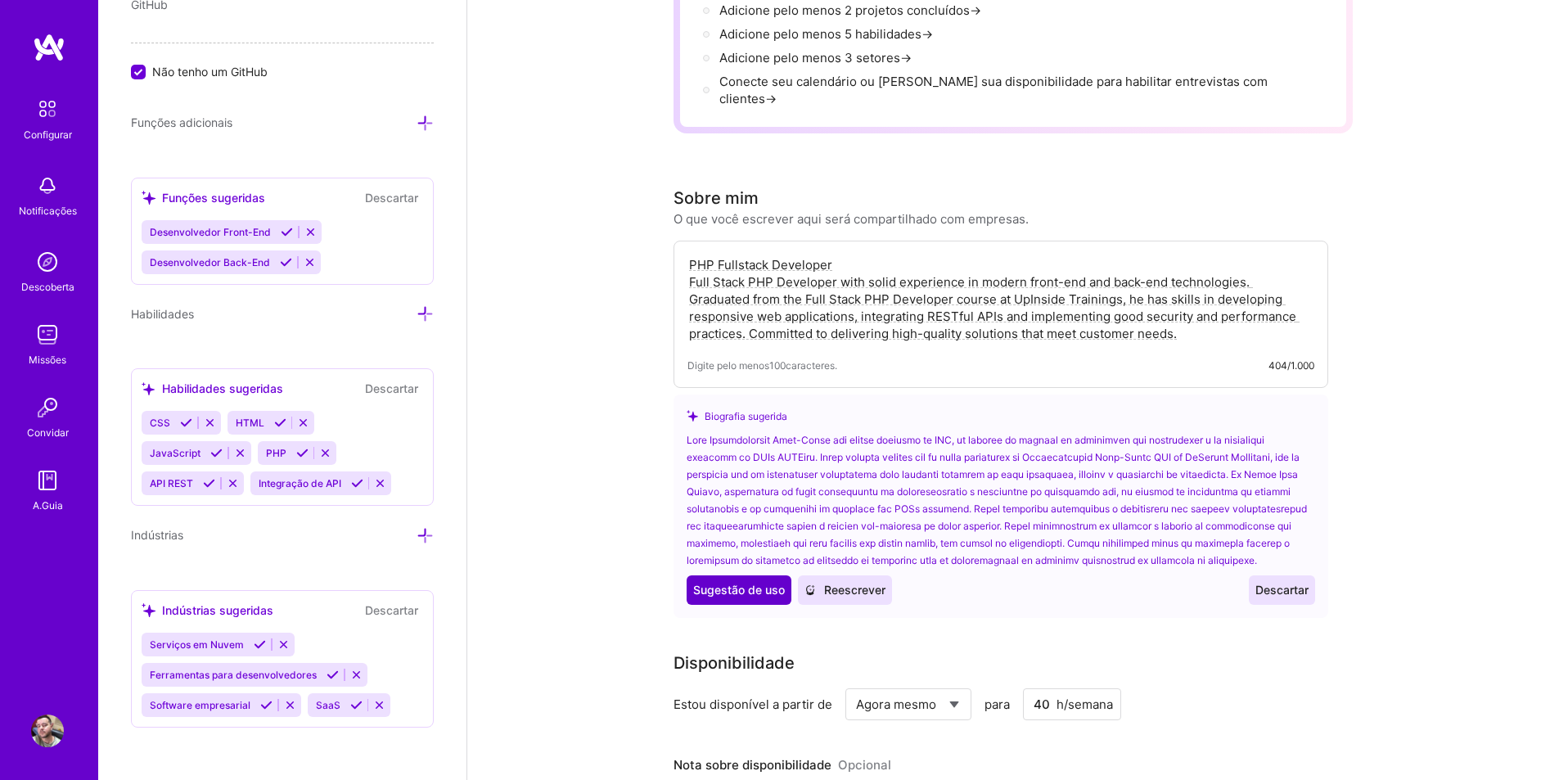
click at [765, 588] on font "Sugestão de uso" at bounding box center [739, 590] width 92 height 14
type textarea "As a Full-Stack Developer with a strong foundation in PHP, I excel in crafting …"
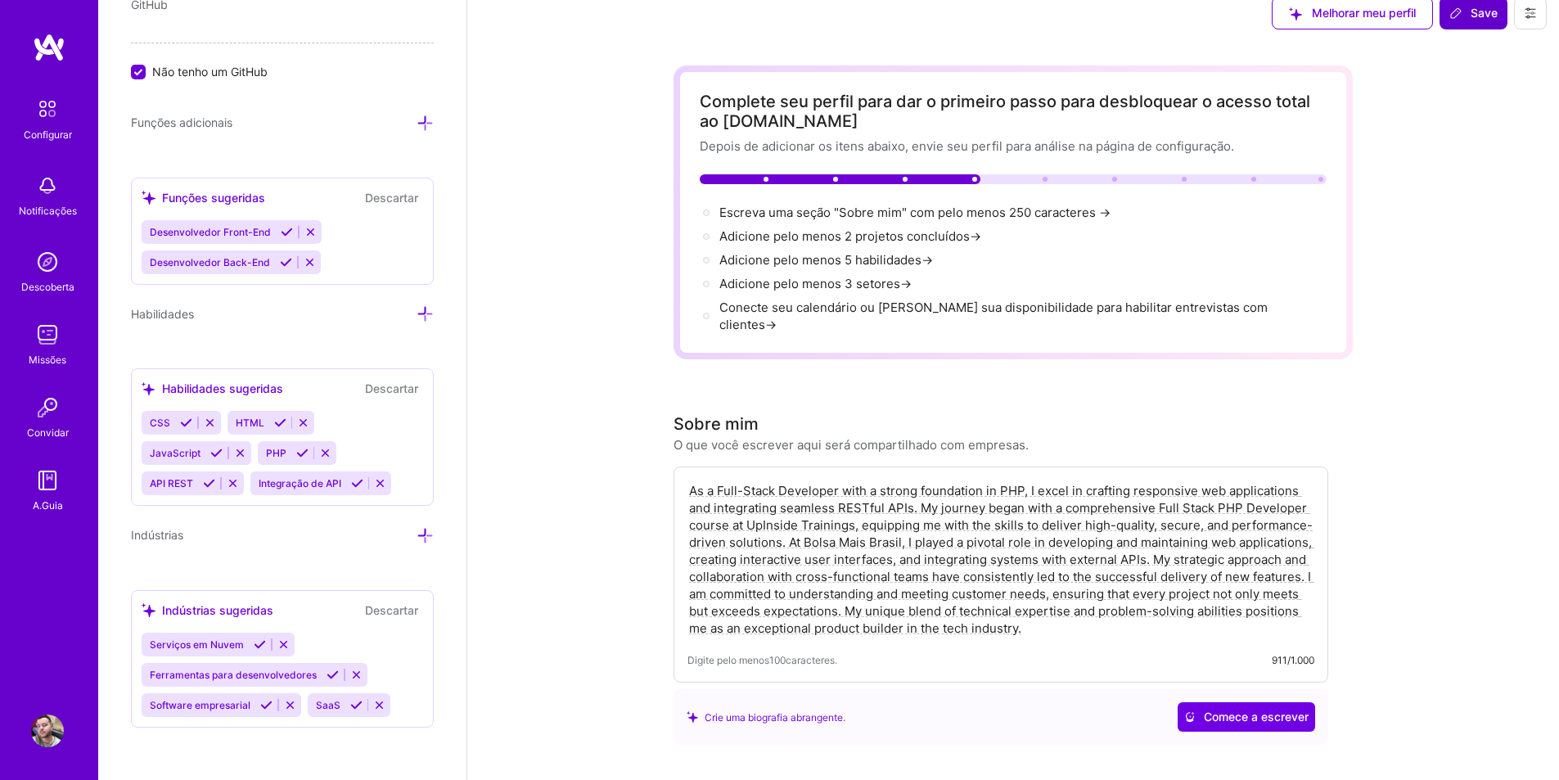
scroll to position [0, 0]
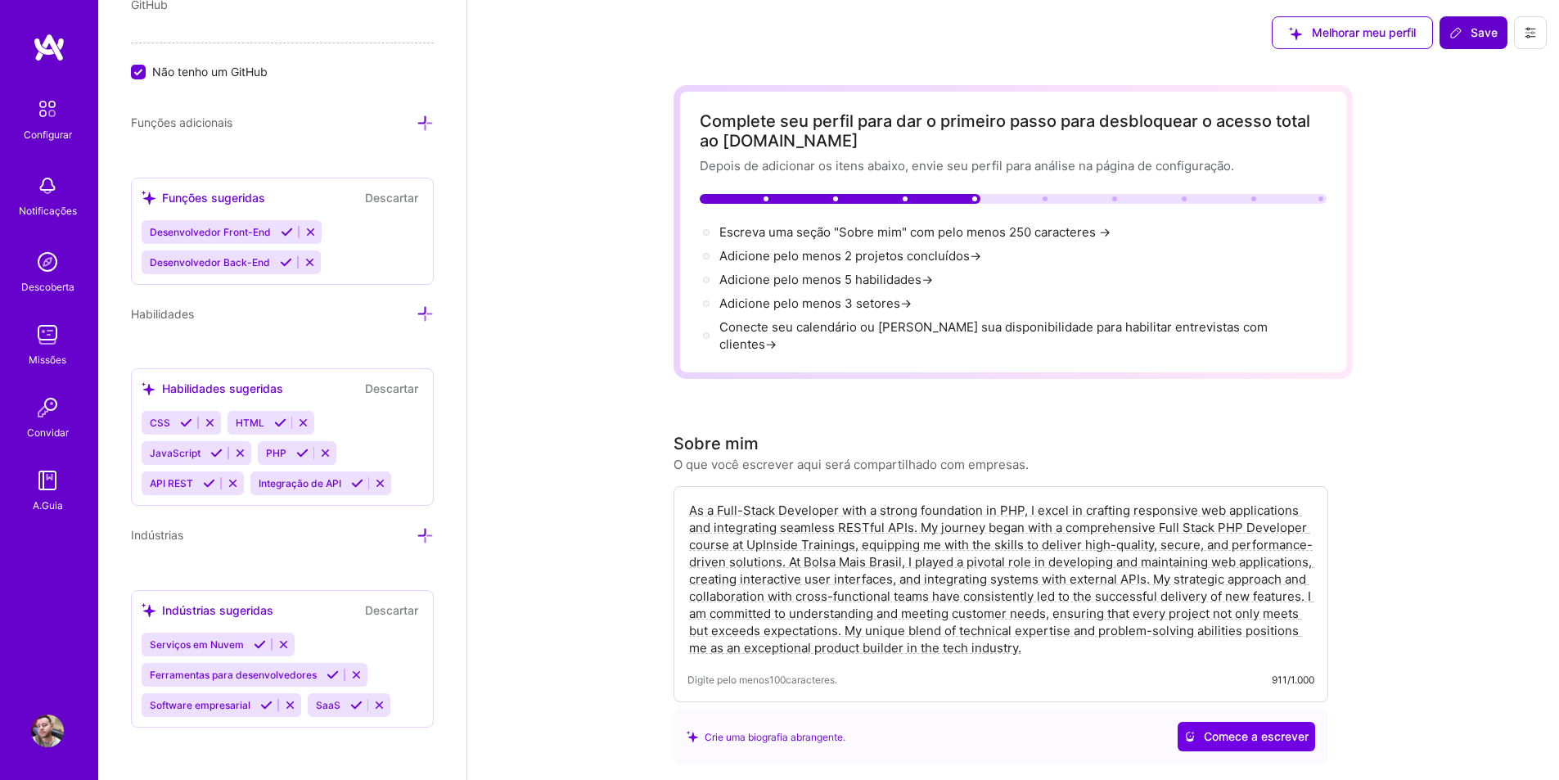
click at [1467, 30] on span "Save" at bounding box center [1473, 33] width 48 height 16
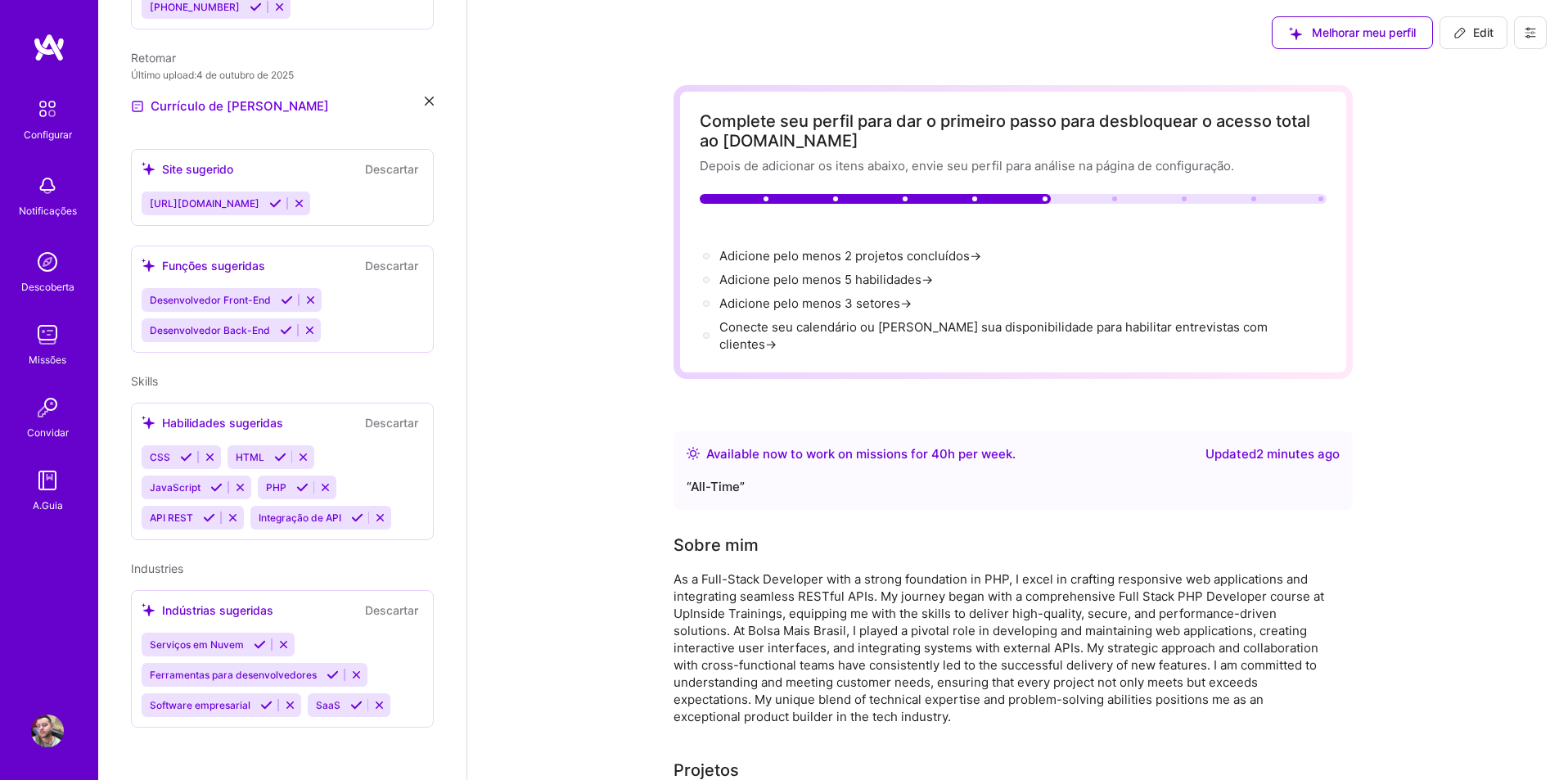
scroll to position [497, 0]
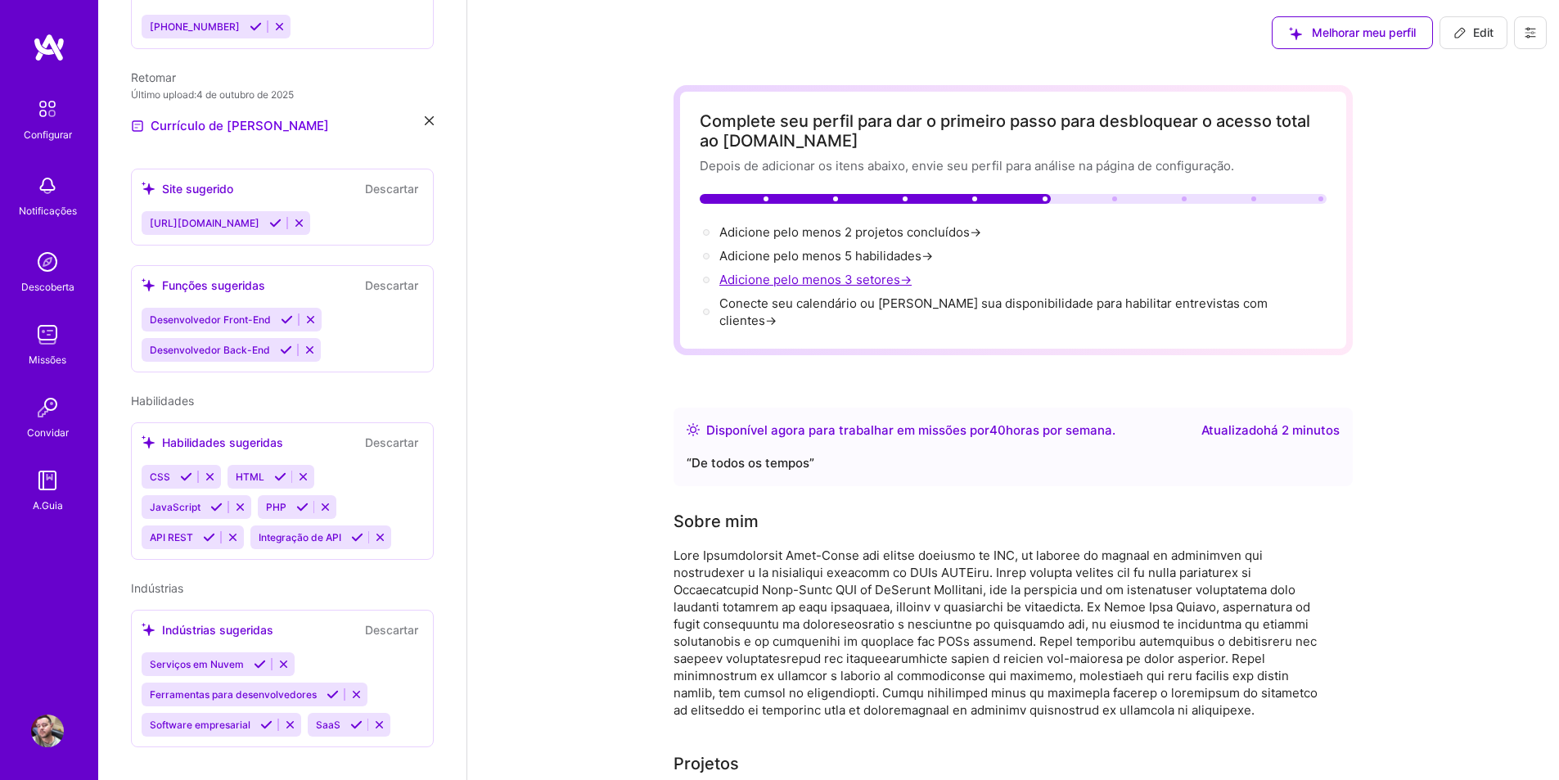
click at [869, 277] on font "Adicione pelo menos 3 setores" at bounding box center [809, 280] width 181 height 16
select select "US"
select select "Right Now"
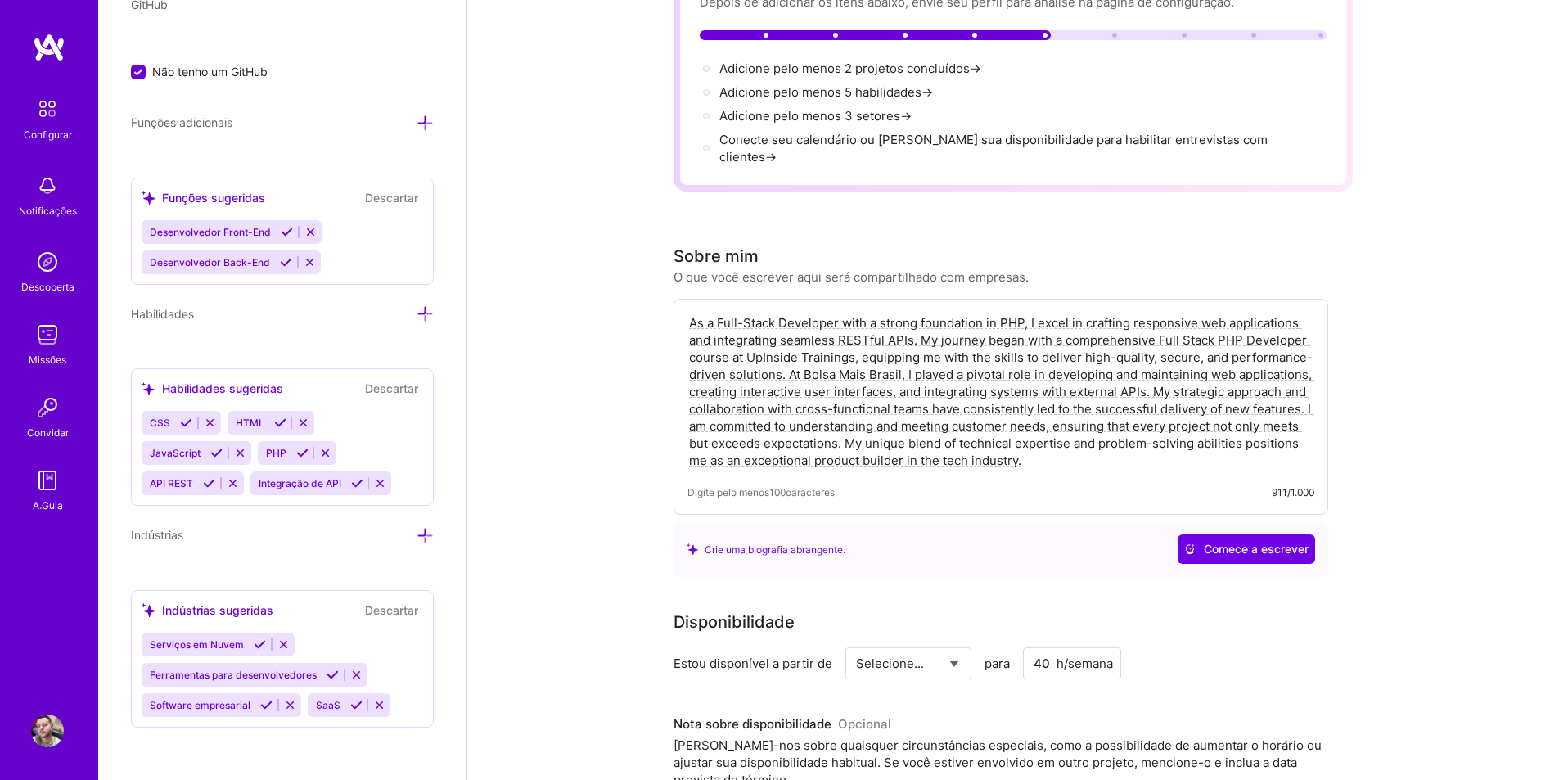
scroll to position [0, 0]
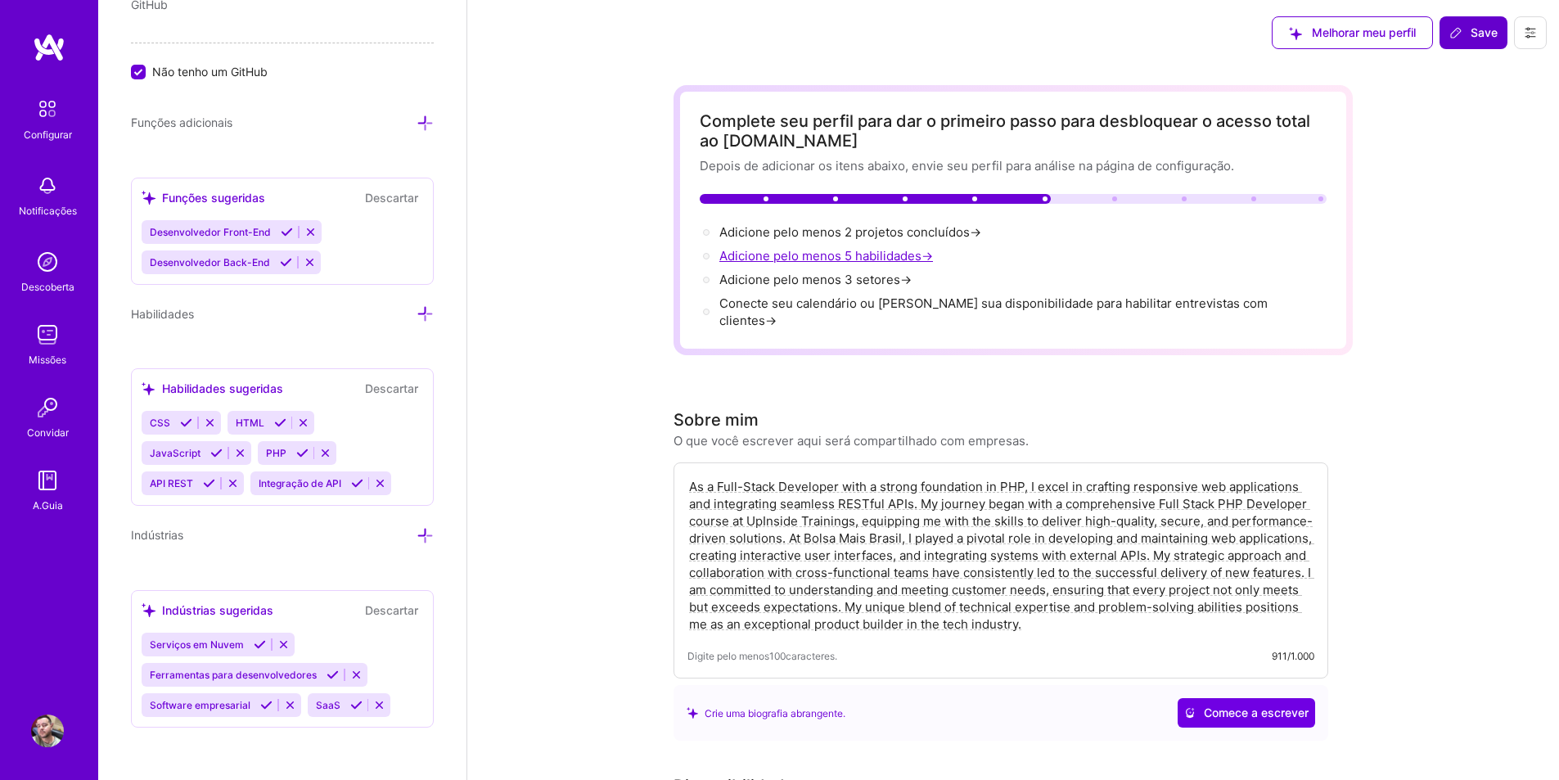
click at [899, 255] on font "Adicione pelo menos 5 habilidades" at bounding box center [820, 256] width 202 height 16
click at [925, 255] on font "→" at bounding box center [927, 256] width 11 height 16
click at [417, 313] on icon at bounding box center [425, 313] width 17 height 17
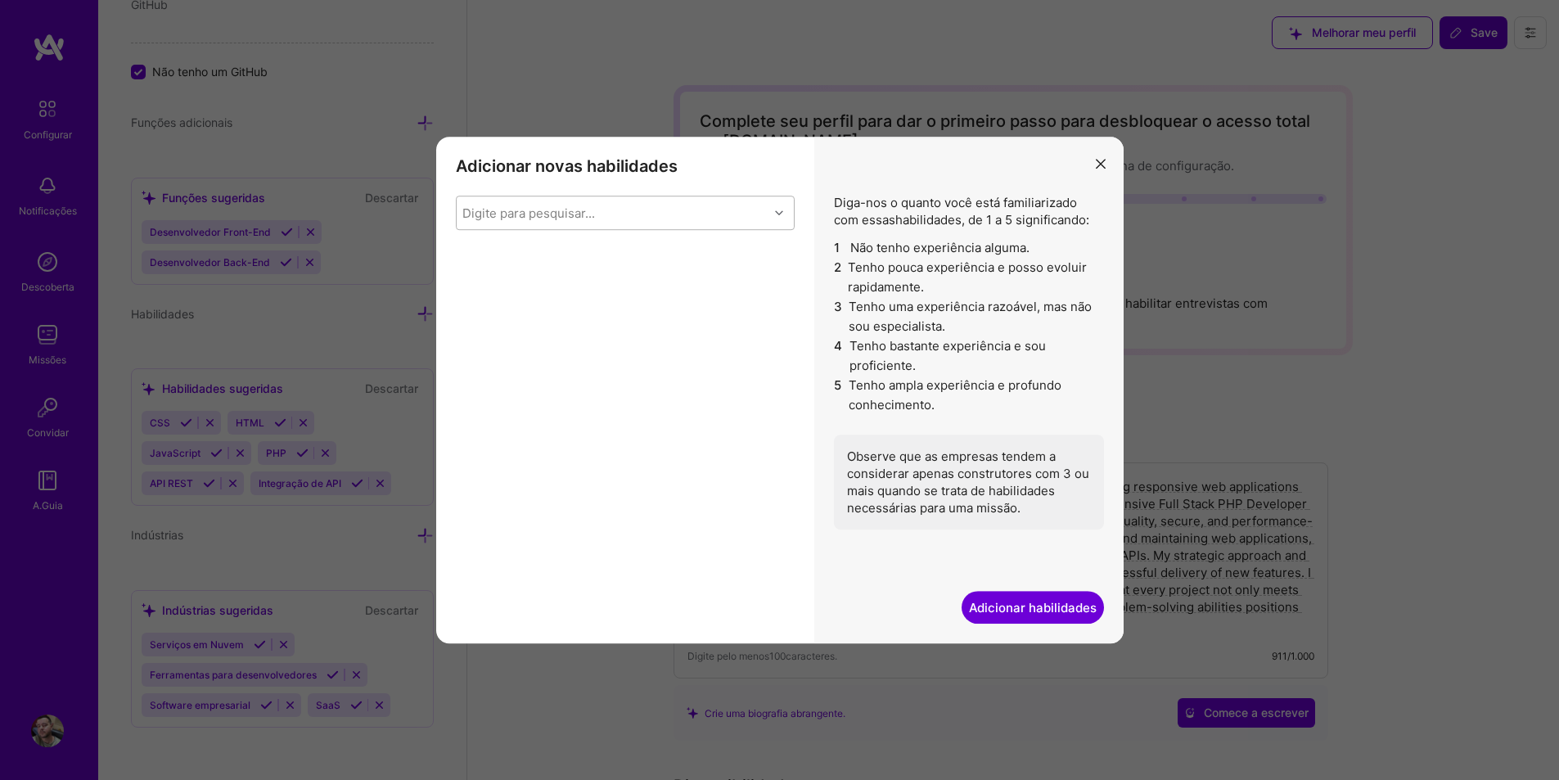
click at [616, 206] on div "Digite para pesquisar..." at bounding box center [613, 212] width 312 height 33
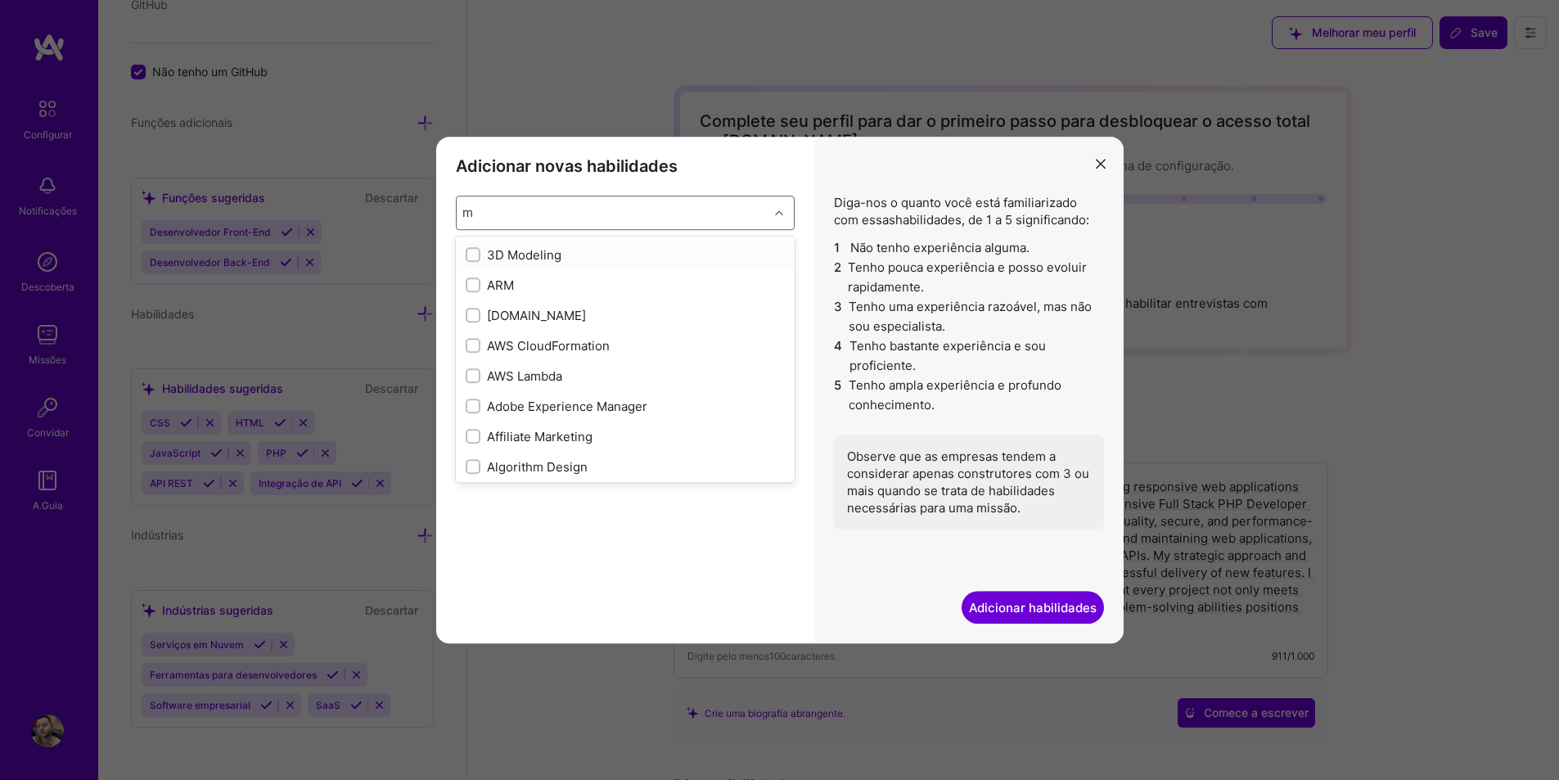
type input "my"
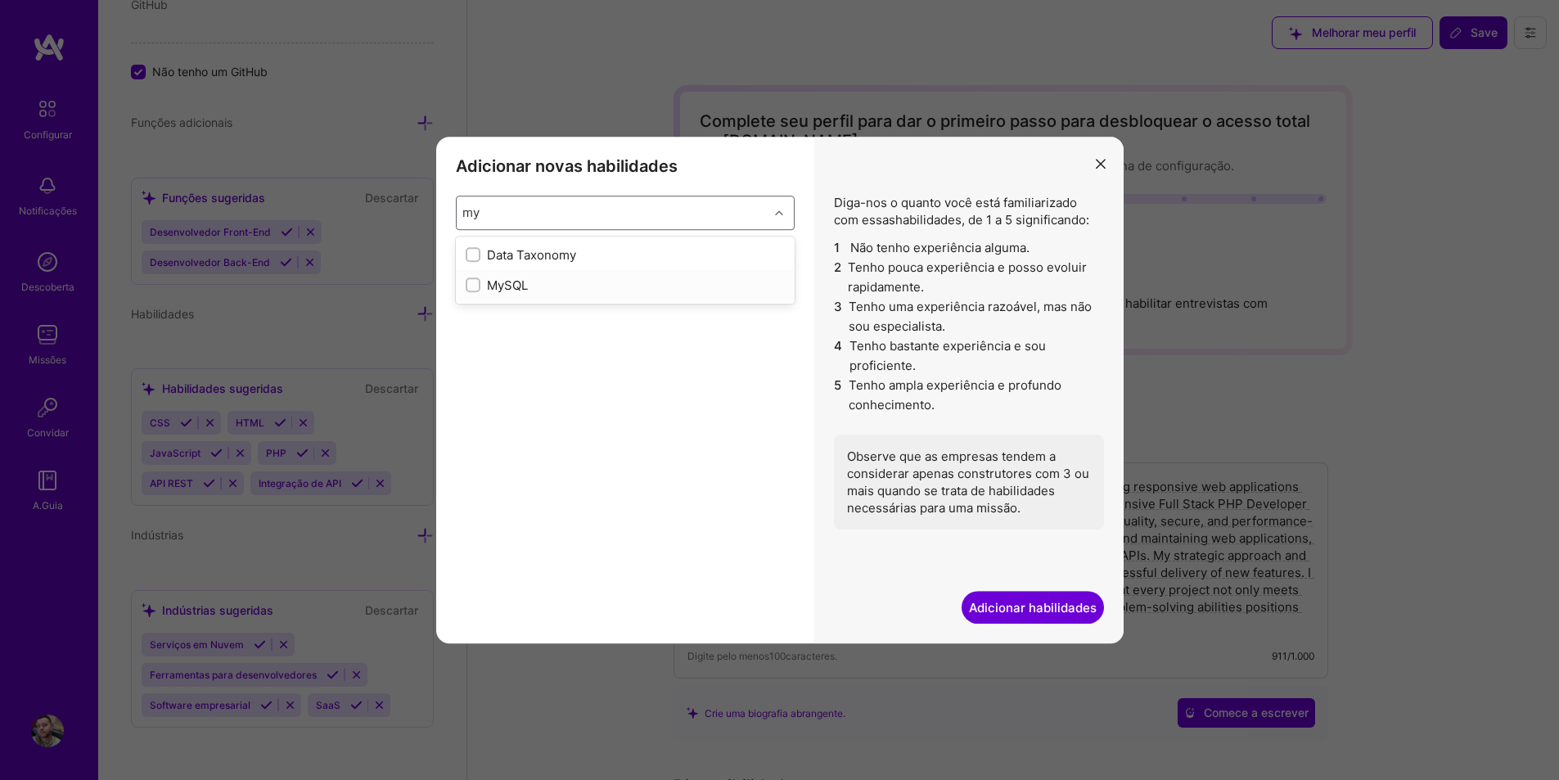
click at [475, 284] on input "modal" at bounding box center [474, 285] width 11 height 11
checkbox input "false"
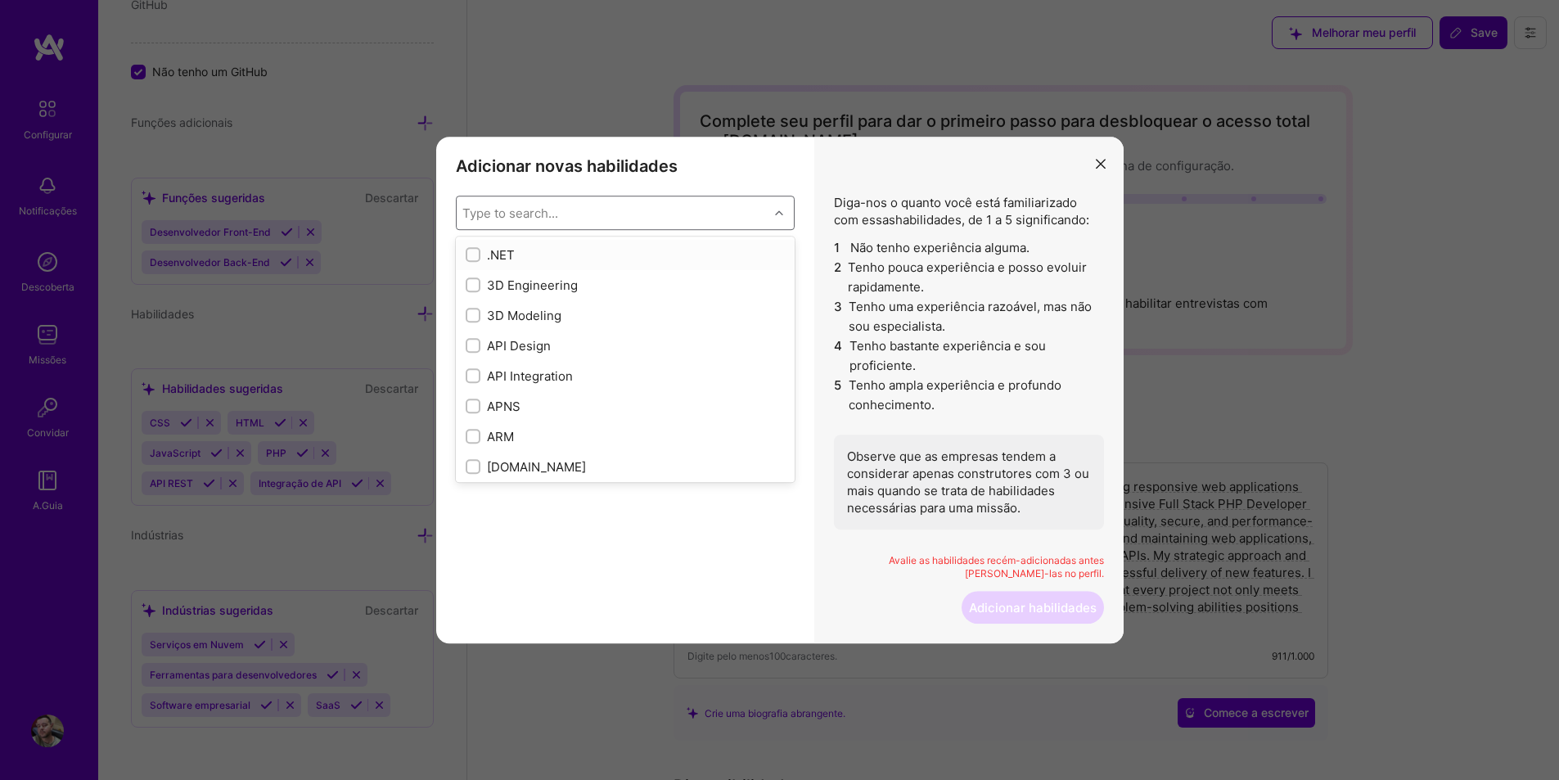
type input "m"
checkbox input "true"
type input "my"
checkbox input "true"
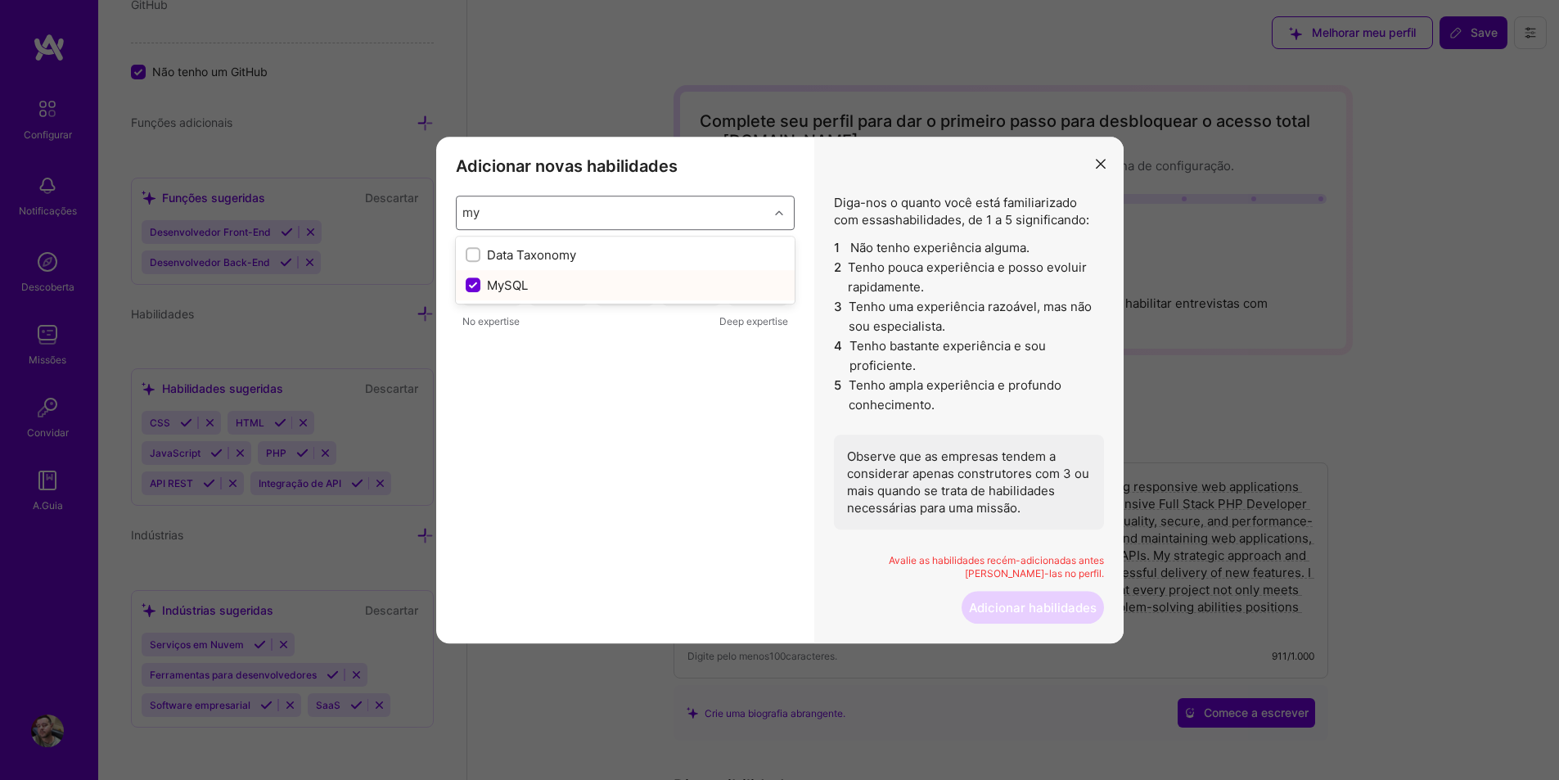
type input "my"
click at [762, 387] on div "MySQL 1 2 3 4 5 No expertise Deep expertise" at bounding box center [625, 422] width 339 height 344
click at [636, 295] on div "3" at bounding box center [625, 289] width 60 height 33
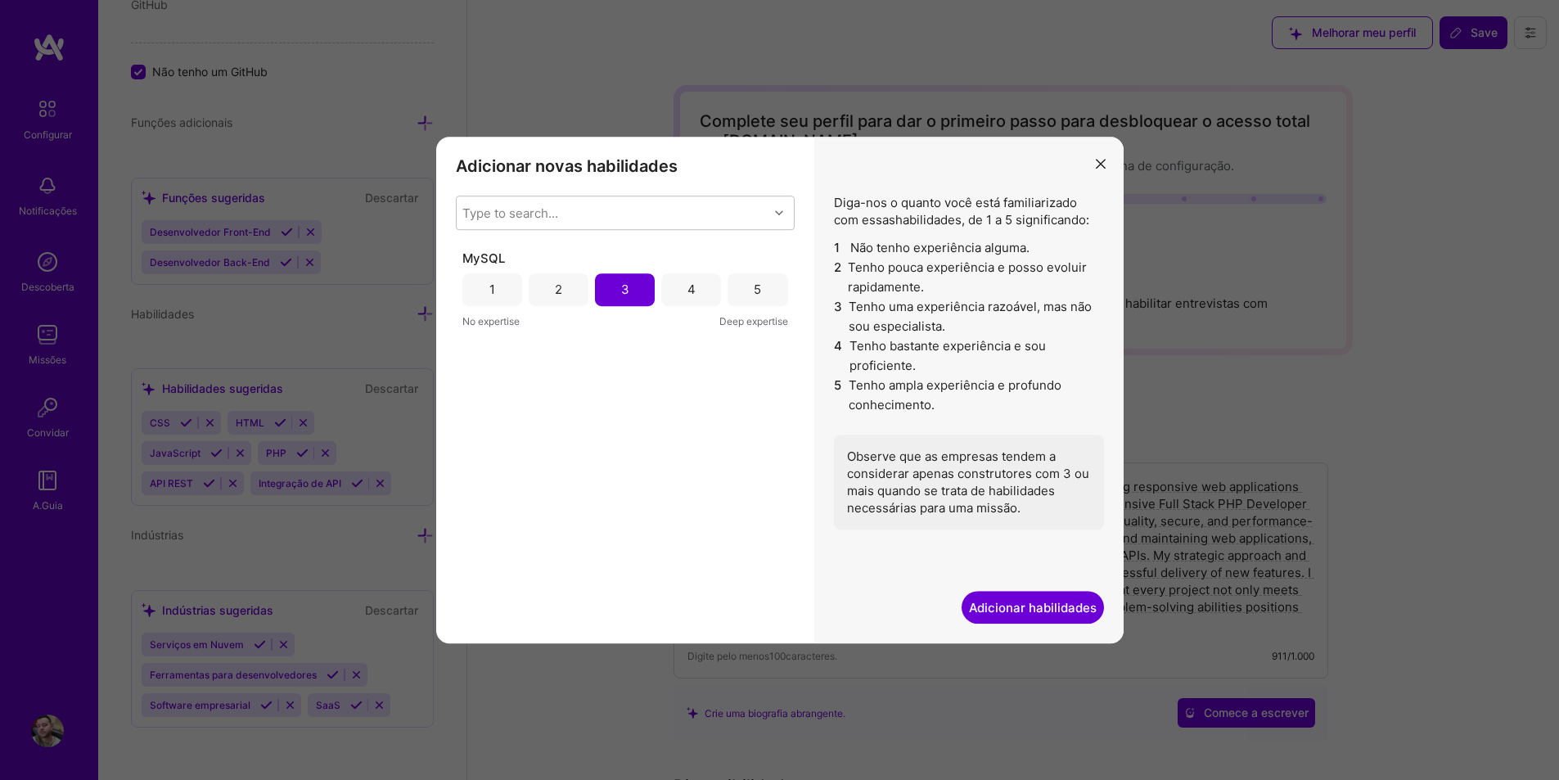
click at [695, 297] on div "4" at bounding box center [691, 289] width 8 height 17
click at [755, 294] on div "5" at bounding box center [757, 289] width 7 height 17
click at [674, 284] on div "4" at bounding box center [691, 289] width 60 height 33
click at [1037, 598] on button "Adicionar habilidades" at bounding box center [1033, 607] width 142 height 33
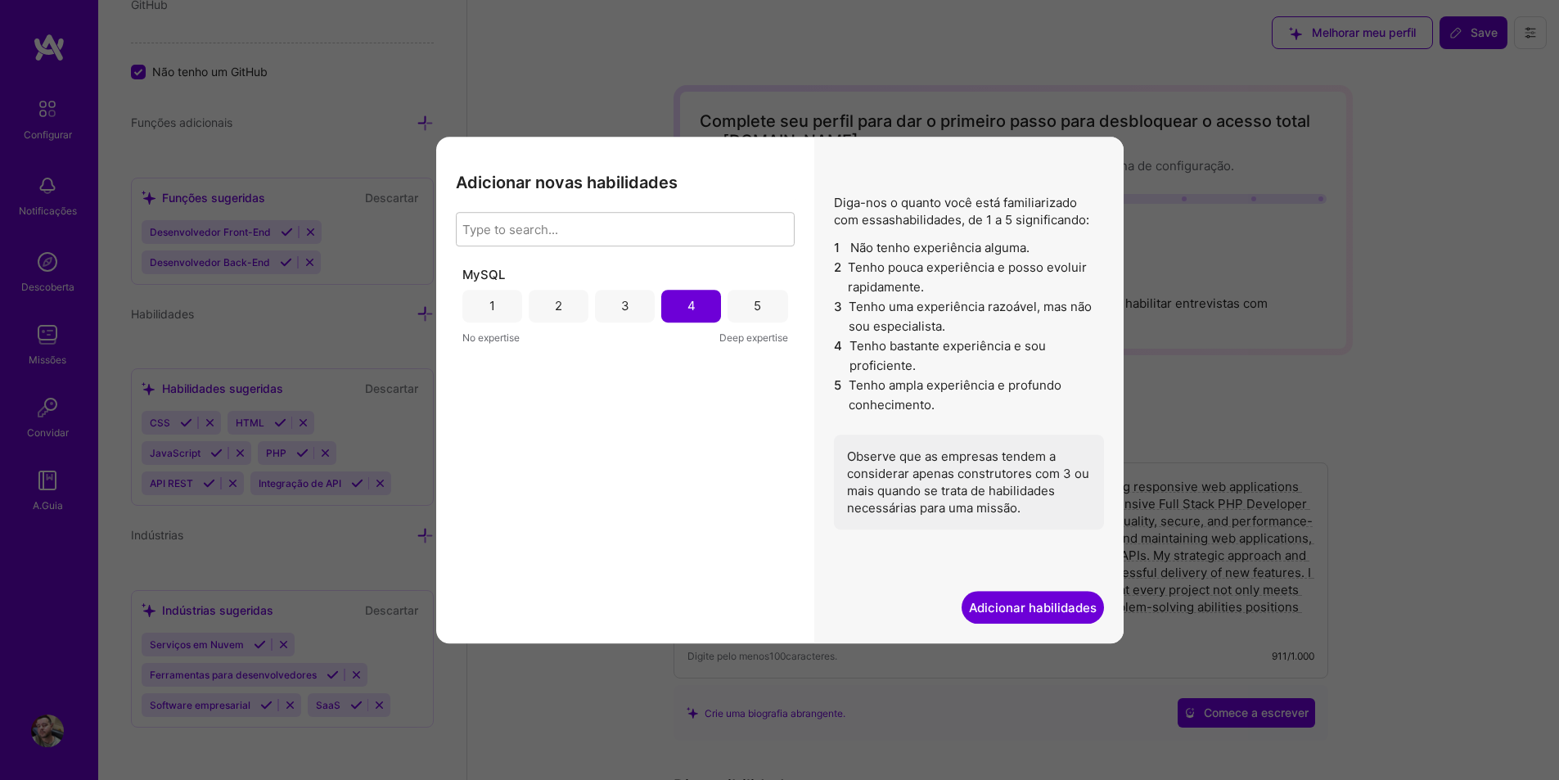
select select "Agora mesmo"
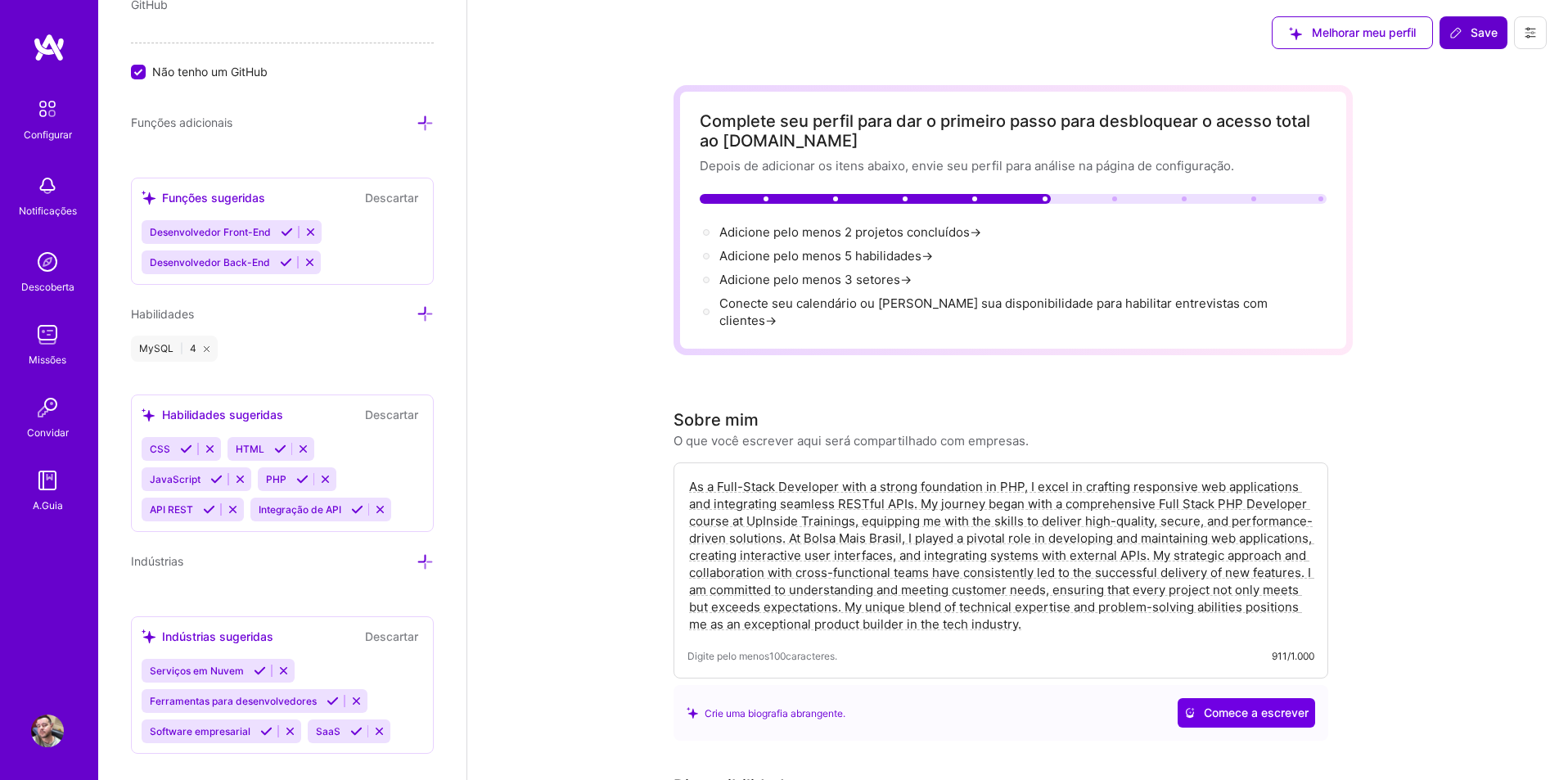
click at [1475, 34] on span "Save" at bounding box center [1473, 33] width 48 height 16
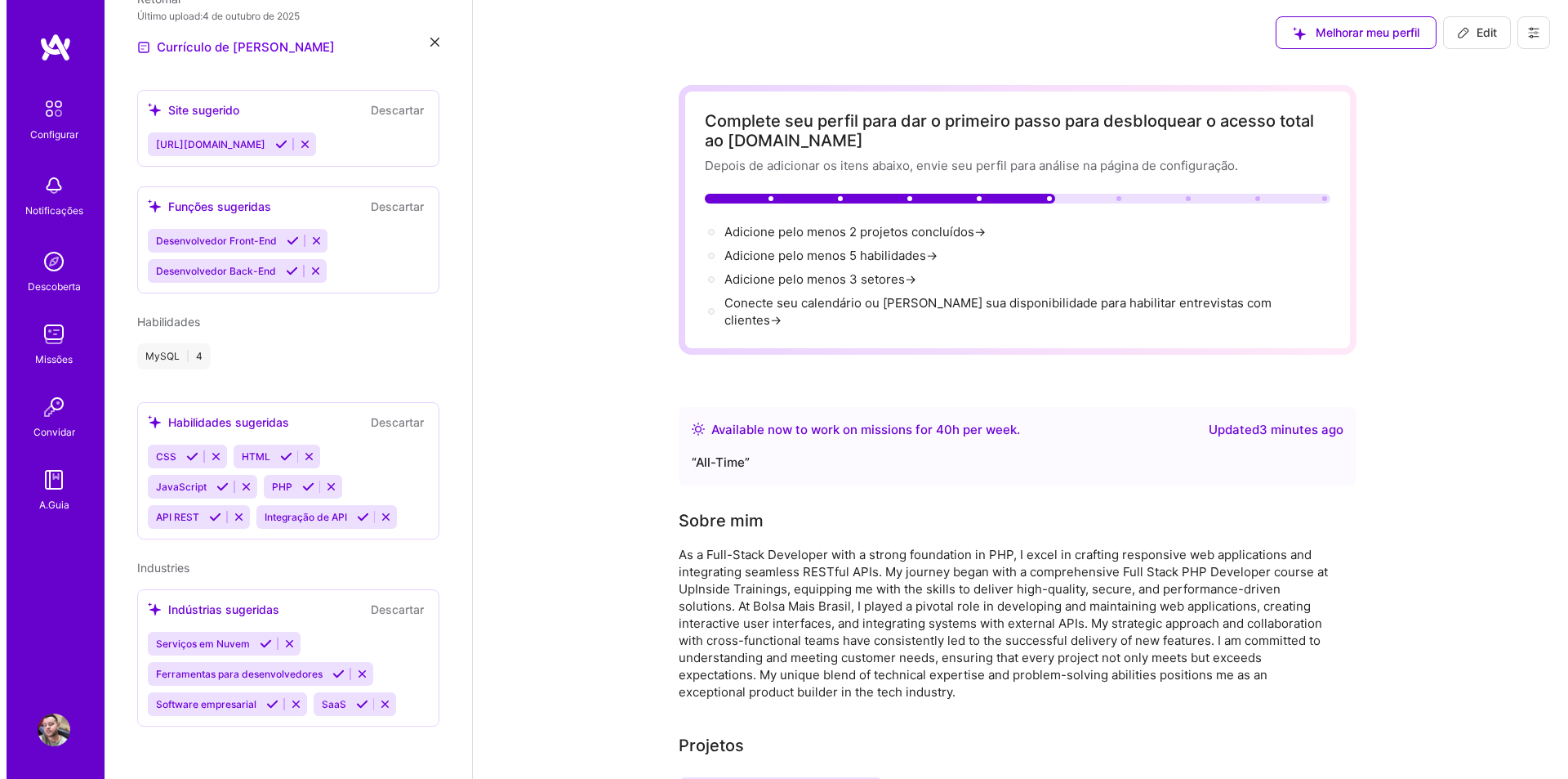
scroll to position [555, 0]
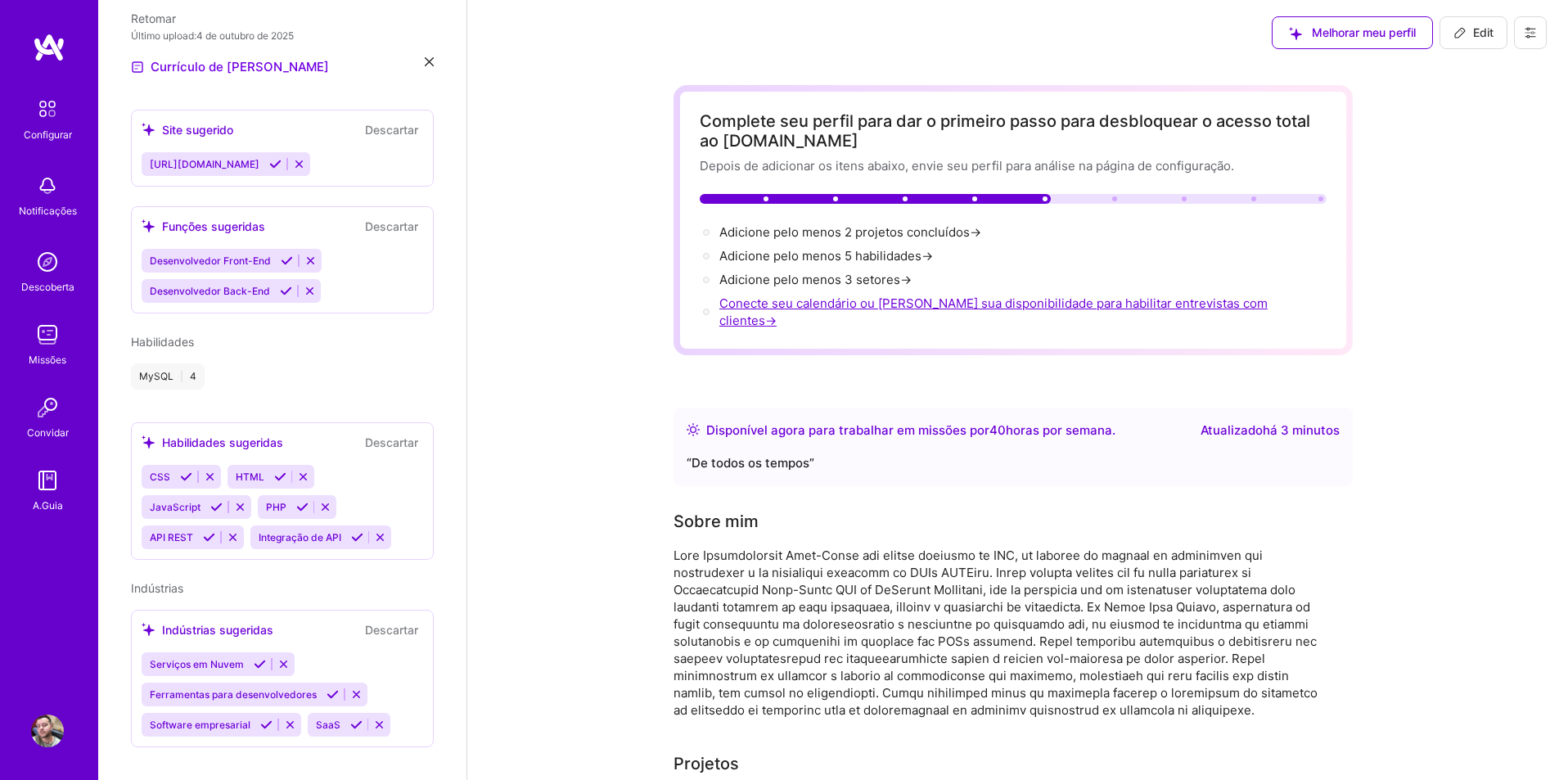
click at [1025, 309] on font "Conecte seu calendário ou defina sua disponibilidade para habilitar entrevistas…" at bounding box center [993, 311] width 548 height 33
